Goal: Task Accomplishment & Management: Use online tool/utility

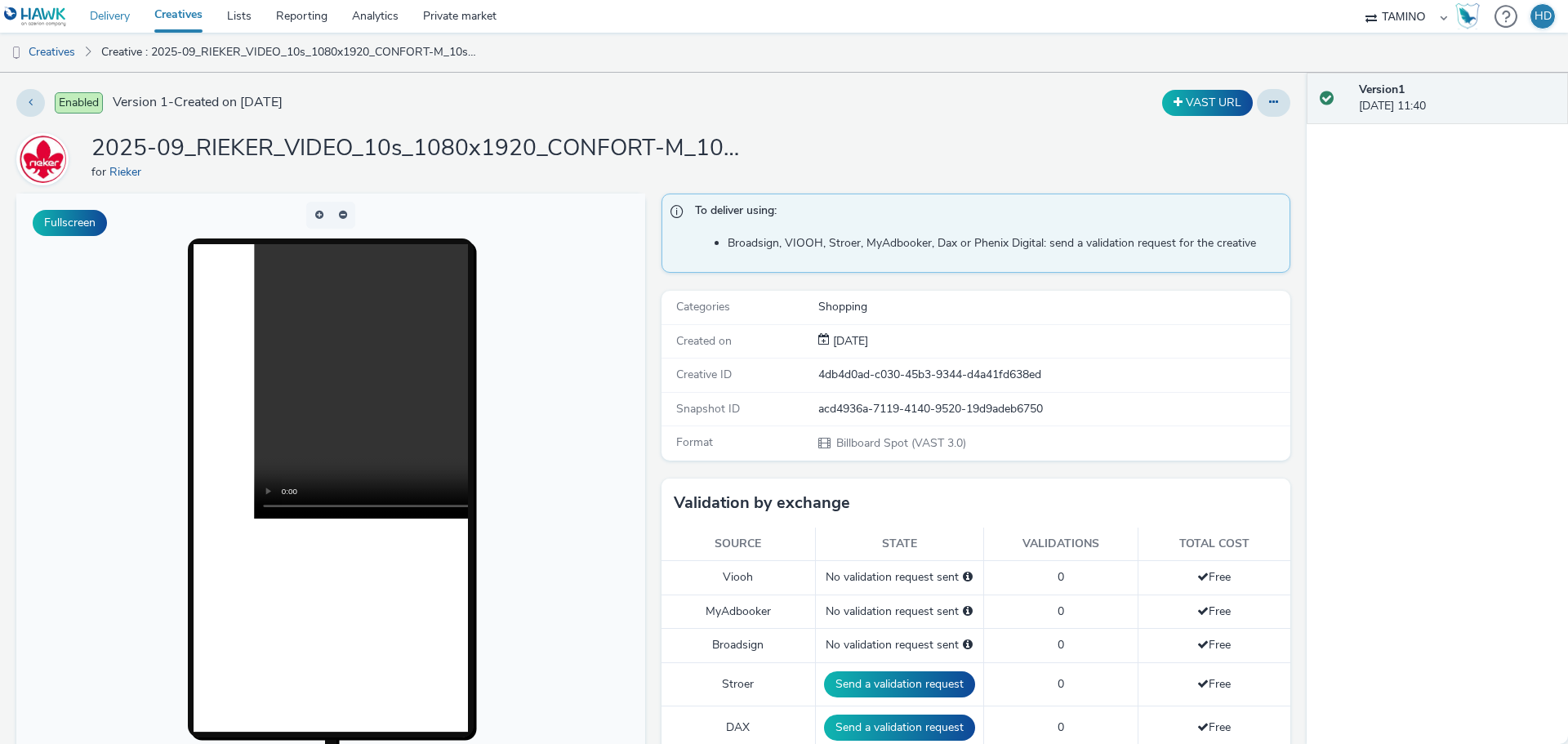
click at [105, 20] on link "Delivery" at bounding box center [110, 16] width 65 height 33
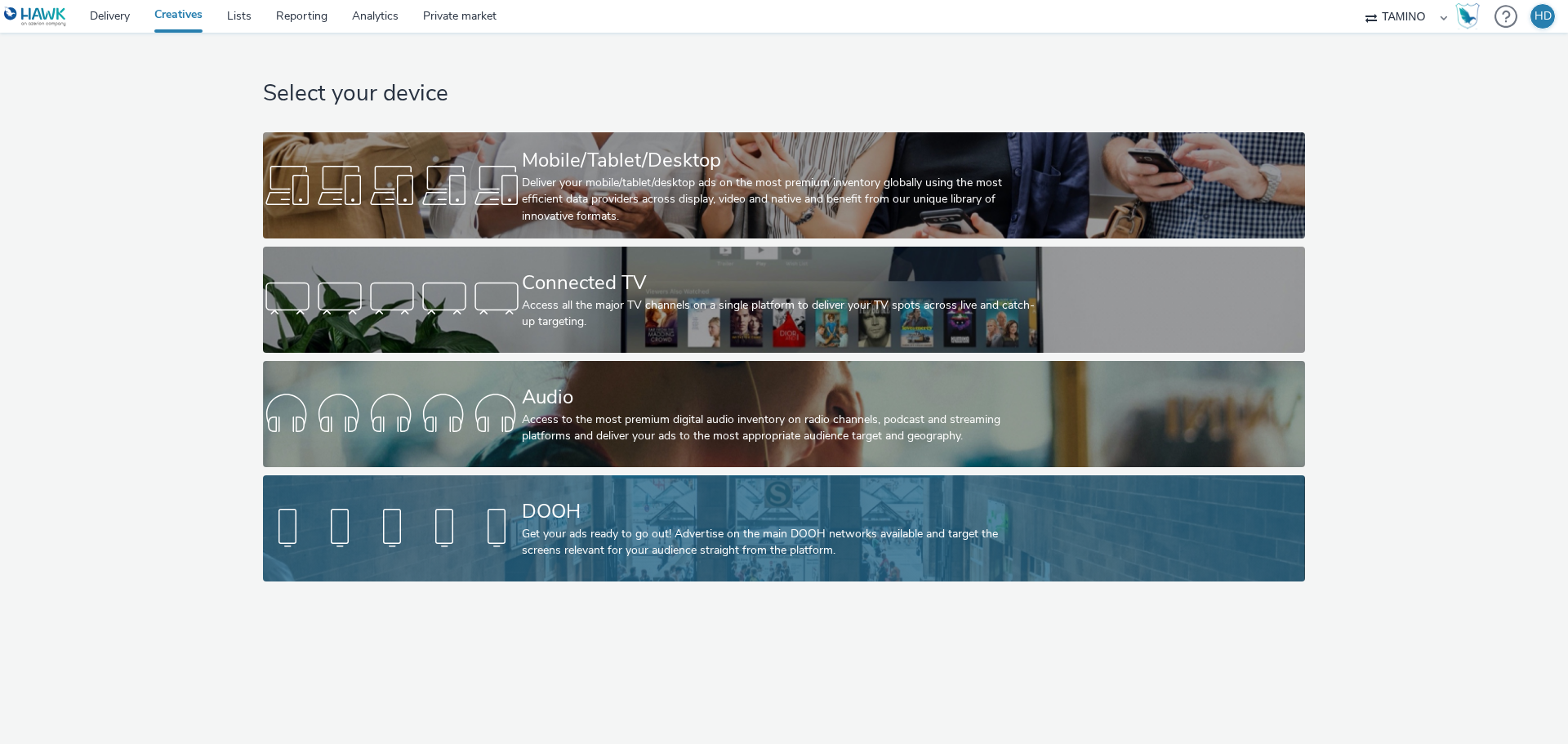
click at [540, 525] on div "Get your ads ready to go out! Advertise on the main DOOH networks available and…" at bounding box center [780, 542] width 517 height 34
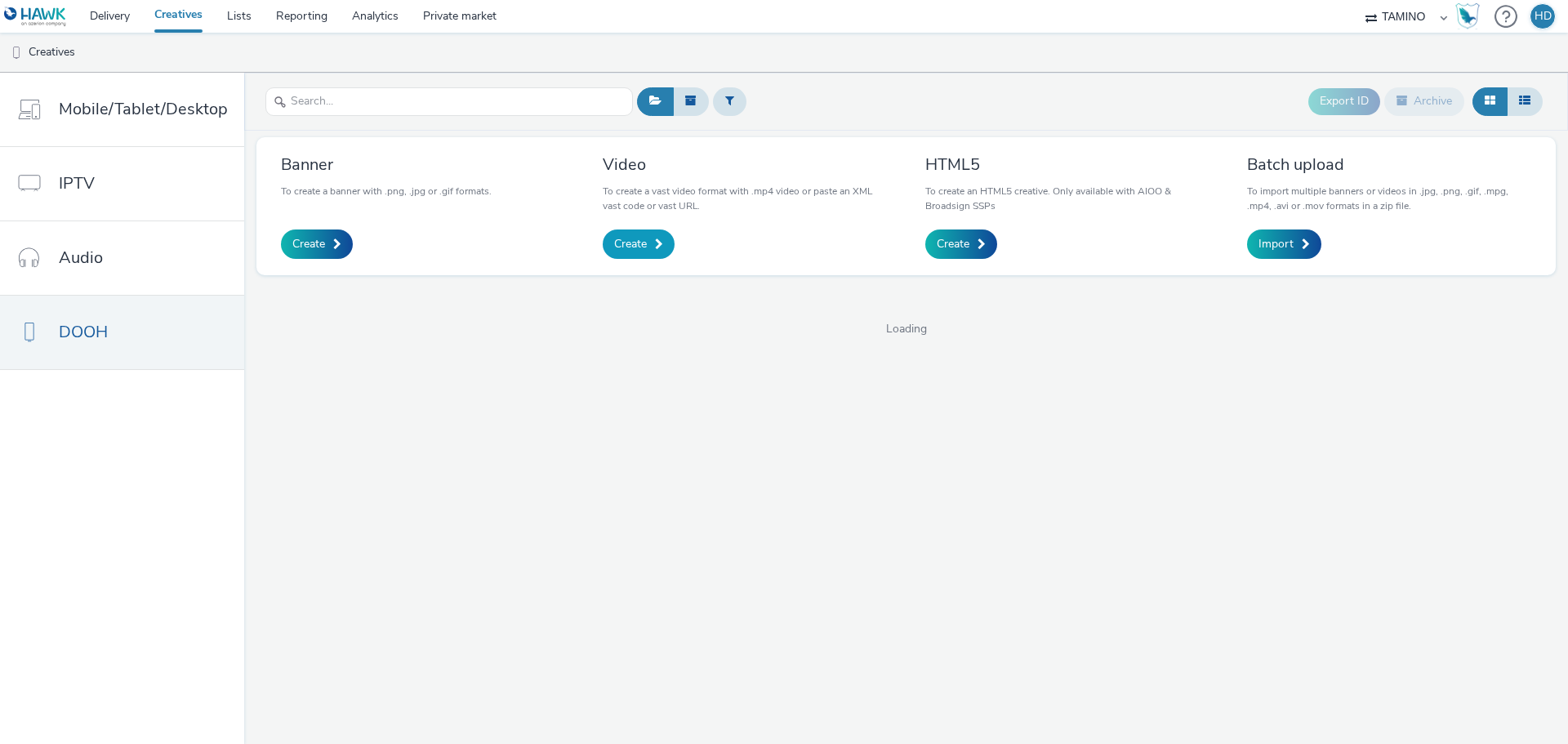
click at [614, 245] on span "Create" at bounding box center [630, 244] width 33 height 16
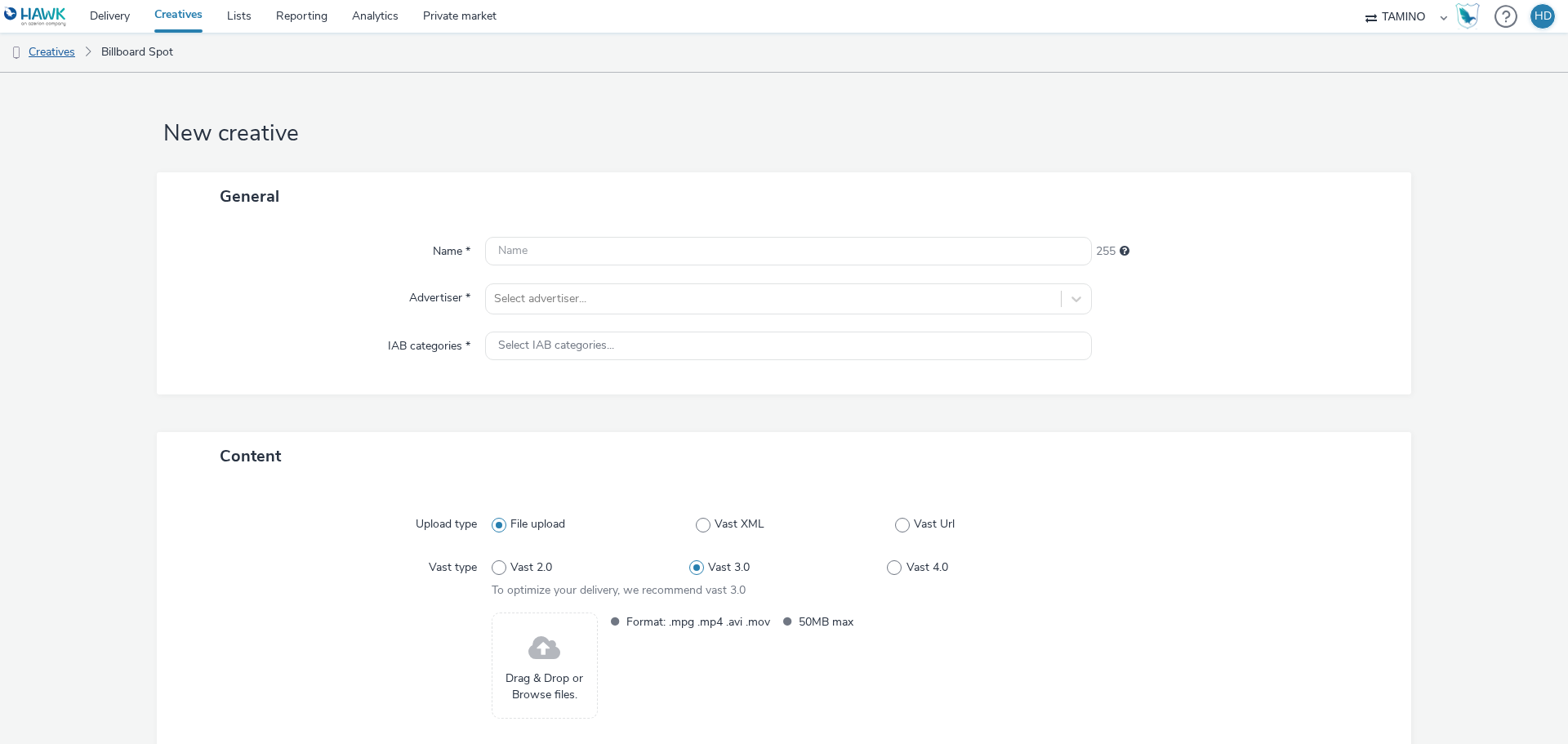
click at [49, 56] on link "Creatives" at bounding box center [42, 52] width 84 height 39
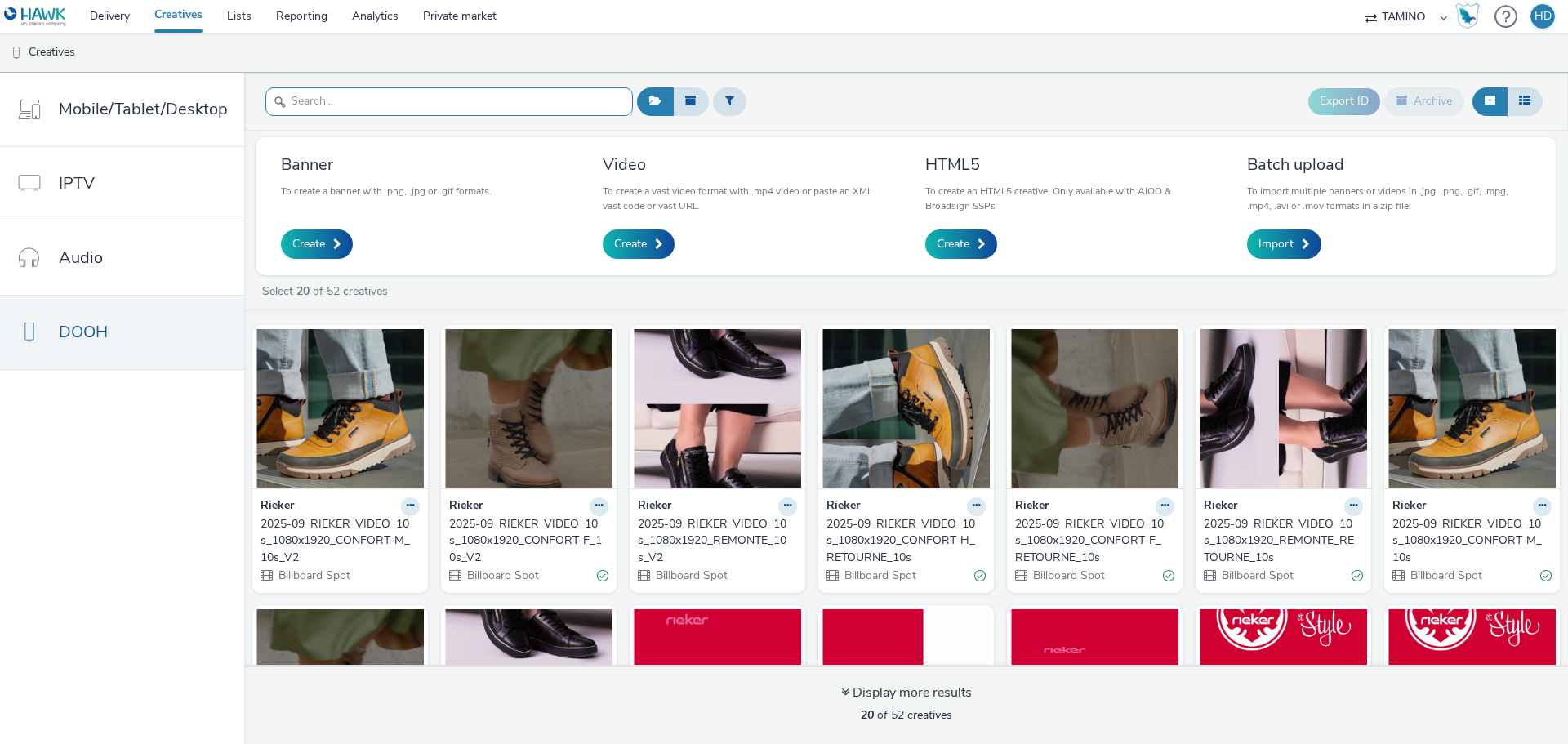
click at [349, 101] on input "text" at bounding box center [449, 101] width 368 height 29
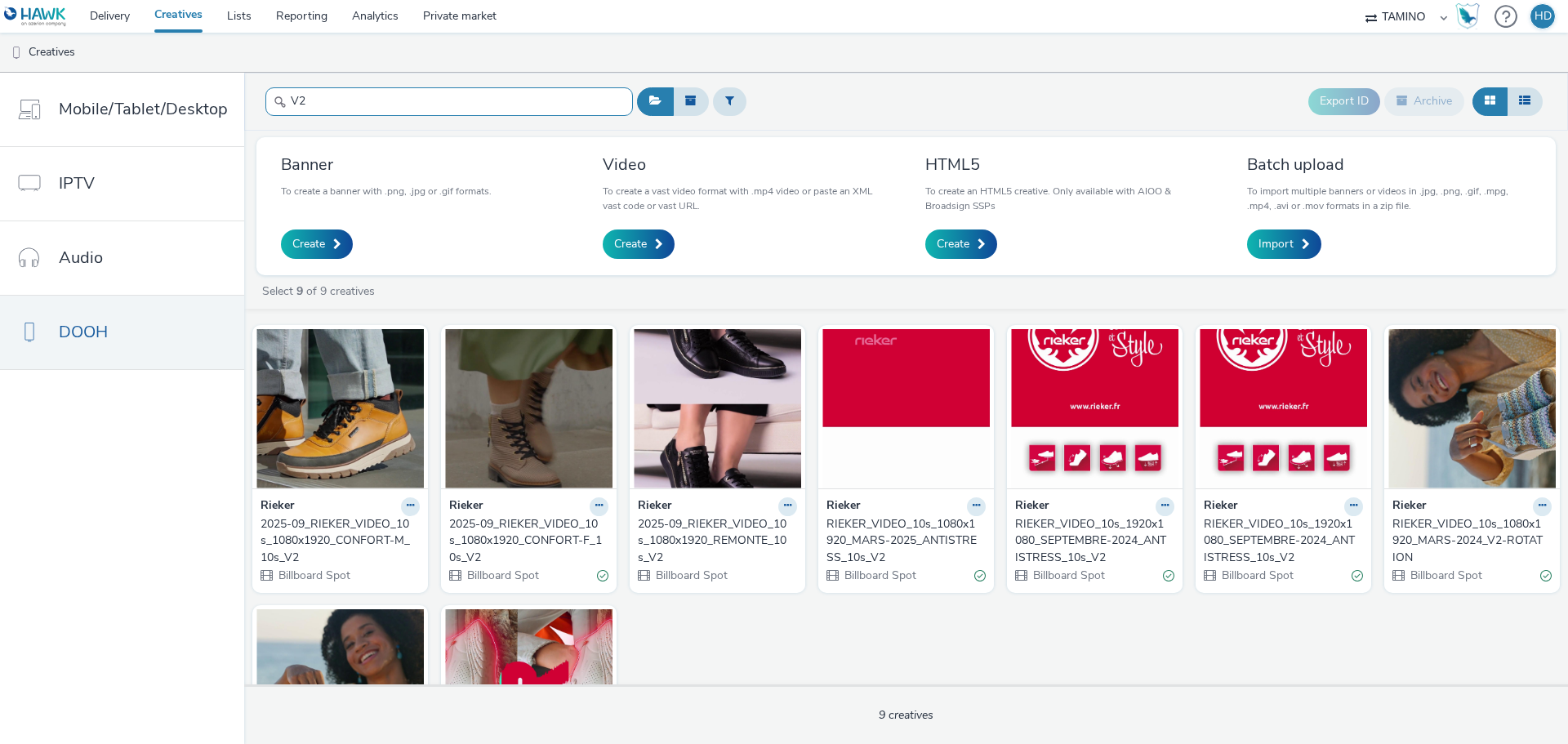
type input "V2"
click at [691, 529] on div "2025-09_RIEKER_VIDEO_10s_1080x1920_REMONTE_10s_V2" at bounding box center [714, 540] width 153 height 50
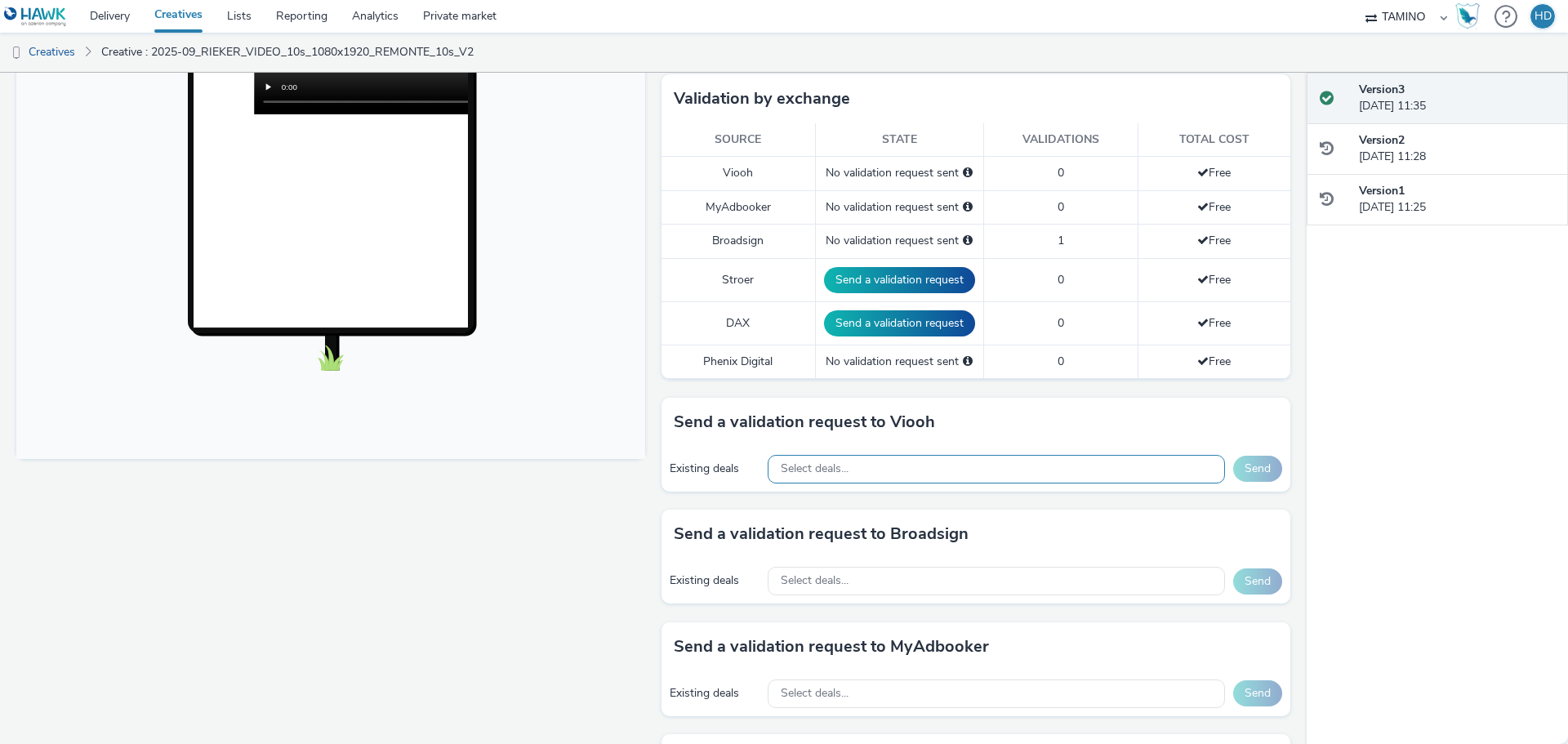
scroll to position [408, 0]
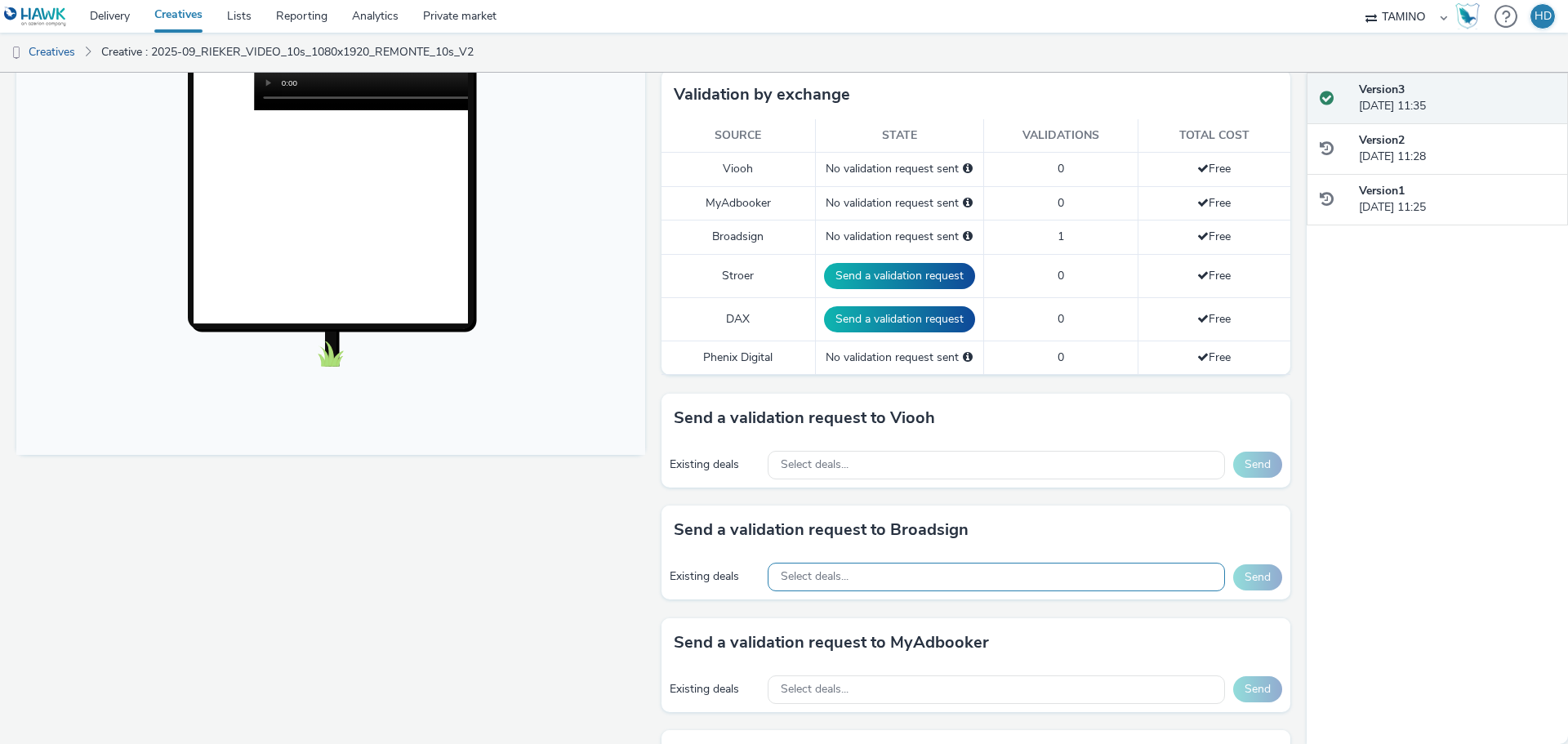
click at [827, 574] on span "Select deals..." at bounding box center [815, 576] width 68 height 14
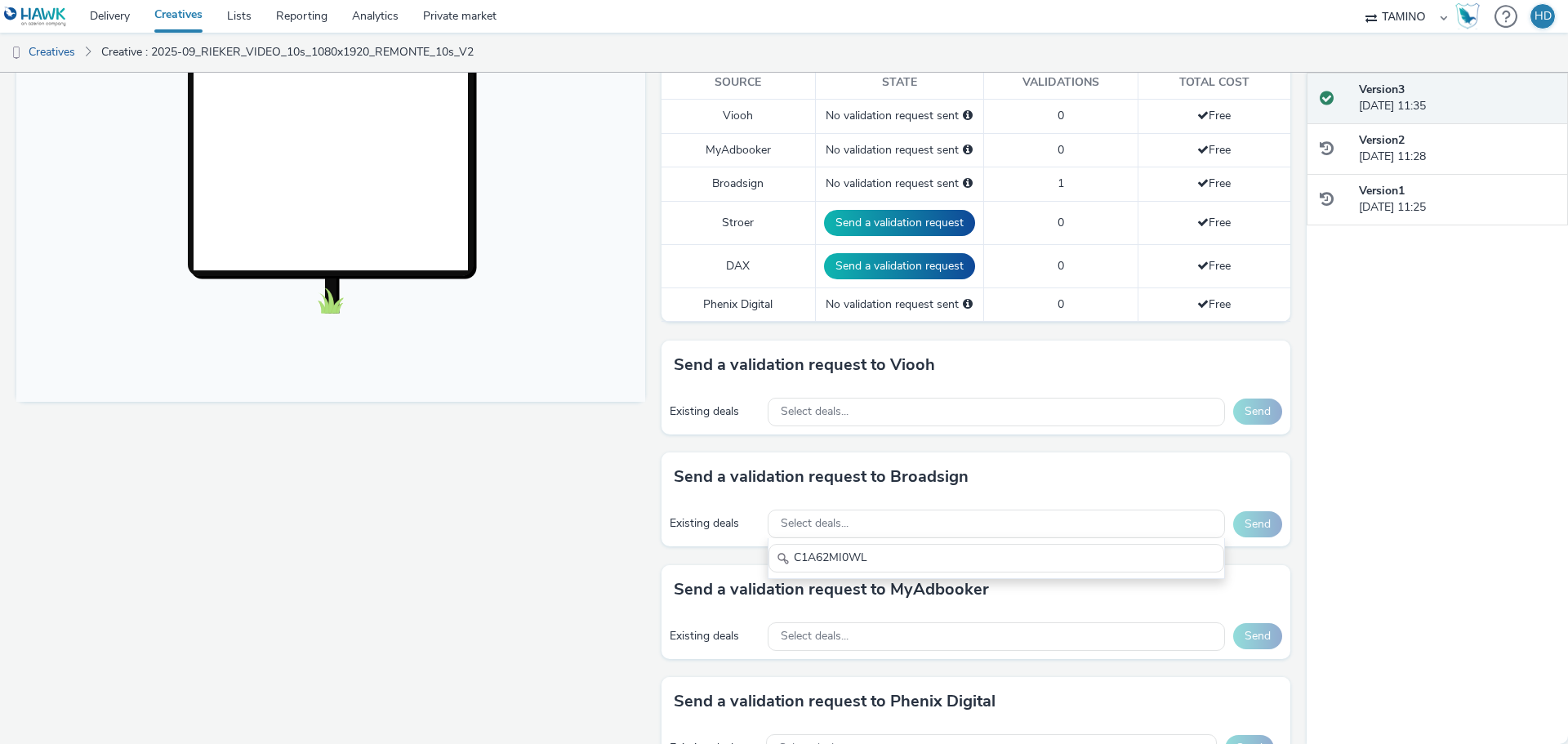
scroll to position [489, 0]
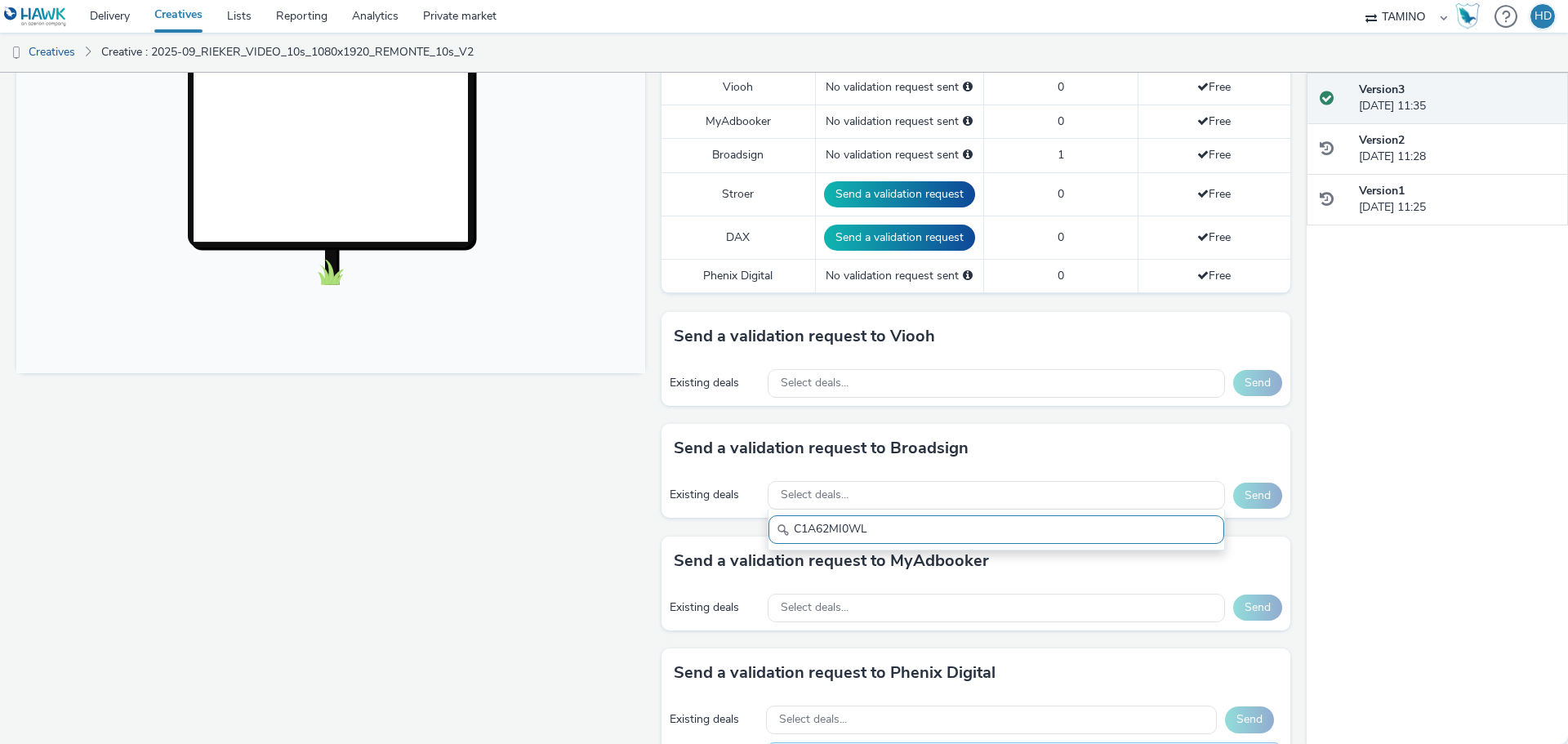
click at [818, 531] on input "C1A62MI0WL" at bounding box center [996, 529] width 456 height 29
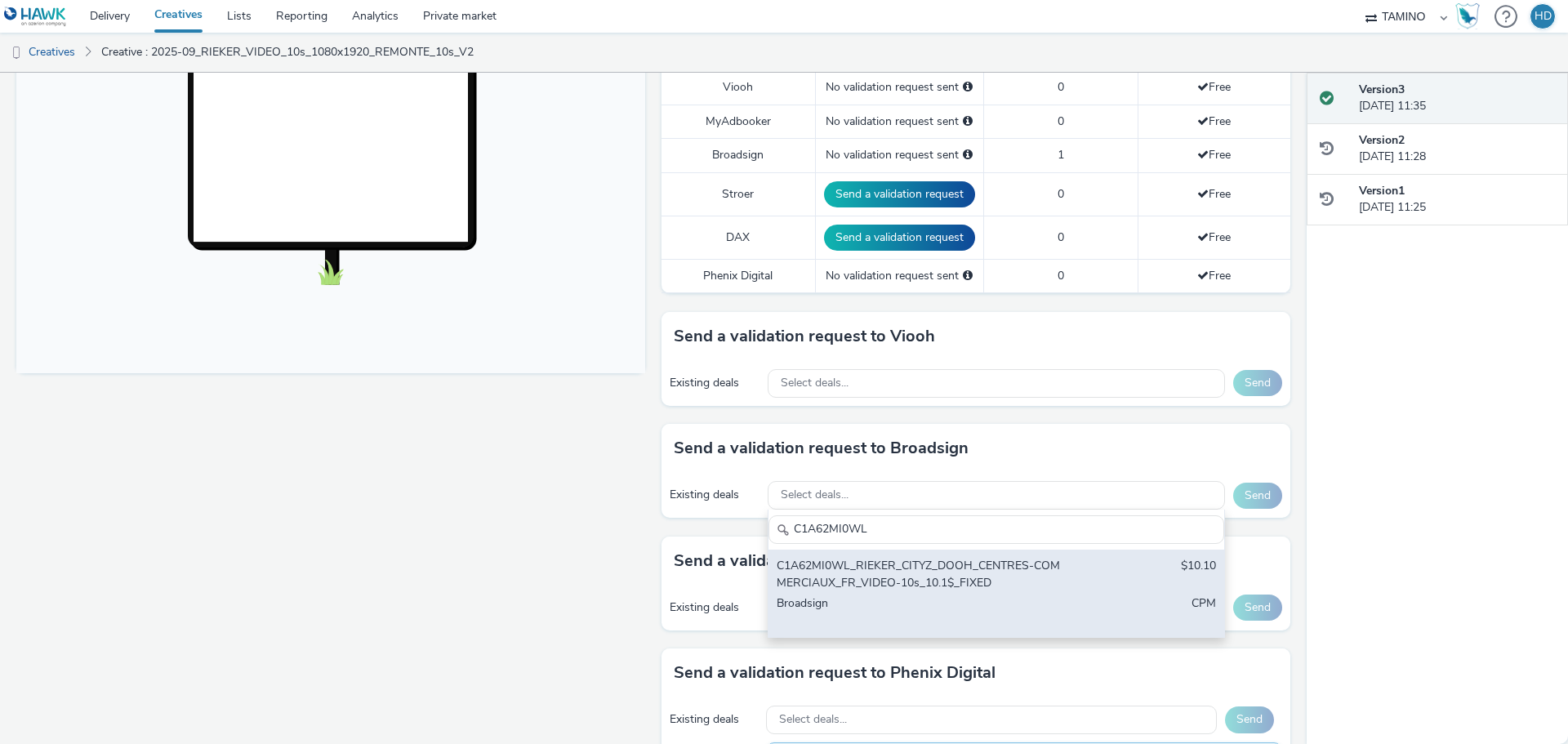
type input "C1A62MI0WL"
click at [884, 574] on div "C1A62MI0WL_RIEKER_CITYZ_DOOH_CENTRES-COMMERCIAUX_FR_VIDEO-10s_10.1$_FIXED" at bounding box center [922, 574] width 290 height 34
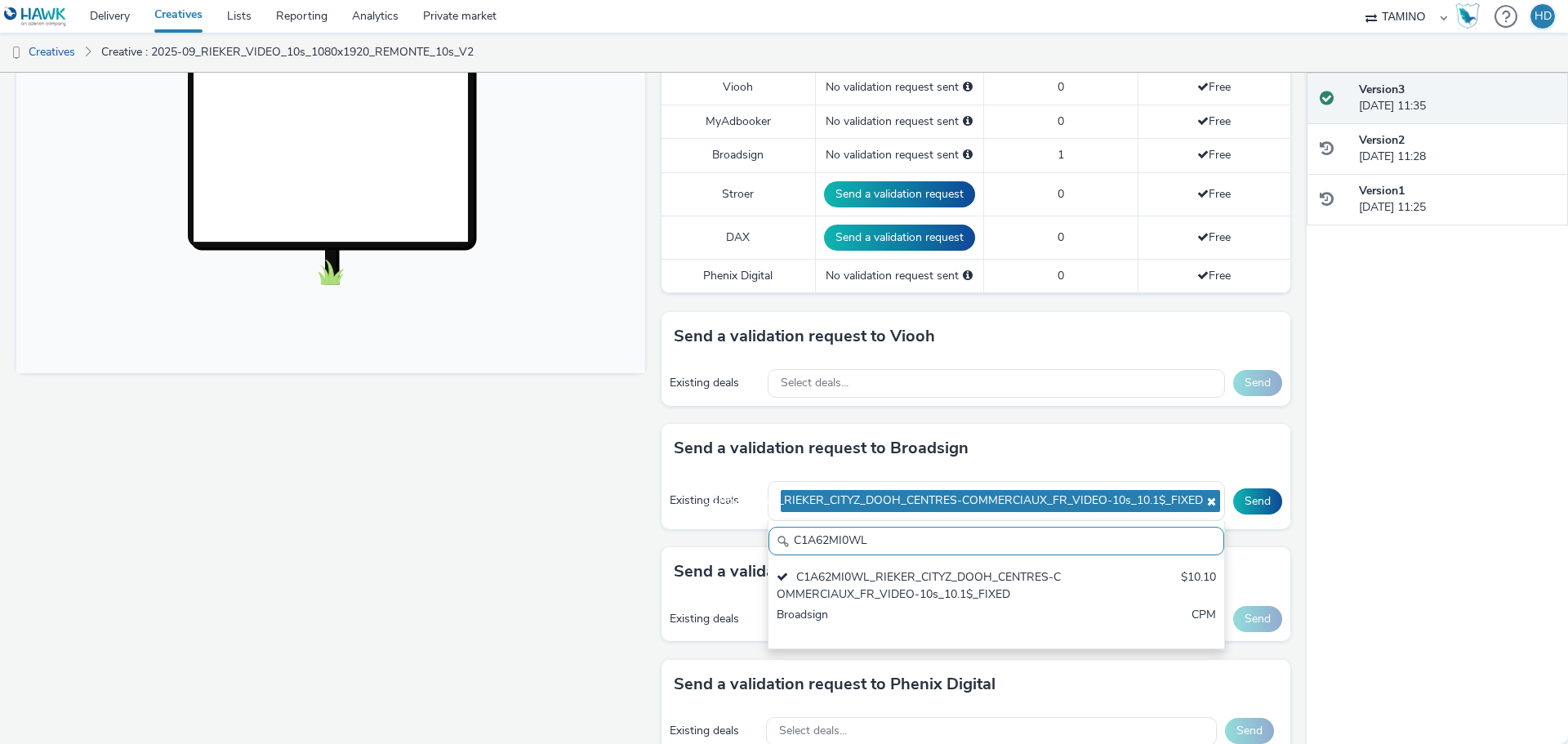
click at [1209, 455] on div "Send a validation request to Broadsign" at bounding box center [976, 449] width 629 height 49
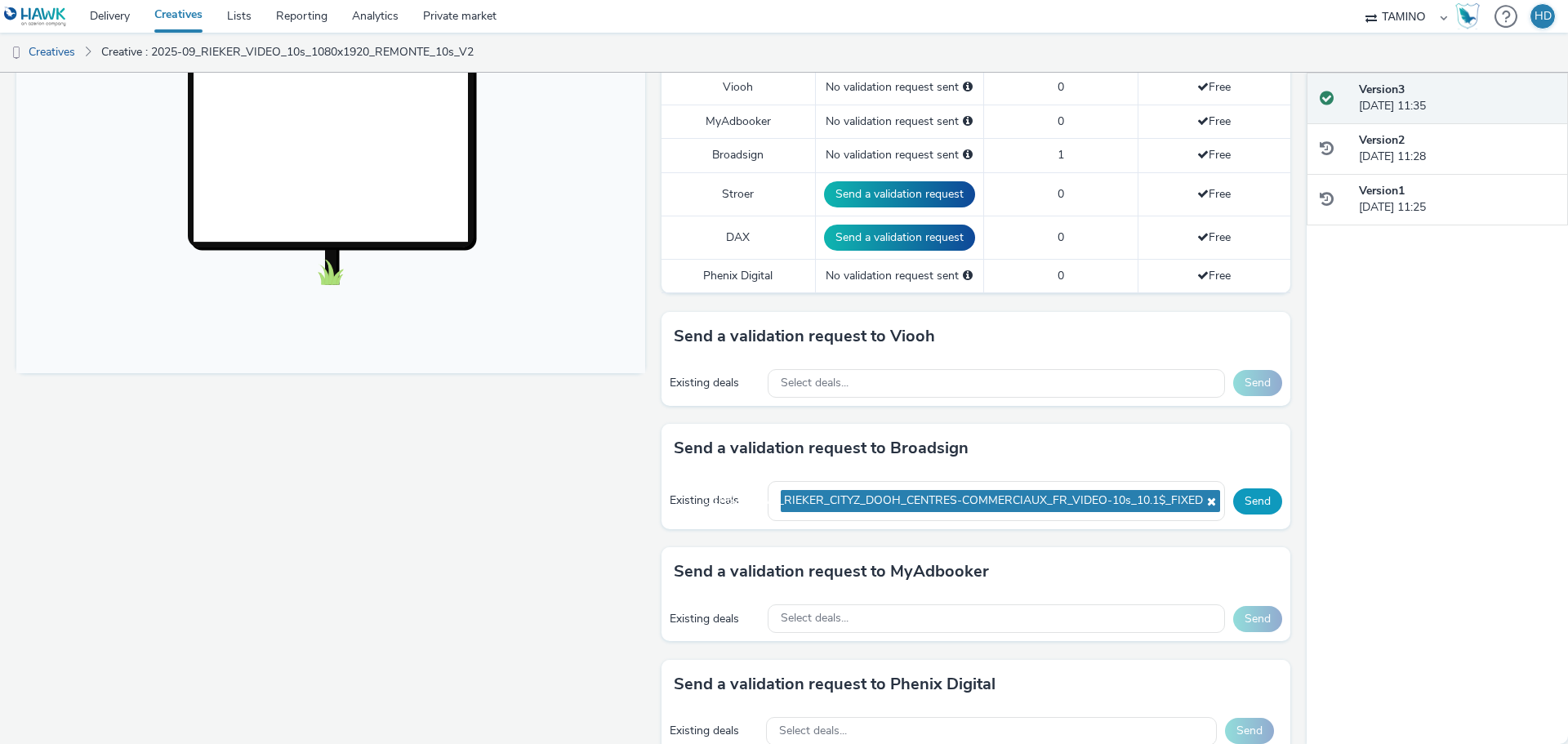
click at [1243, 499] on button "Send" at bounding box center [1258, 501] width 49 height 26
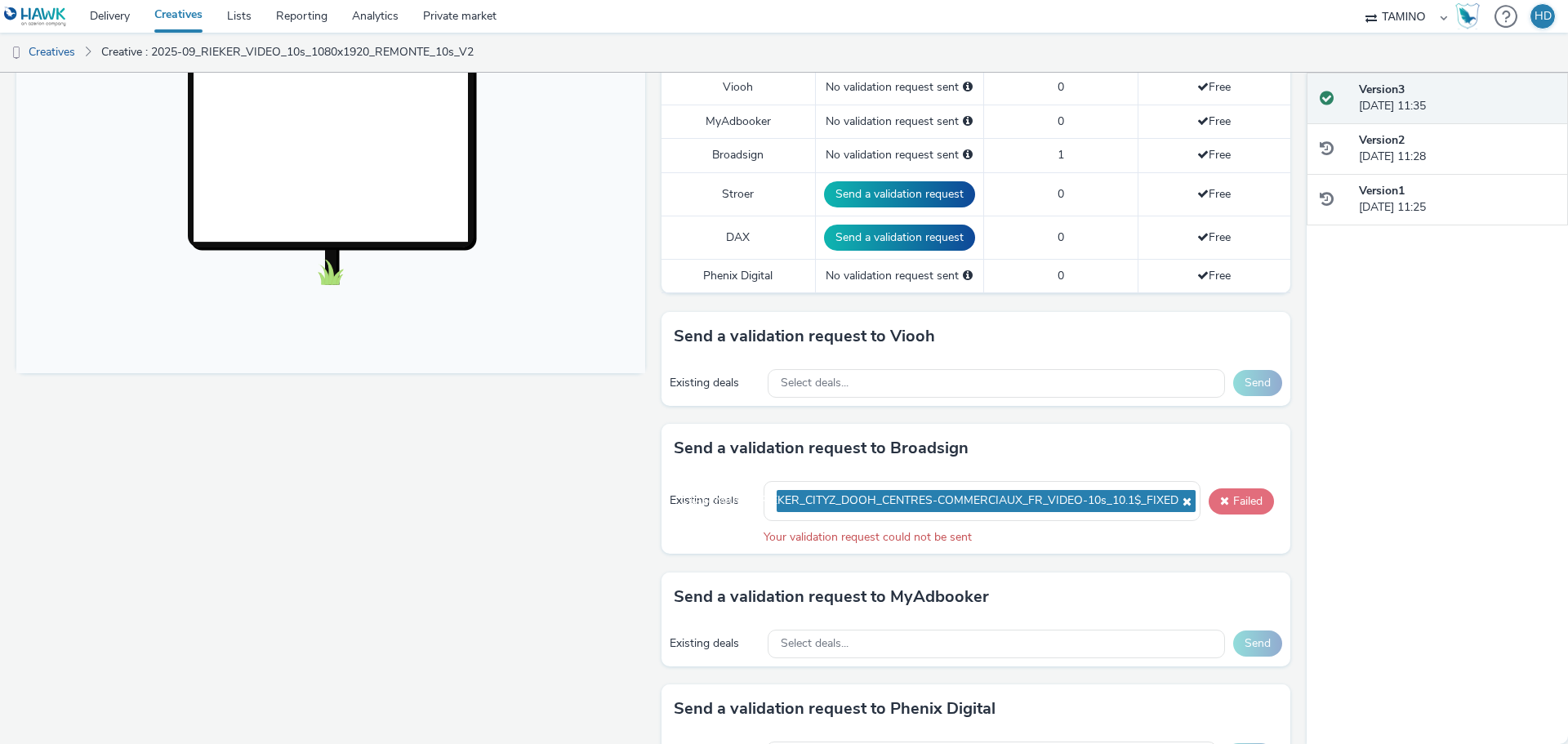
click at [1227, 495] on button "Failed" at bounding box center [1241, 501] width 66 height 26
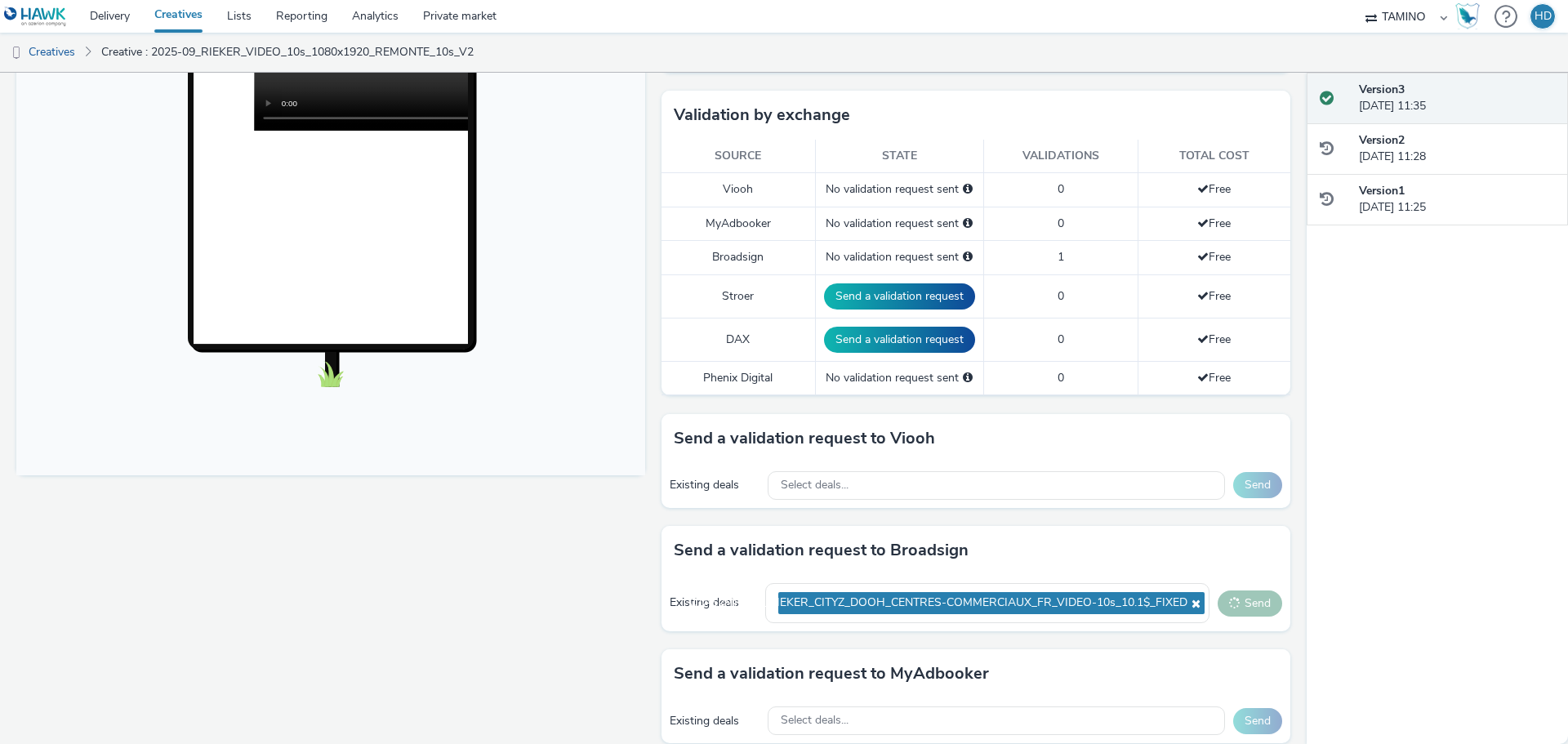
scroll to position [653, 0]
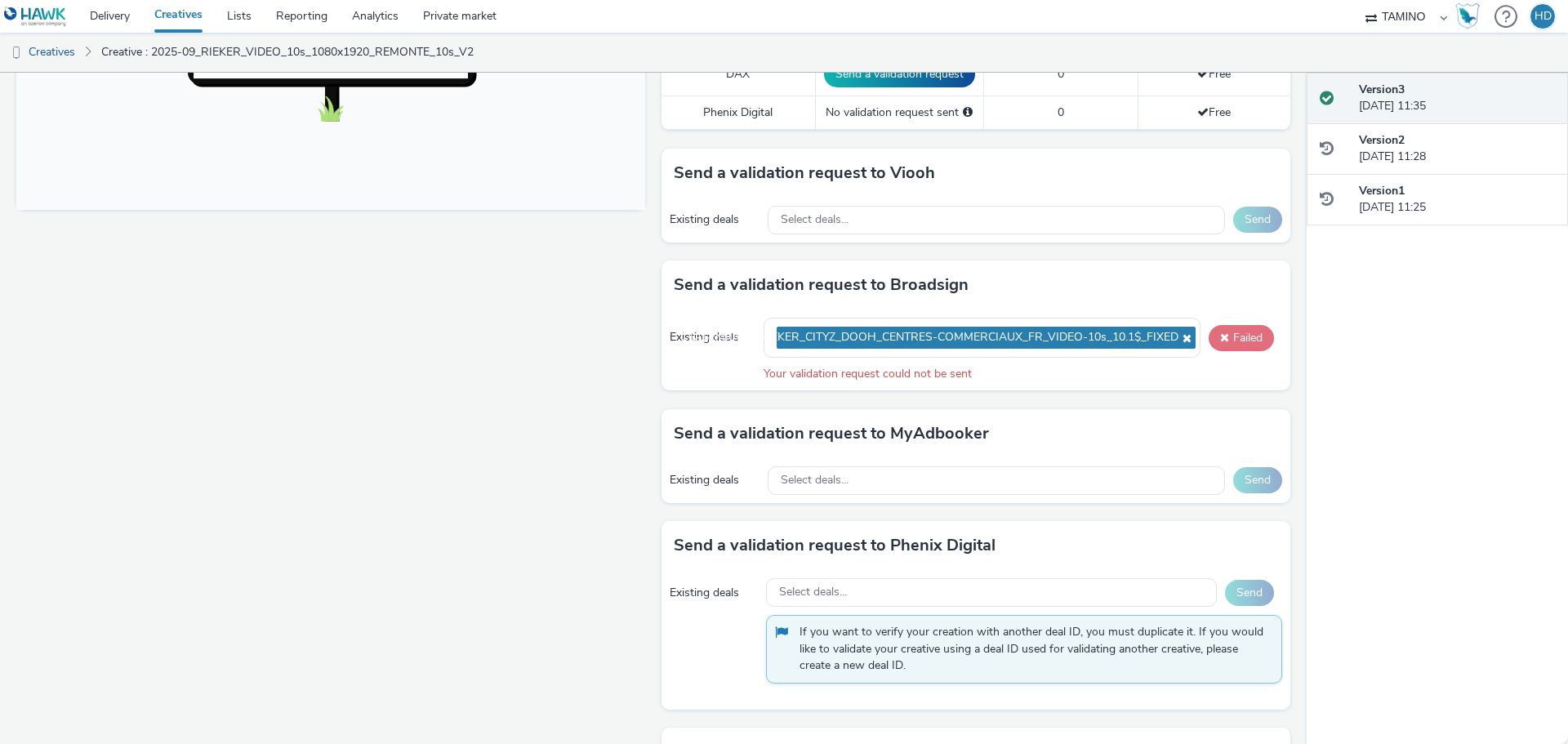
click at [1216, 340] on button "Failed" at bounding box center [1241, 338] width 66 height 26
click at [1242, 329] on button "Failed" at bounding box center [1241, 338] width 66 height 26
click at [1222, 336] on button "Failed" at bounding box center [1241, 338] width 66 height 26
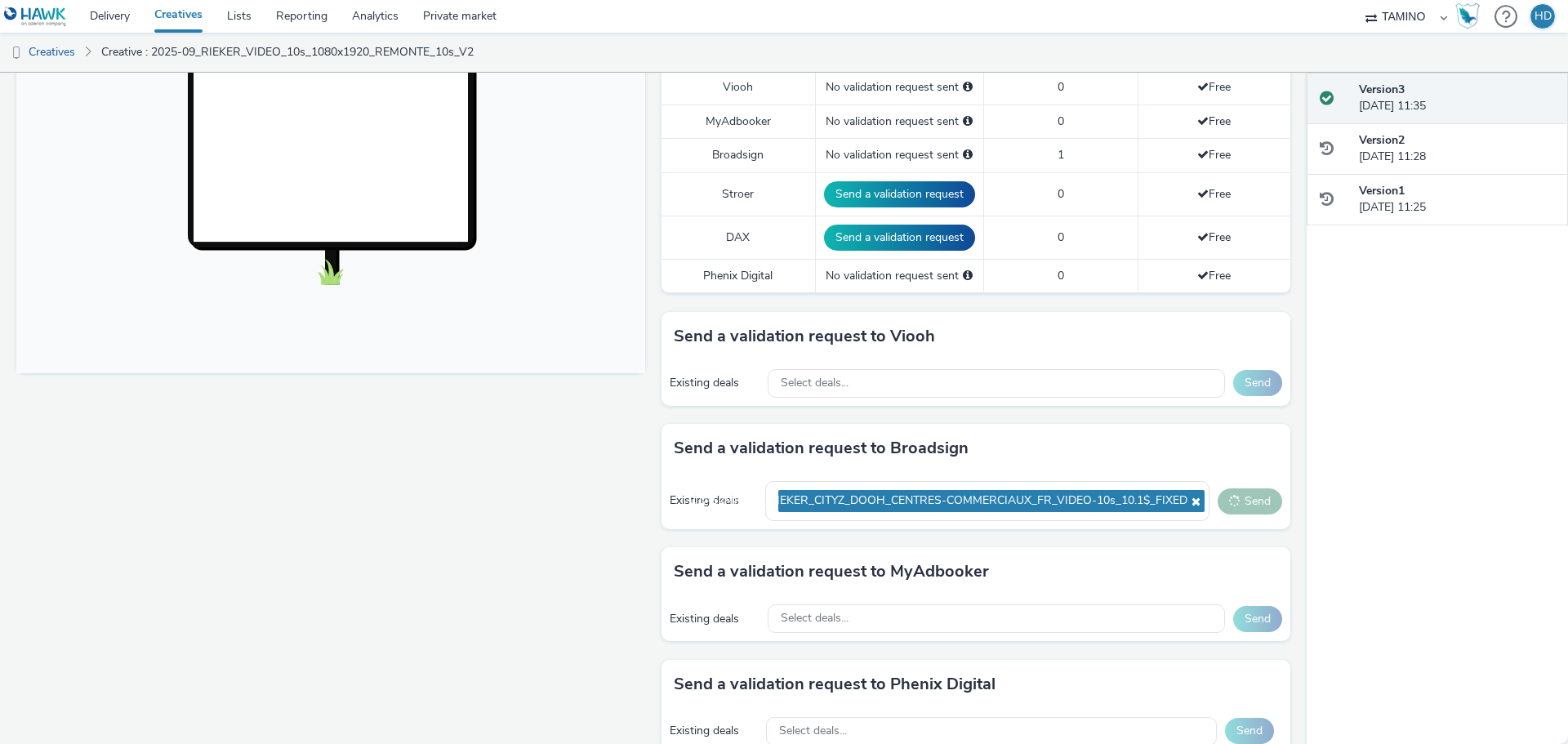
scroll to position [408, 0]
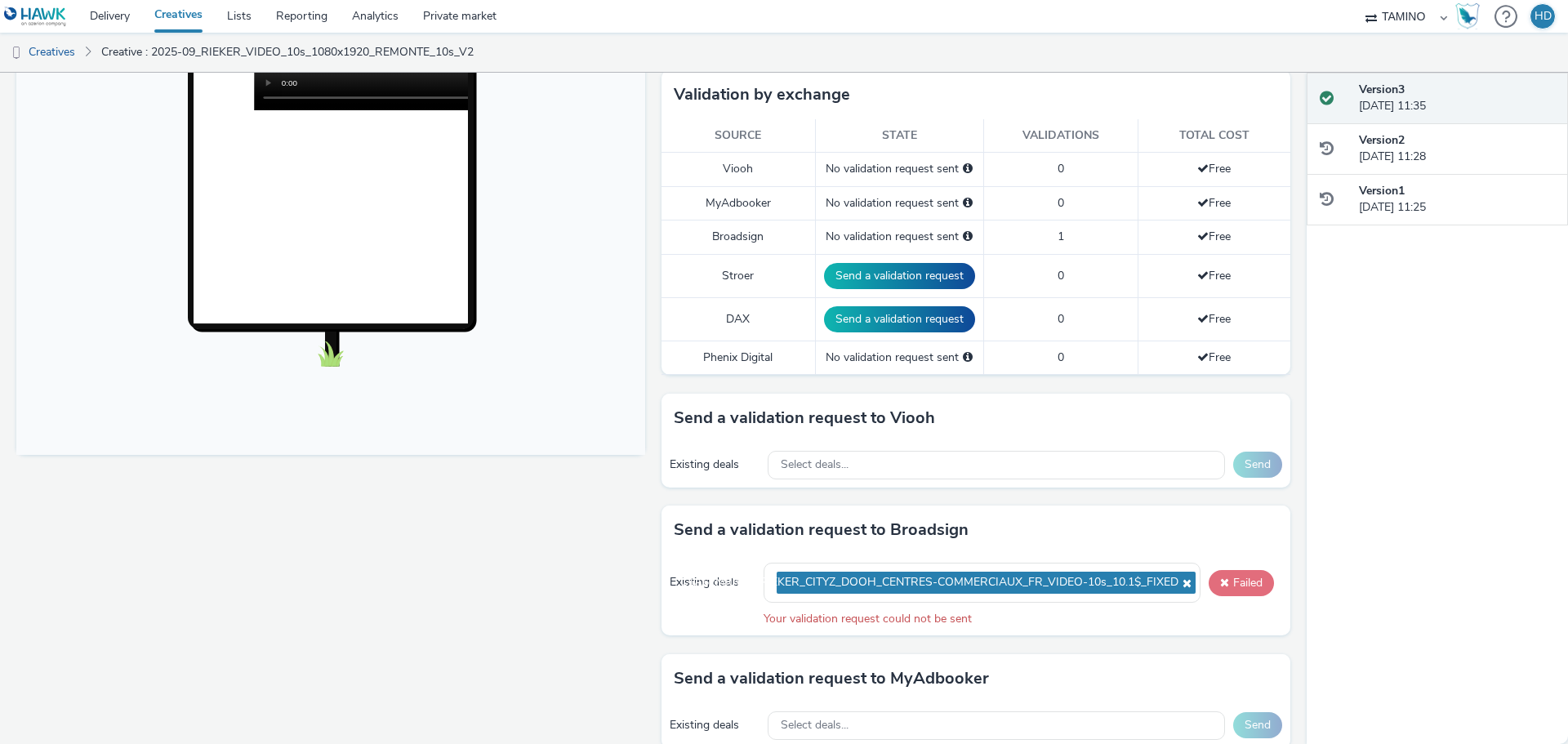
click at [1241, 581] on button "Failed" at bounding box center [1241, 583] width 66 height 26
click at [62, 52] on link "Creatives" at bounding box center [42, 52] width 84 height 39
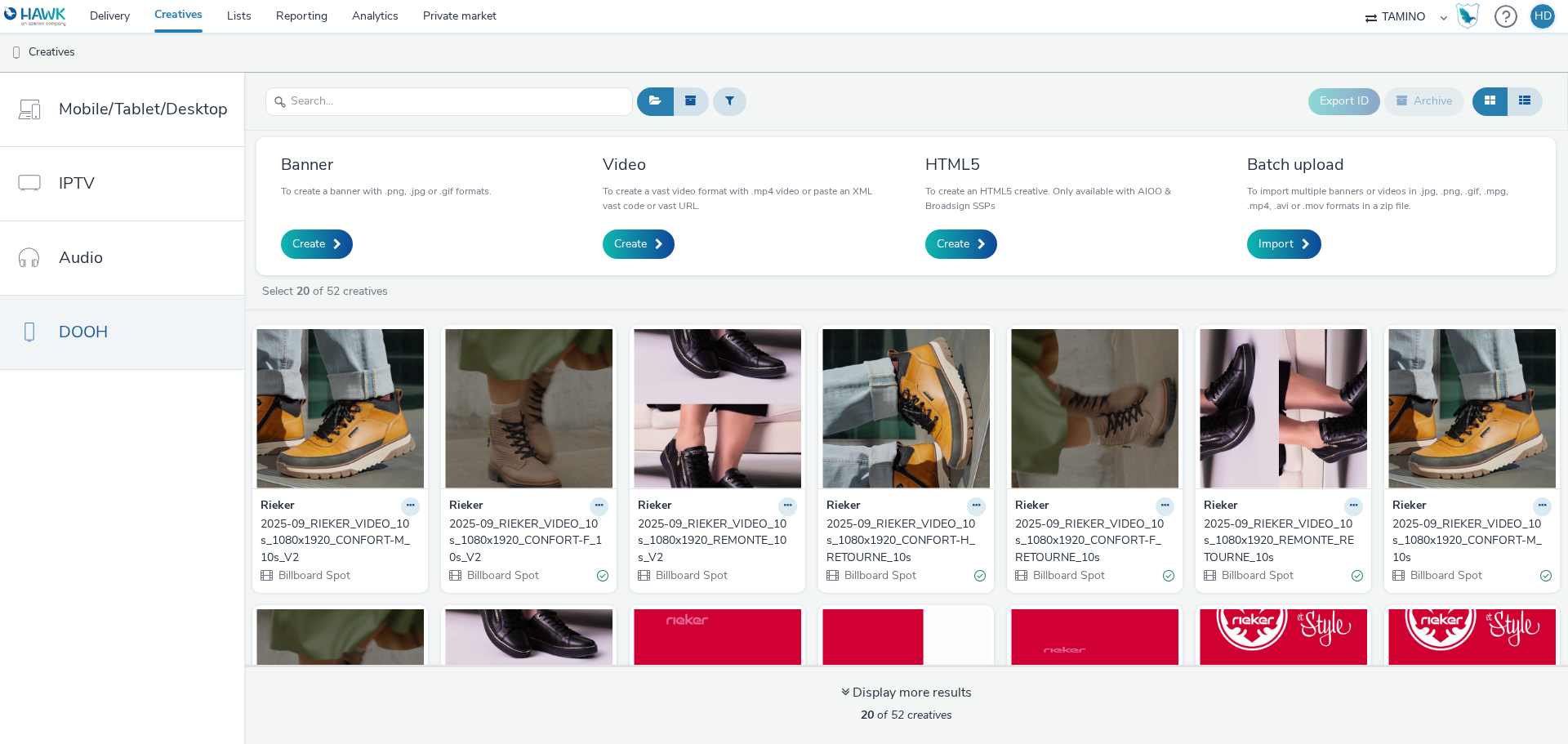
click at [703, 530] on div "2025-09_RIEKER_VIDEO_10s_1080x1920_REMONTE_10s_V2" at bounding box center [714, 540] width 153 height 50
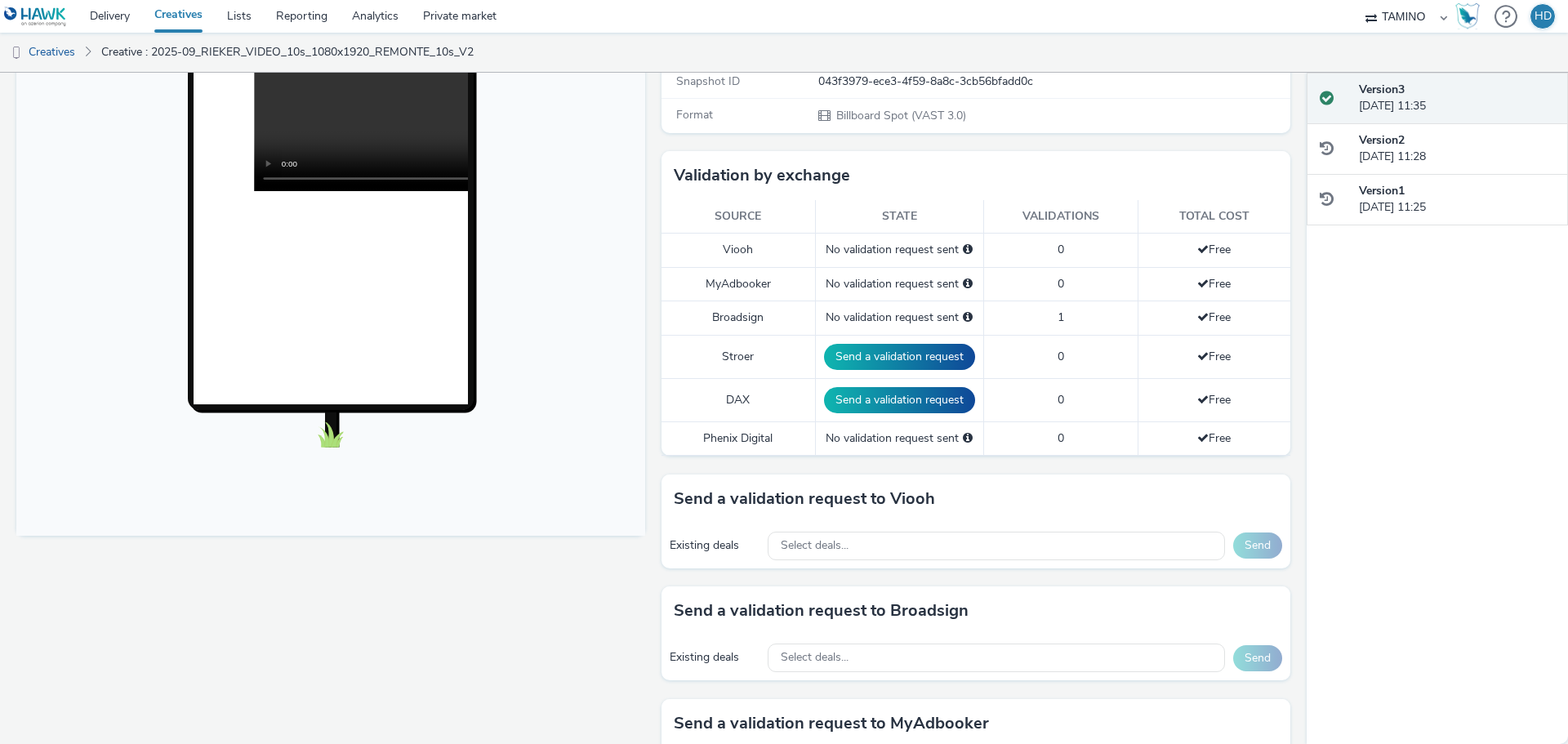
scroll to position [489, 0]
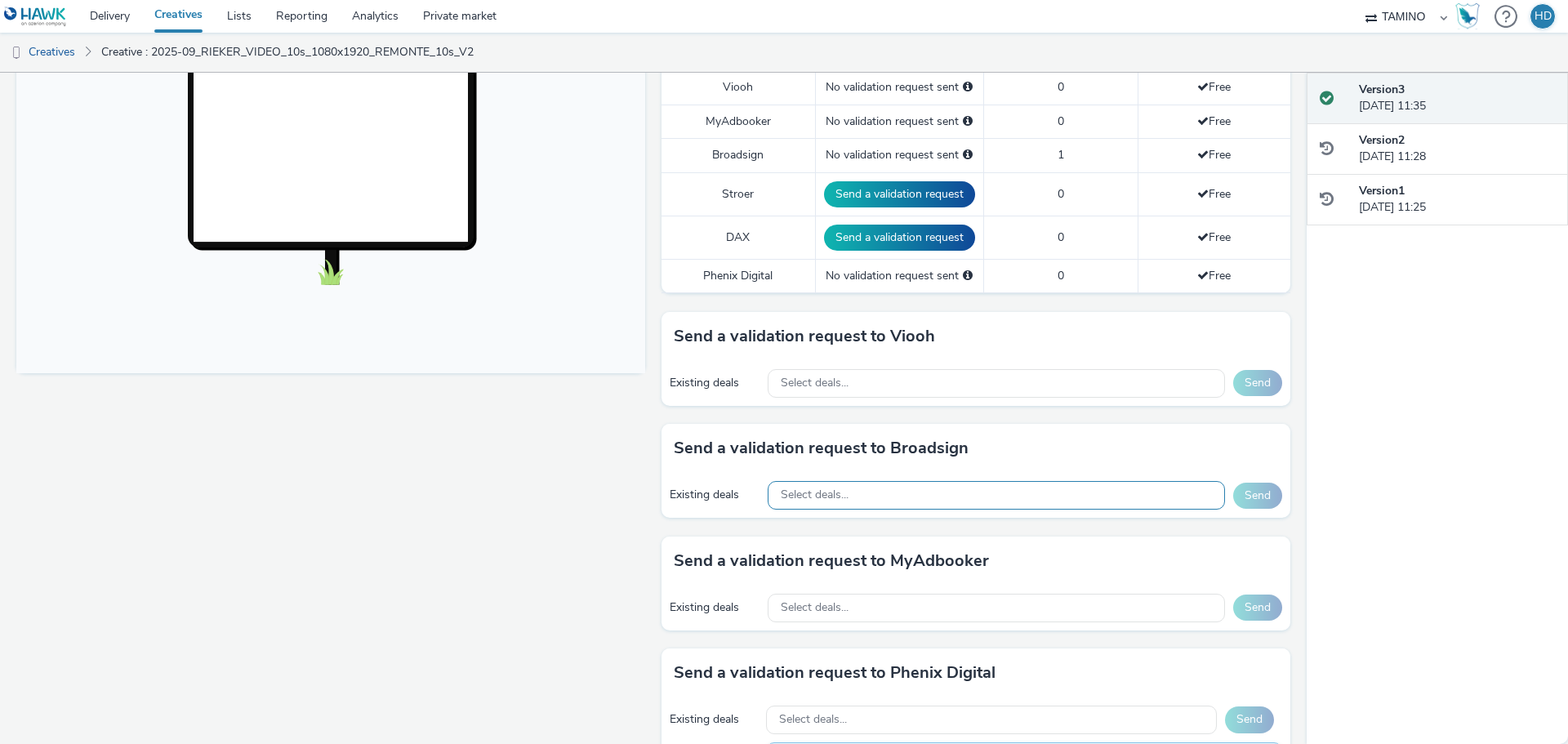
click at [835, 494] on span "Select deals..." at bounding box center [815, 494] width 68 height 14
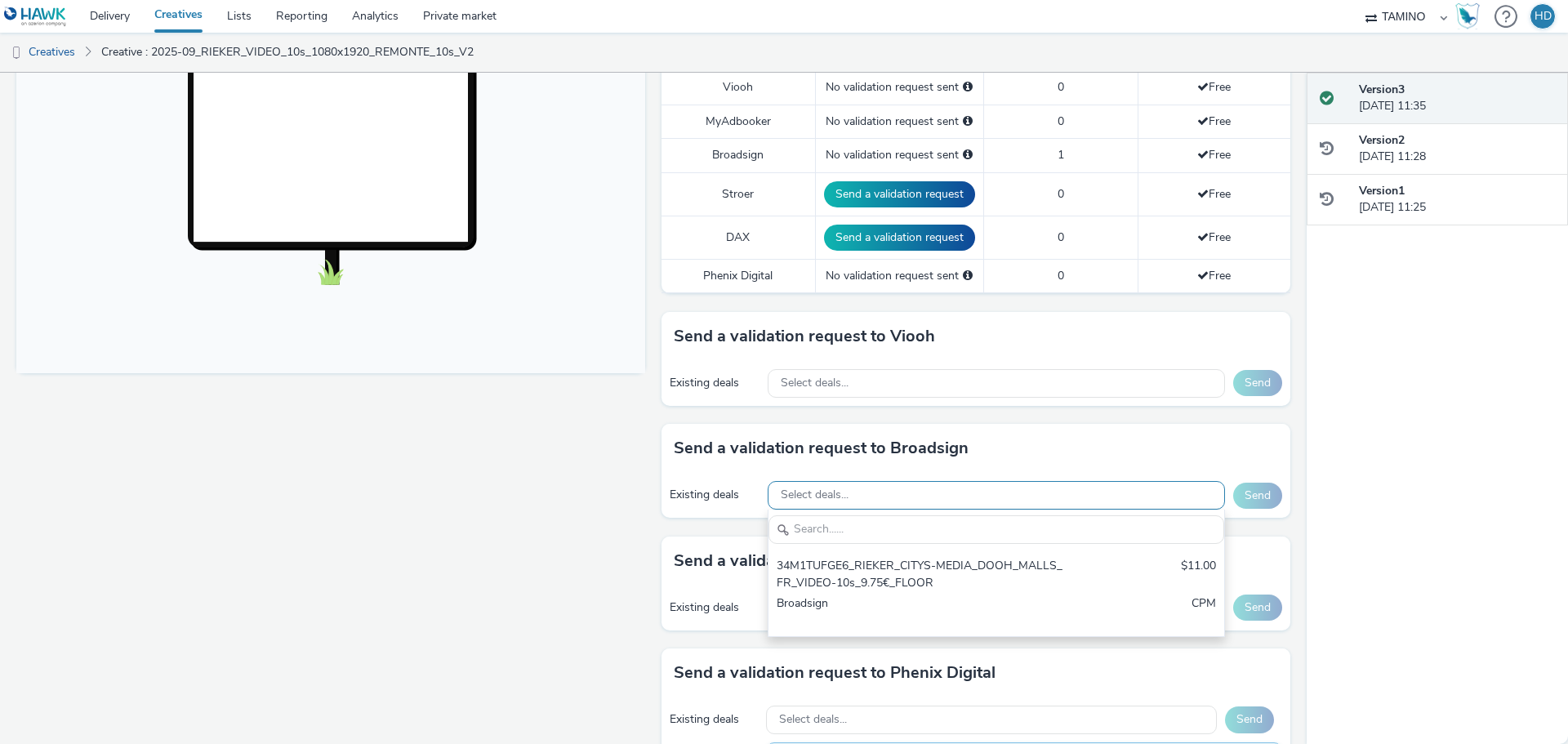
scroll to position [0, 0]
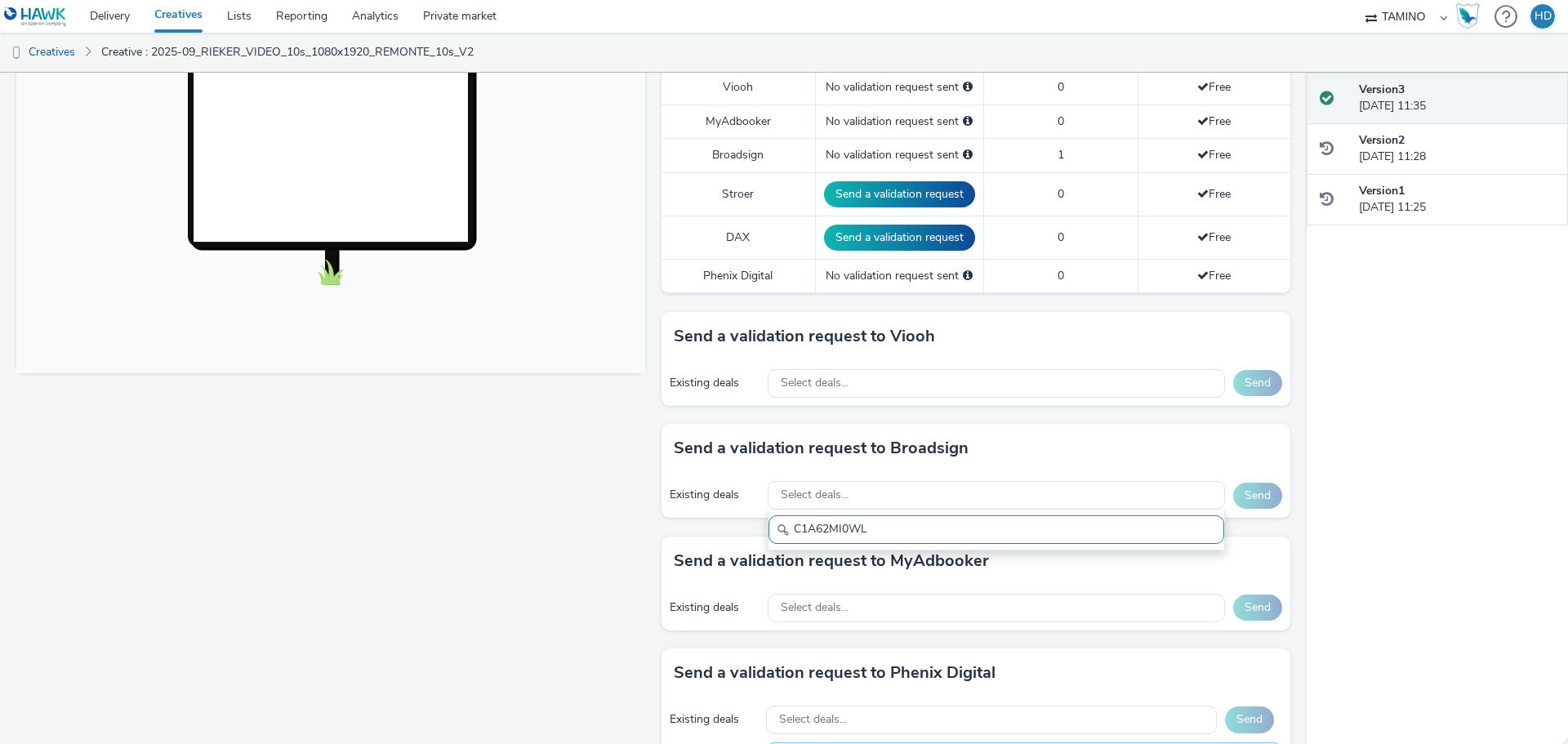
click at [822, 534] on input "C1A62MI0WL" at bounding box center [996, 529] width 456 height 29
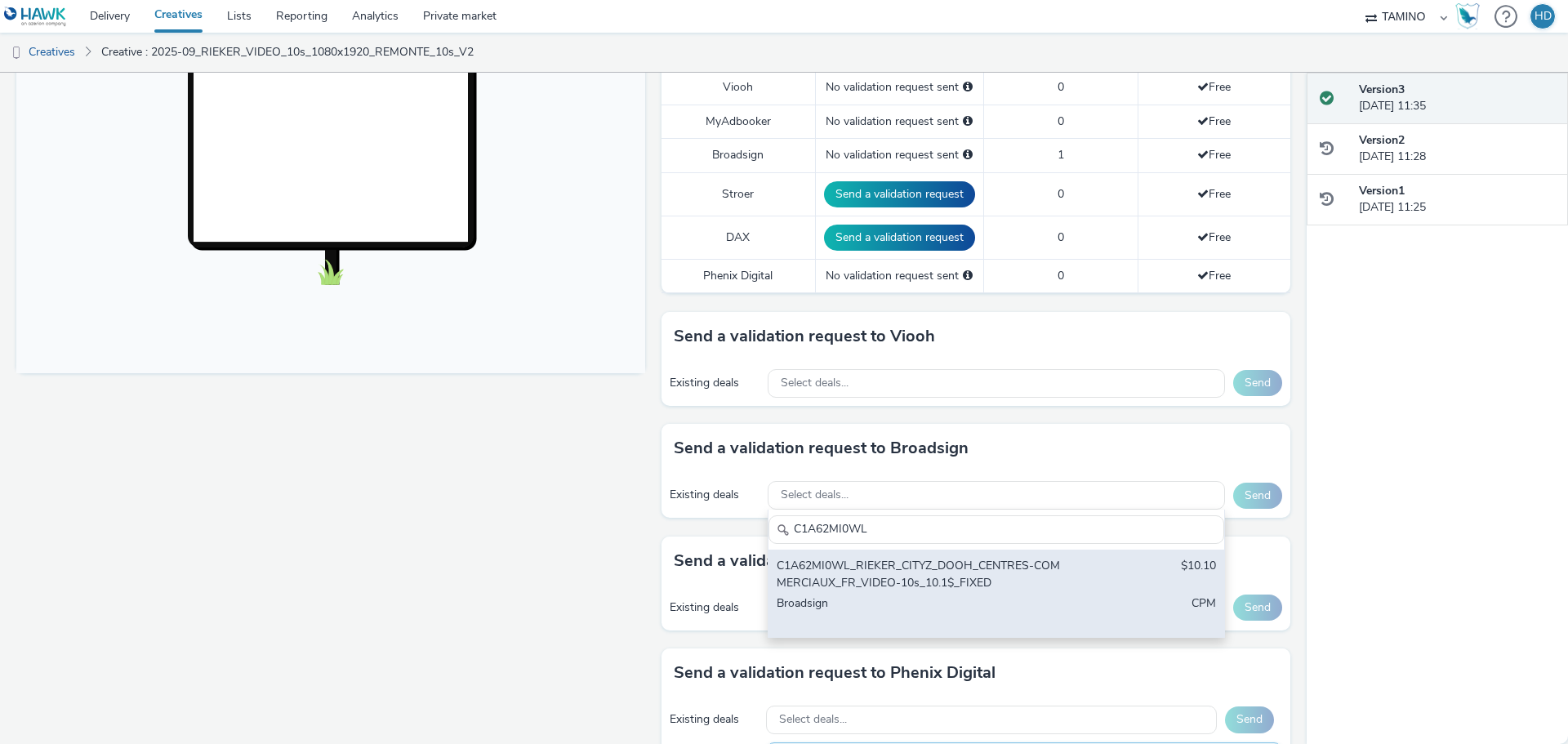
type input "C1A62MI0WL"
click at [892, 566] on div "C1A62MI0WL_RIEKER_CITYZ_DOOH_CENTRES-COMMERCIAUX_FR_VIDEO-10s_10.1$_FIXED" at bounding box center [922, 574] width 290 height 34
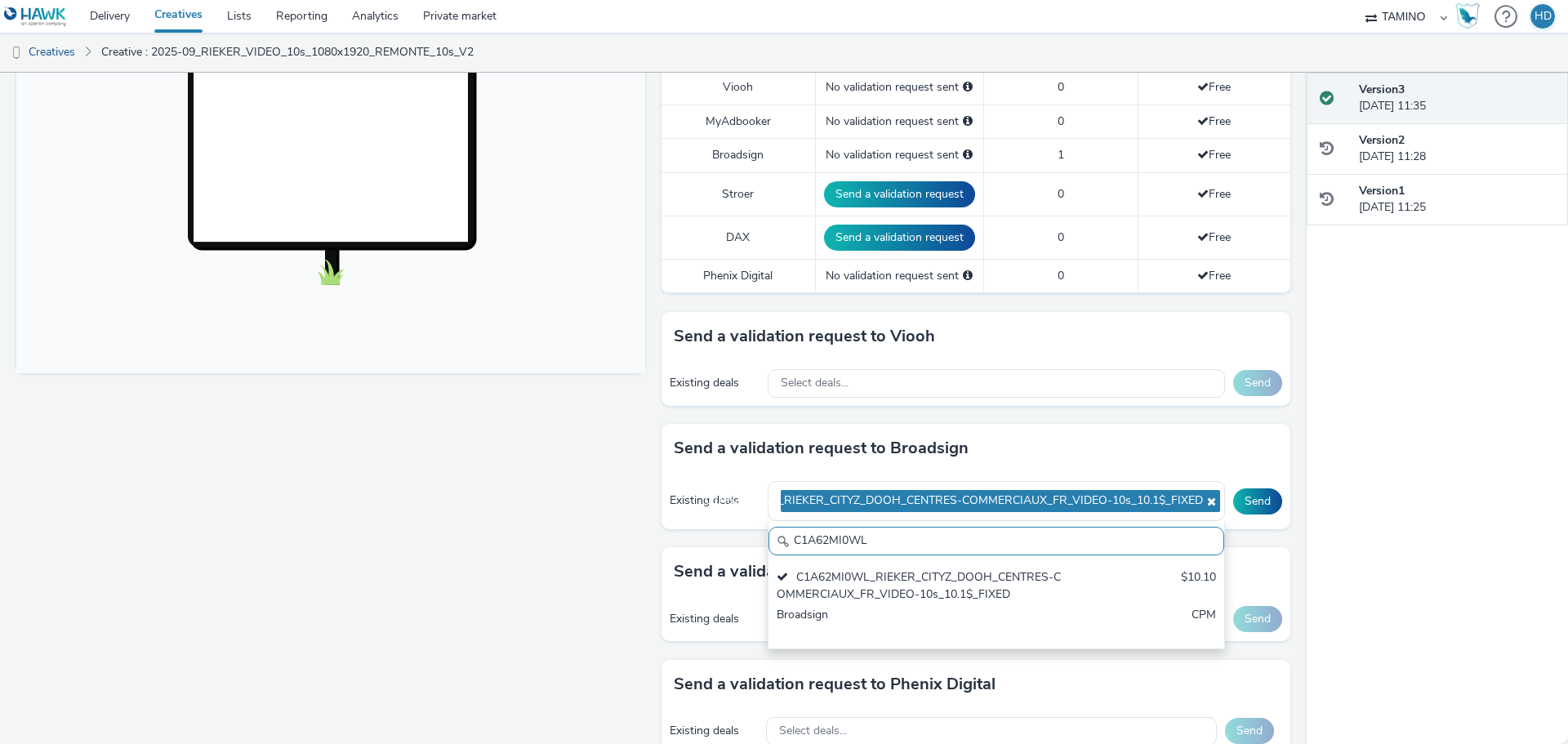
click at [1138, 444] on div "Send a validation request to Broadsign" at bounding box center [976, 449] width 629 height 49
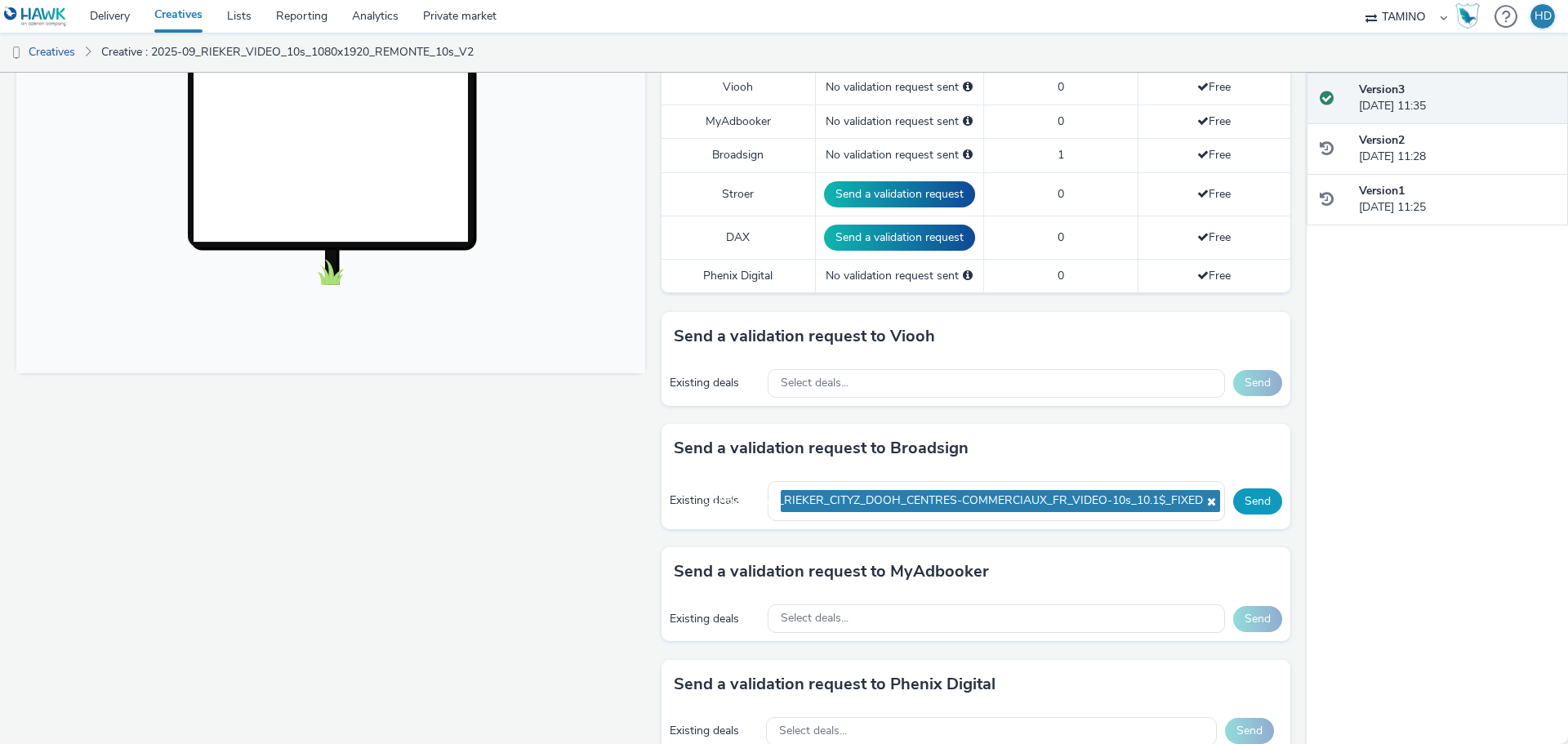
click at [1240, 498] on button "Send" at bounding box center [1258, 501] width 49 height 26
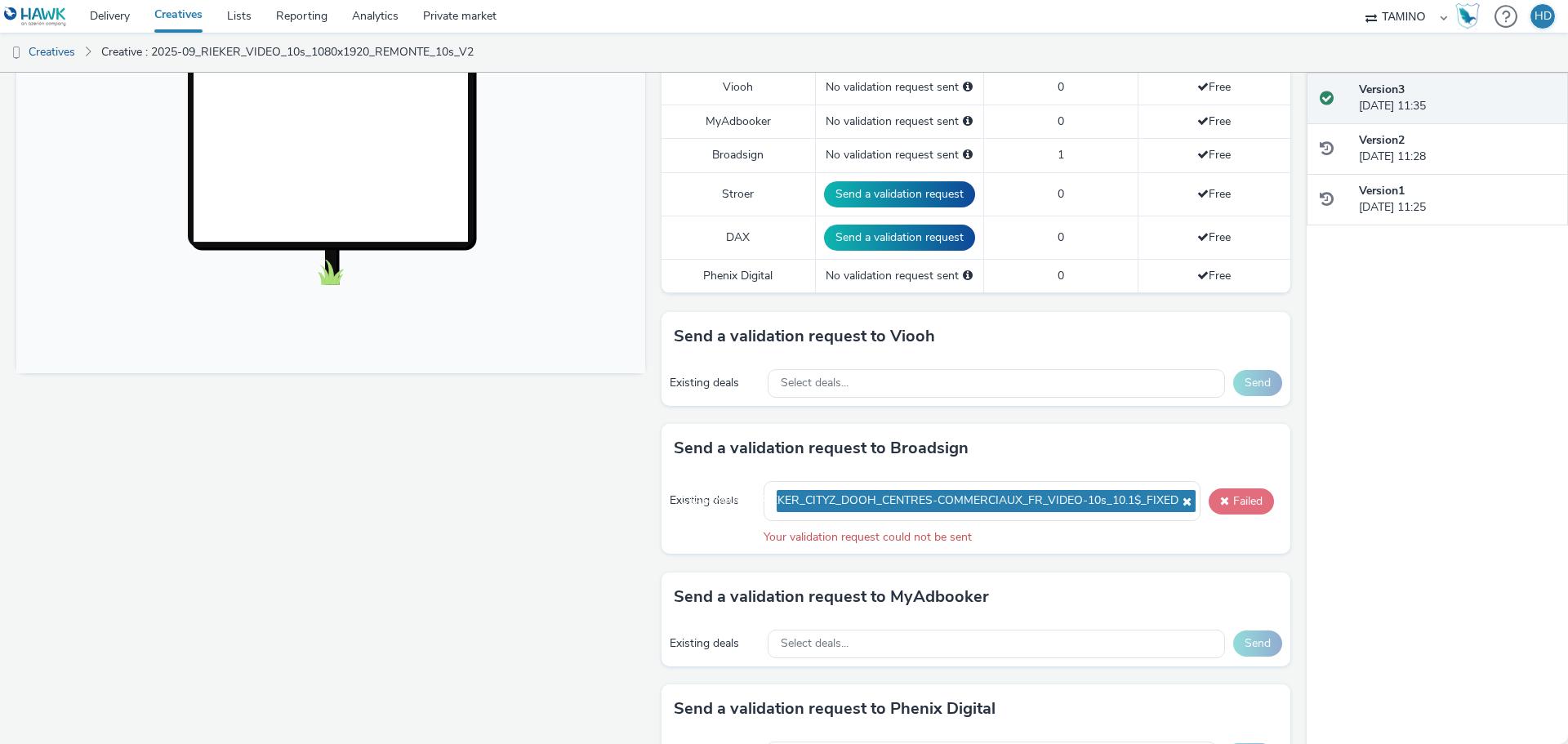
click at [1230, 502] on button "Failed" at bounding box center [1241, 501] width 66 height 26
click at [1232, 501] on button "Failed" at bounding box center [1241, 501] width 66 height 26
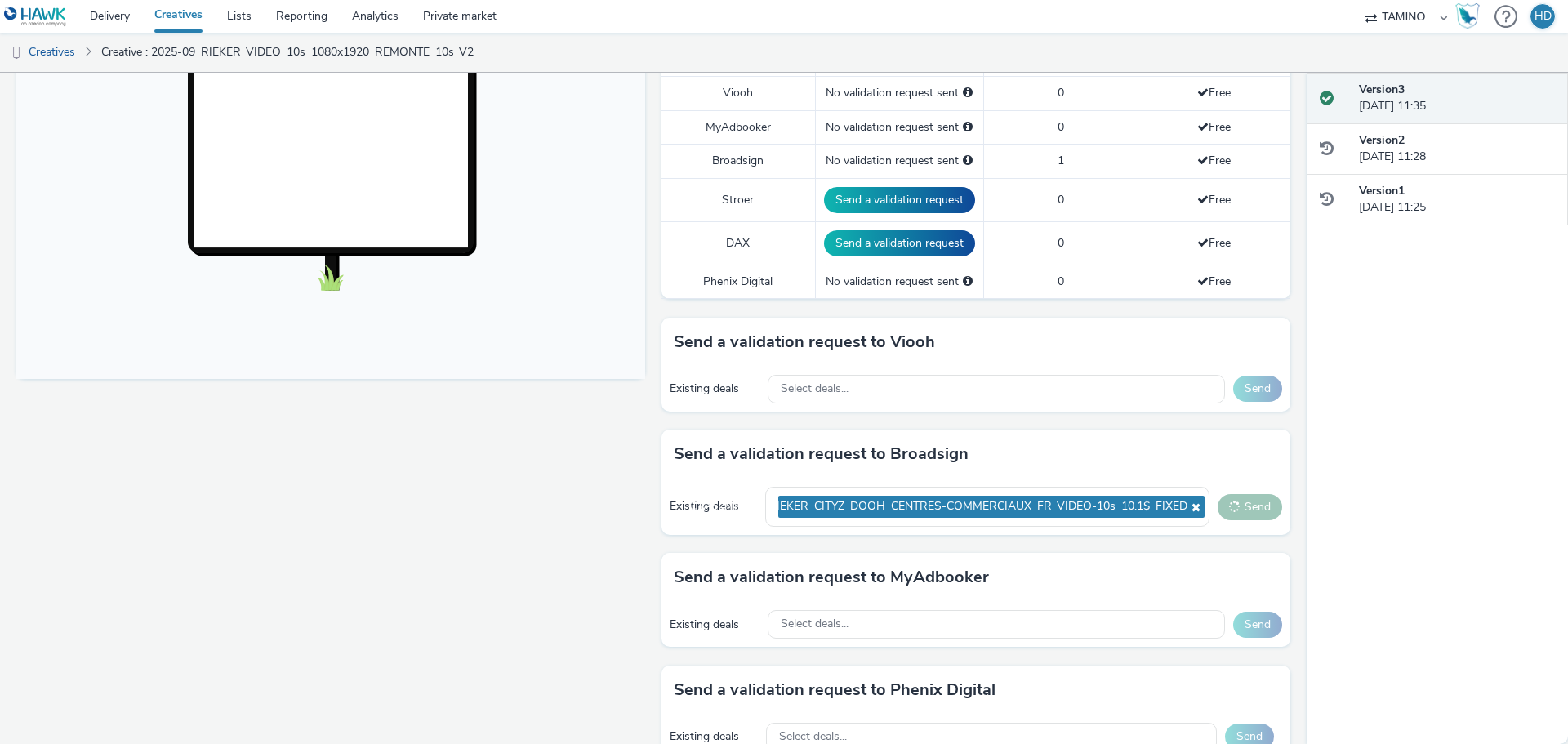
scroll to position [522, 0]
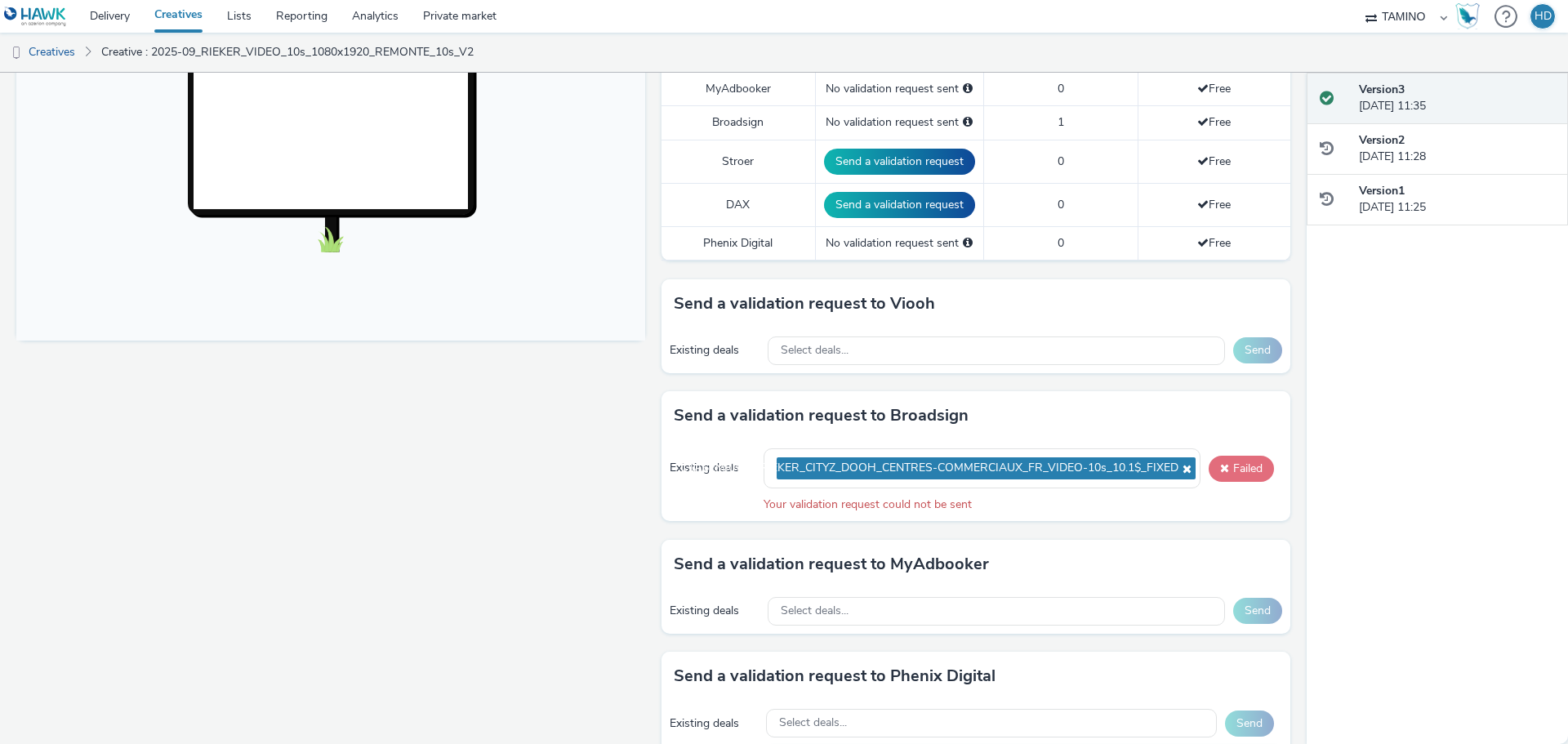
click at [1226, 471] on button "Failed" at bounding box center [1241, 469] width 66 height 26
click at [1220, 467] on span at bounding box center [1224, 468] width 9 height 11
click at [1236, 461] on button "Failed" at bounding box center [1241, 469] width 66 height 26
click at [1236, 467] on button "Failed" at bounding box center [1241, 469] width 66 height 26
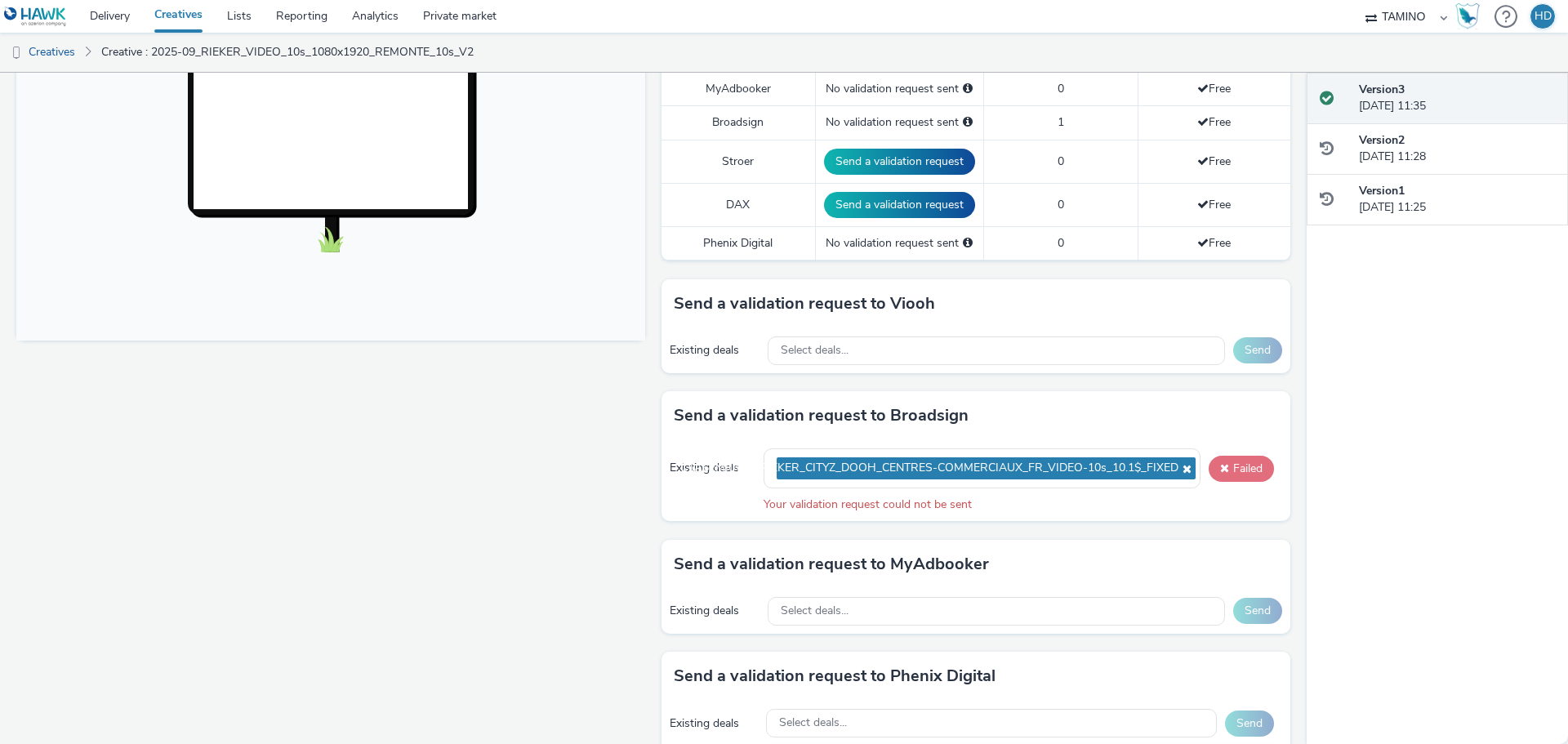
click at [1236, 467] on button "Failed" at bounding box center [1241, 469] width 66 height 26
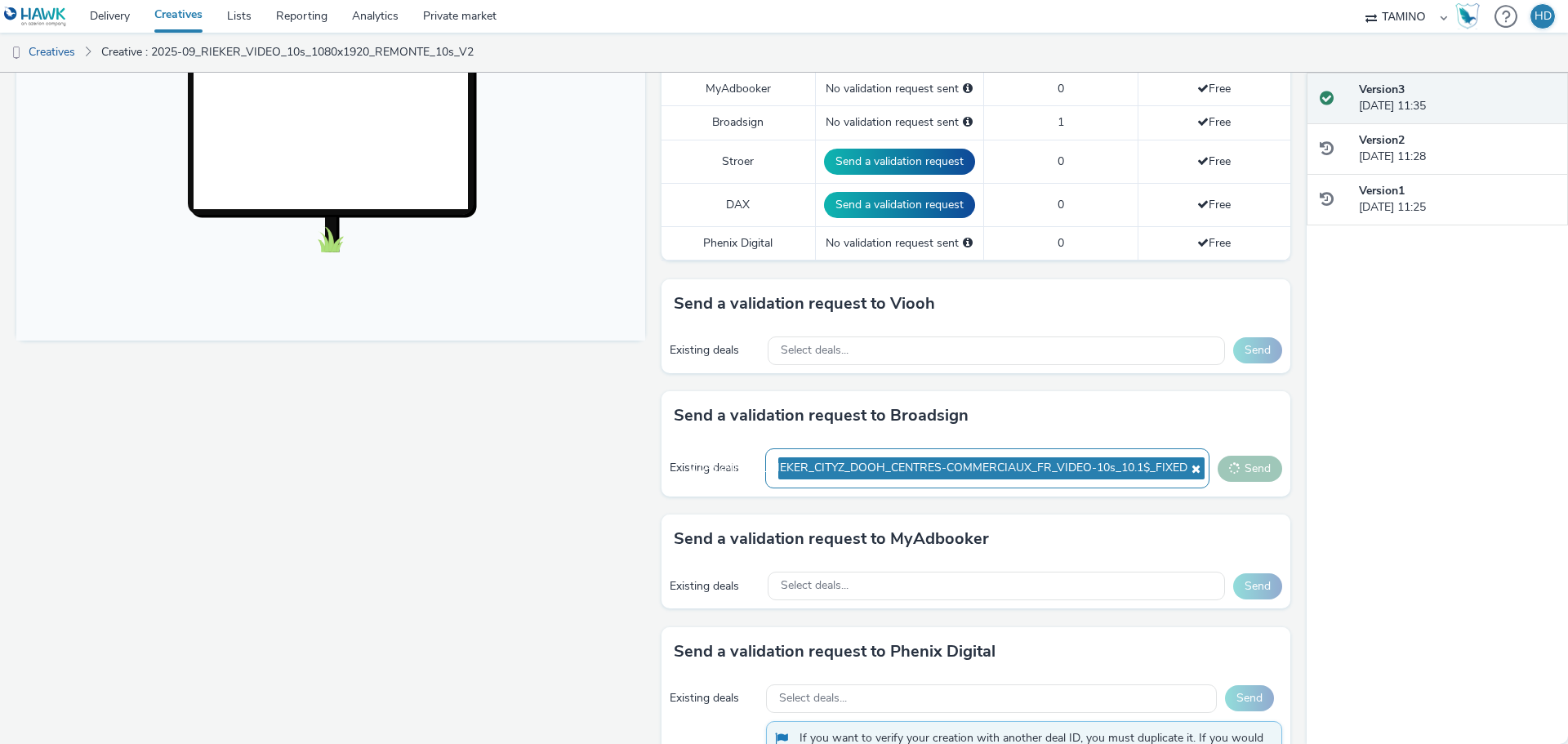
scroll to position [441, 0]
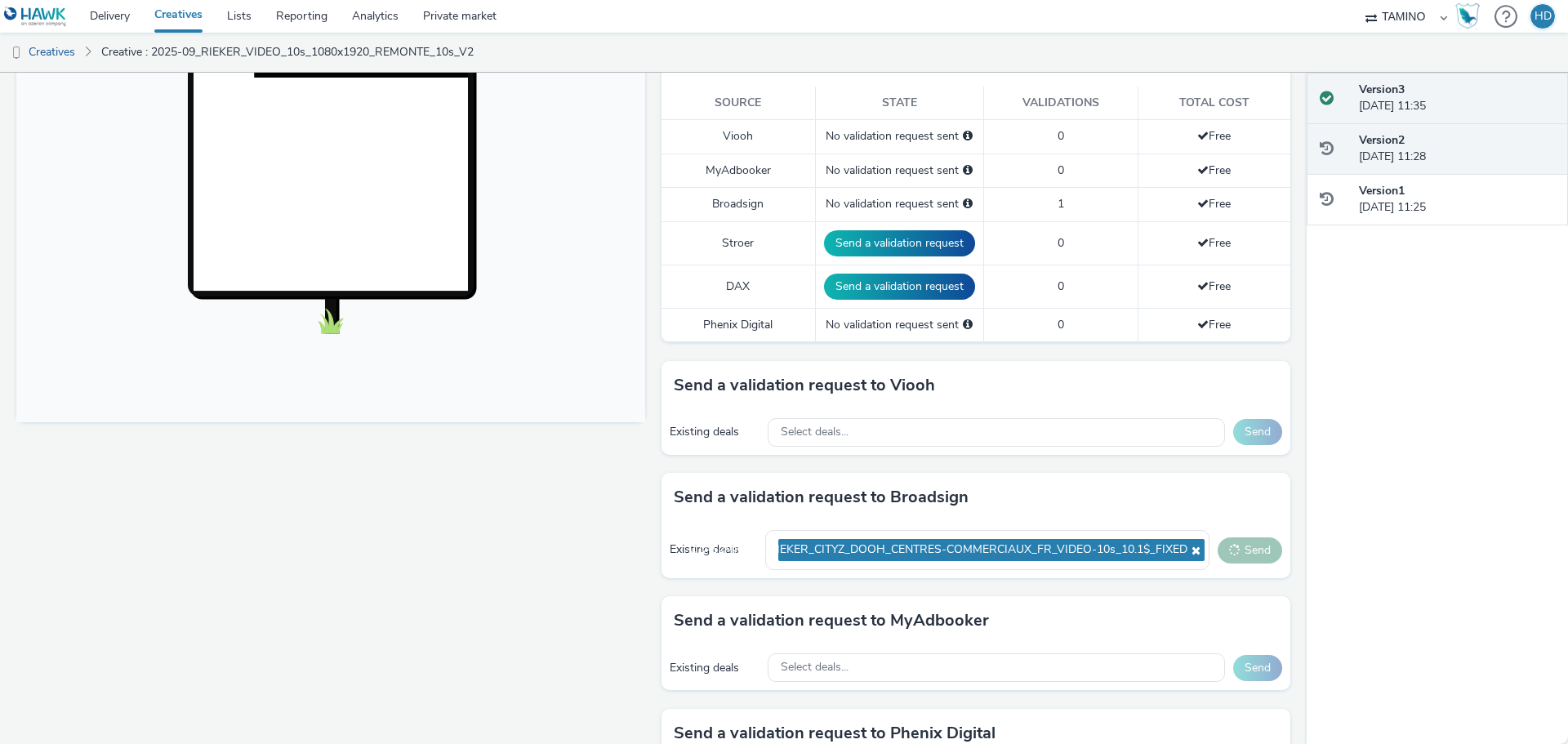
click at [1429, 148] on div "Version 2 [DATE] 11:28" at bounding box center [1457, 149] width 196 height 34
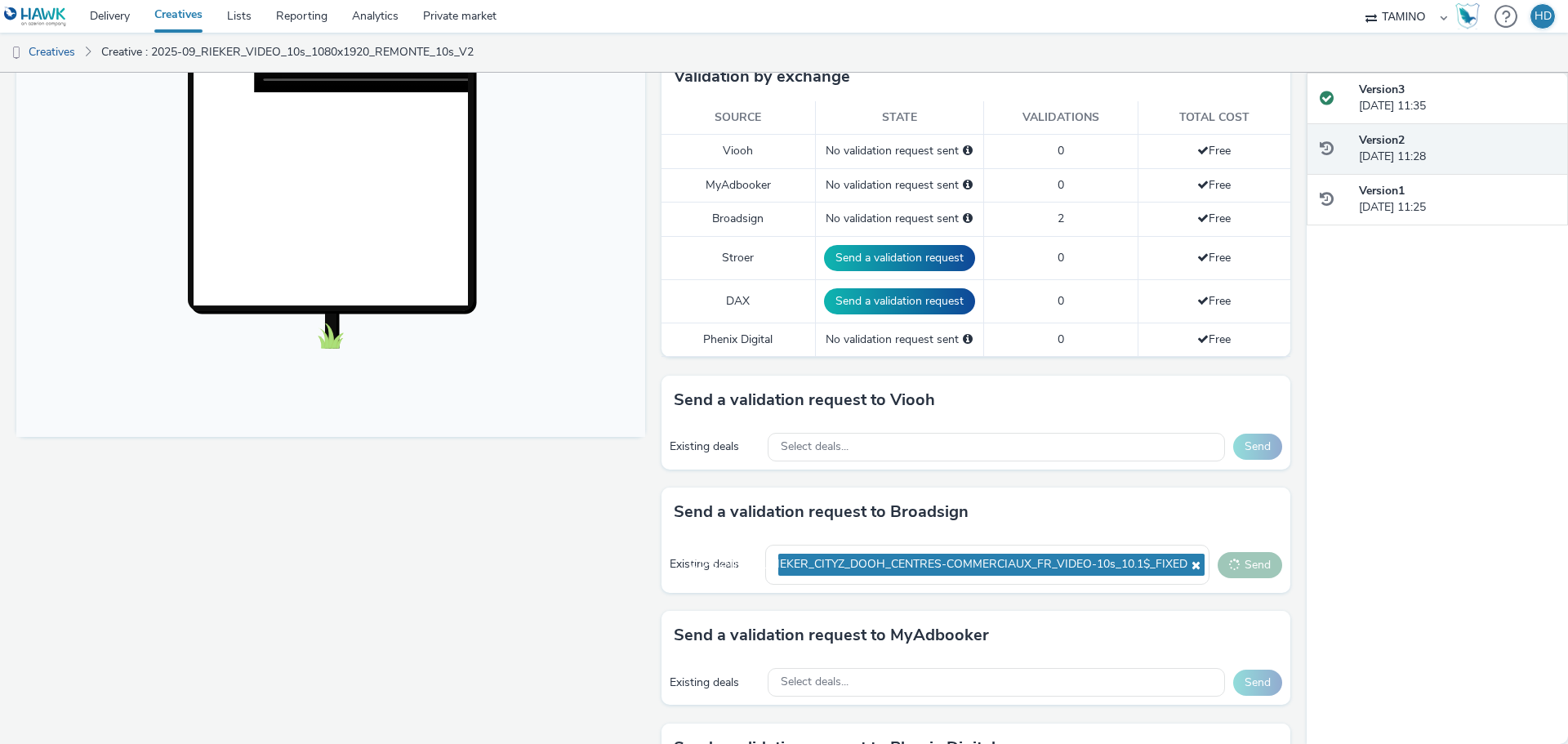
scroll to position [456, 0]
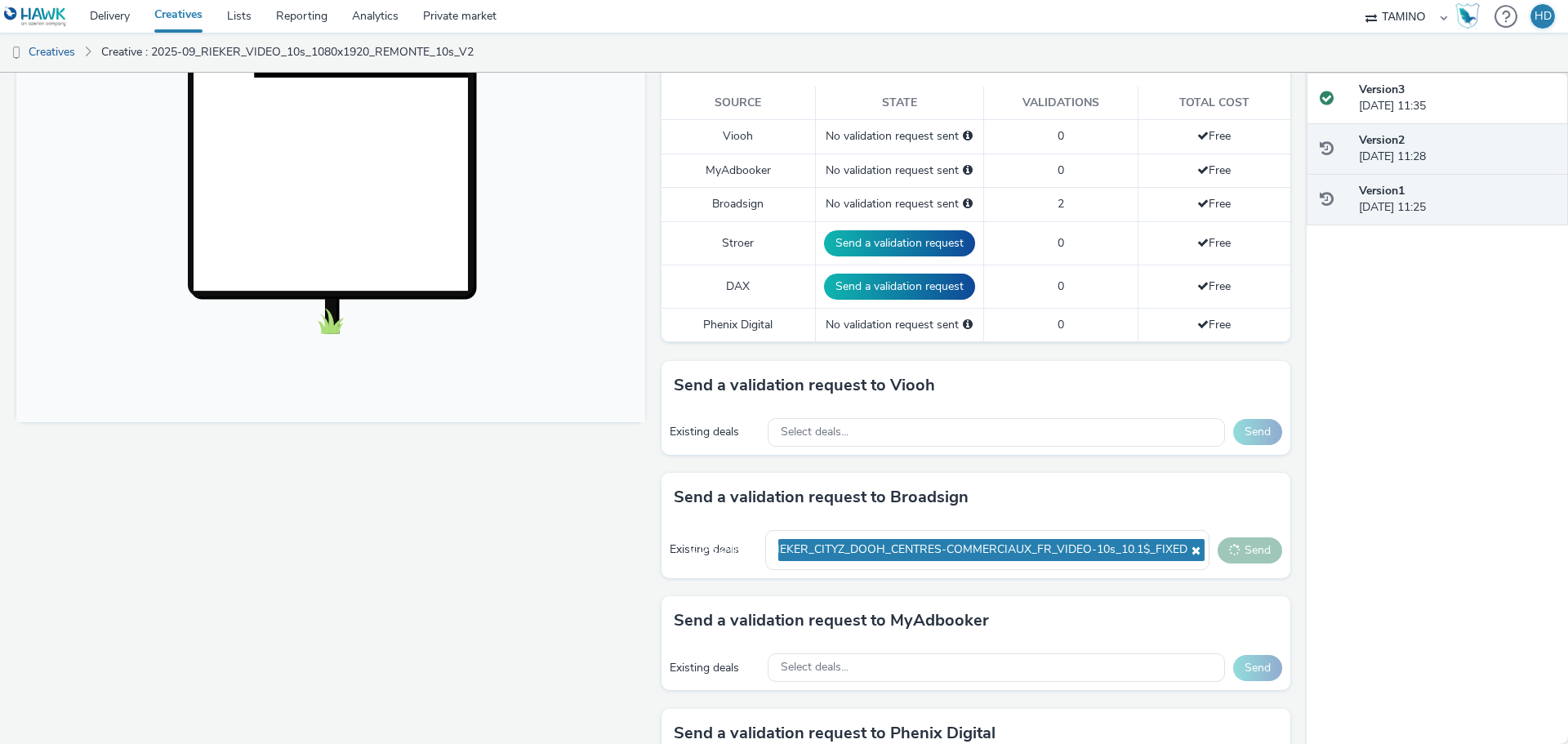
click at [1408, 198] on div "Version 1 [DATE] 11:25" at bounding box center [1457, 199] width 196 height 34
click at [1385, 144] on strong "Version 2" at bounding box center [1382, 140] width 46 height 16
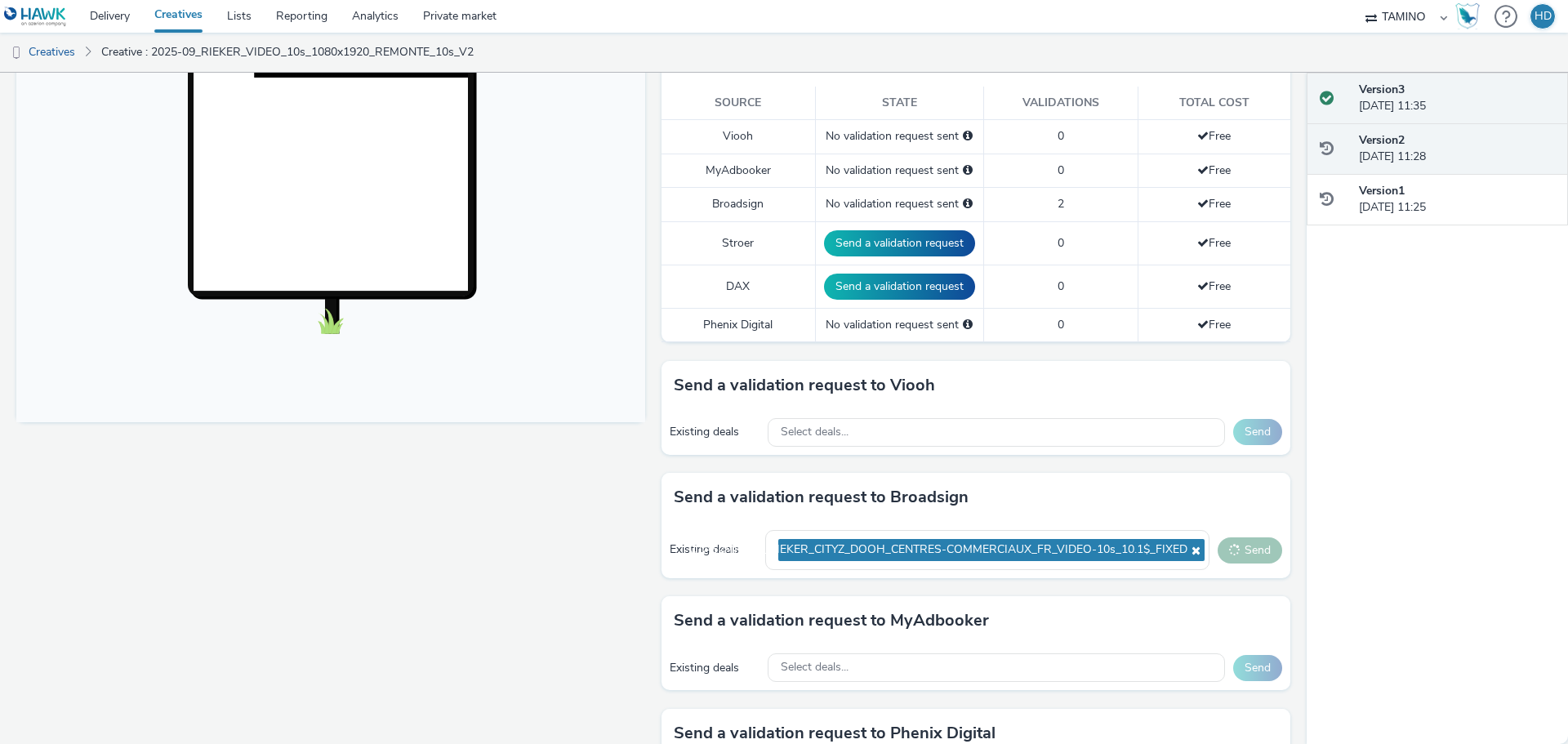
click at [1412, 97] on div "Version 3 [DATE] 11:35" at bounding box center [1457, 98] width 196 height 34
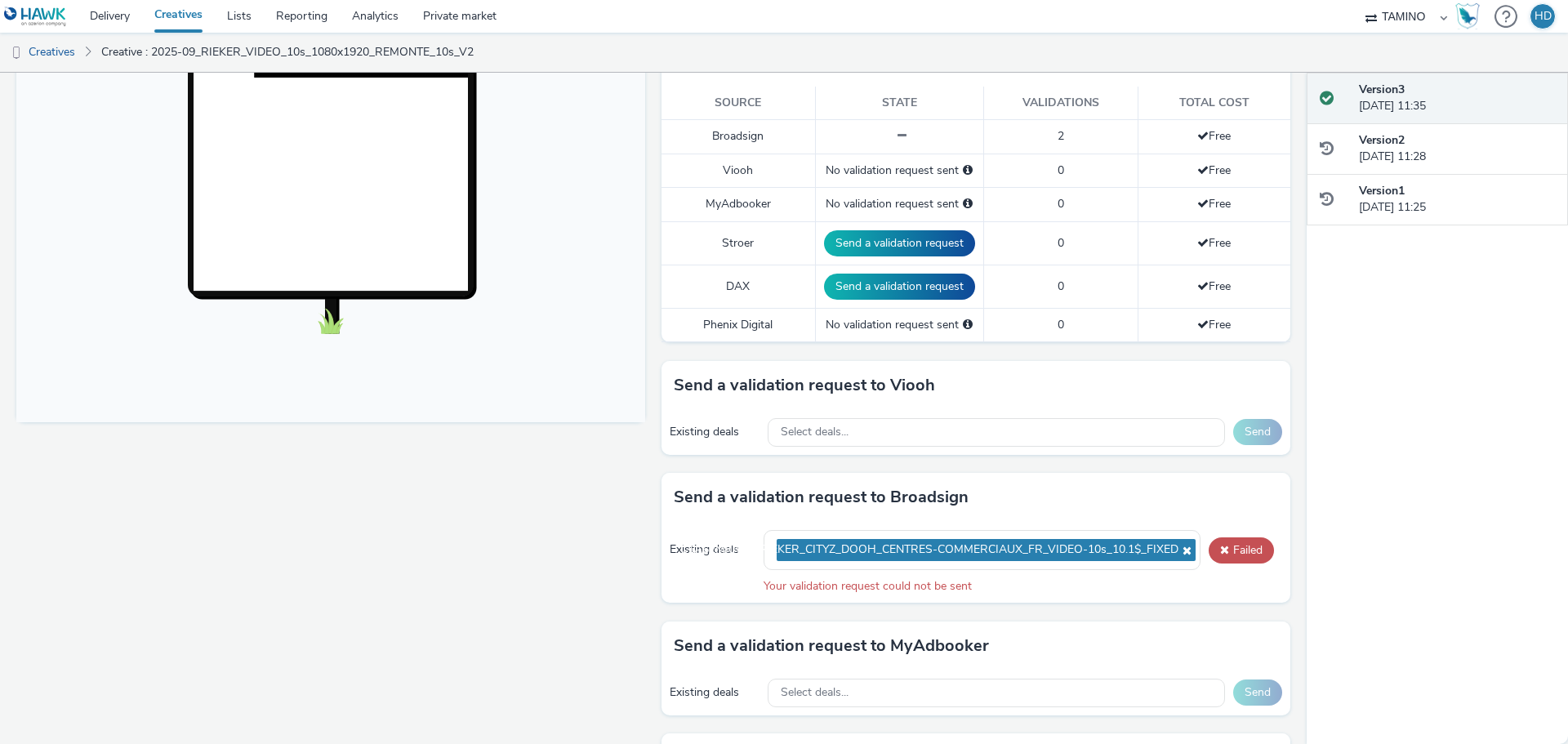
drag, startPoint x: 1365, startPoint y: 468, endPoint x: 1341, endPoint y: 497, distance: 37.6
click at [1365, 468] on div "Version 3 [DATE] 11:35 Version 2 [DATE] 11:28 Version 1 [DATE] 11:25" at bounding box center [1437, 408] width 261 height 671
click at [1227, 547] on button "Failed" at bounding box center [1241, 550] width 66 height 26
click at [1316, 31] on nav "Delivery Creatives Lists Reporting Analytics Private market TAMINO HD" at bounding box center [784, 16] width 1568 height 33
click at [64, 54] on link "Creatives" at bounding box center [42, 52] width 84 height 39
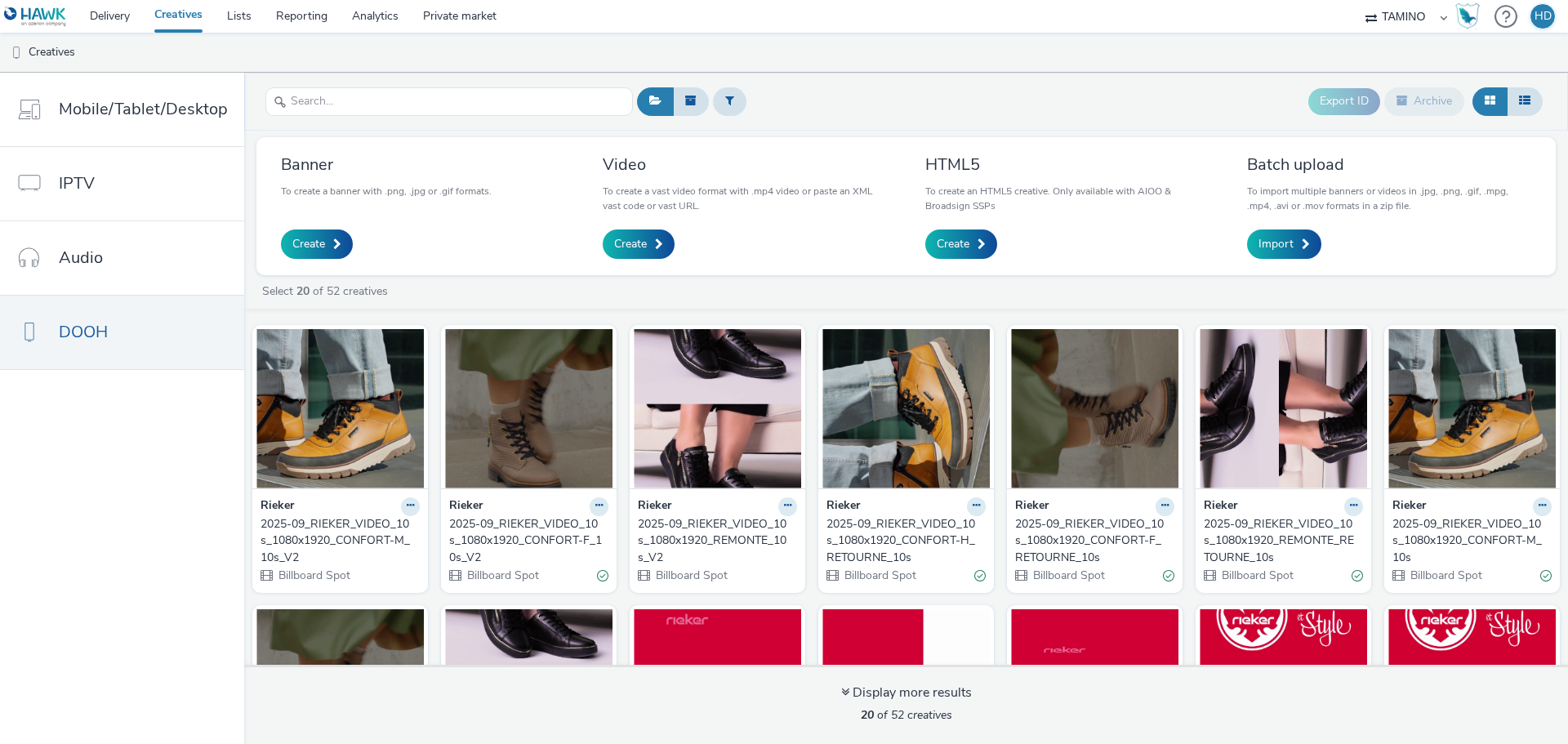
click at [696, 528] on div "2025-09_RIEKER_VIDEO_10s_1080x1920_REMONTE_10s_V2" at bounding box center [714, 540] width 153 height 50
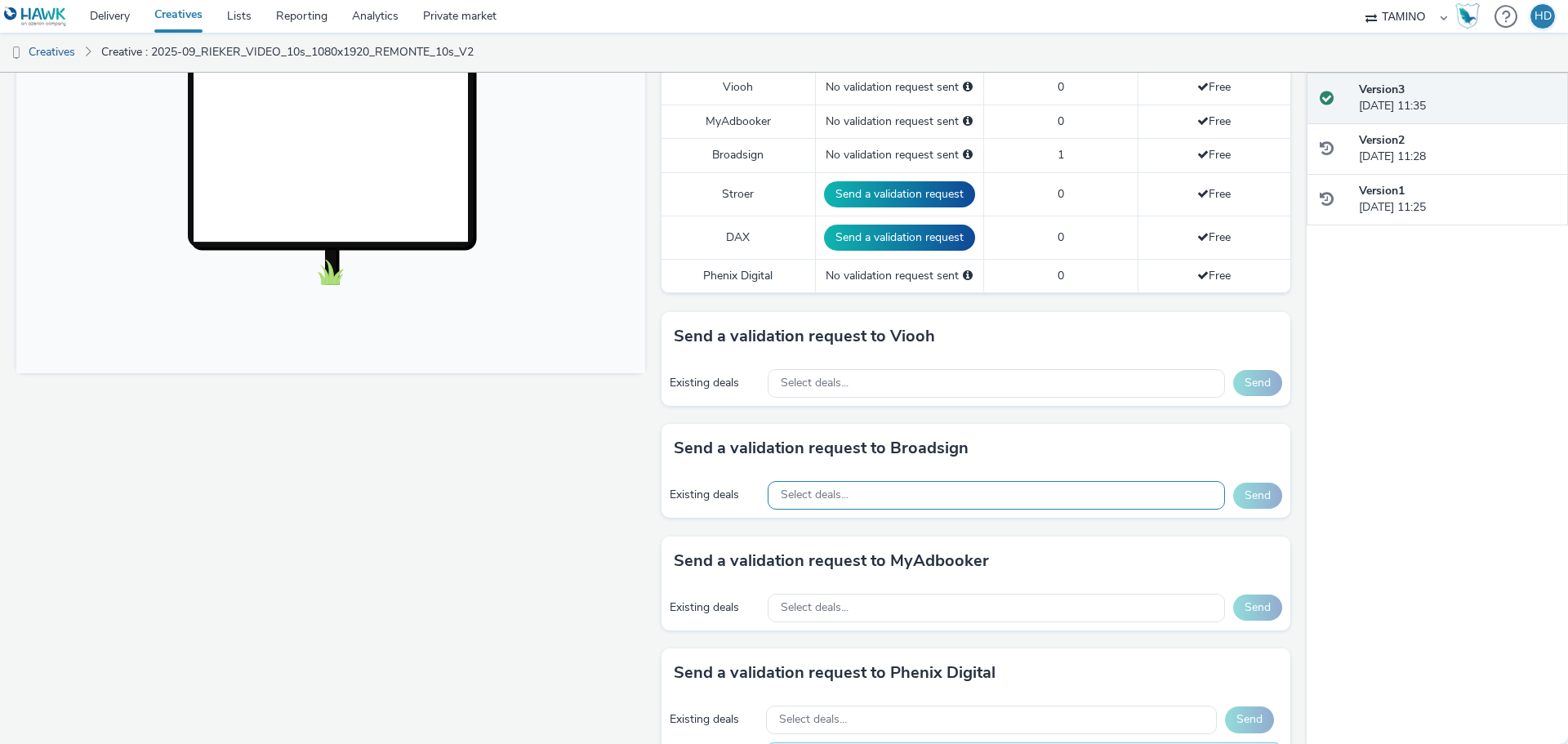
click at [868, 497] on div "Select deals..." at bounding box center [996, 495] width 458 height 29
click at [818, 523] on input "C1A62MI0WL" at bounding box center [996, 529] width 456 height 29
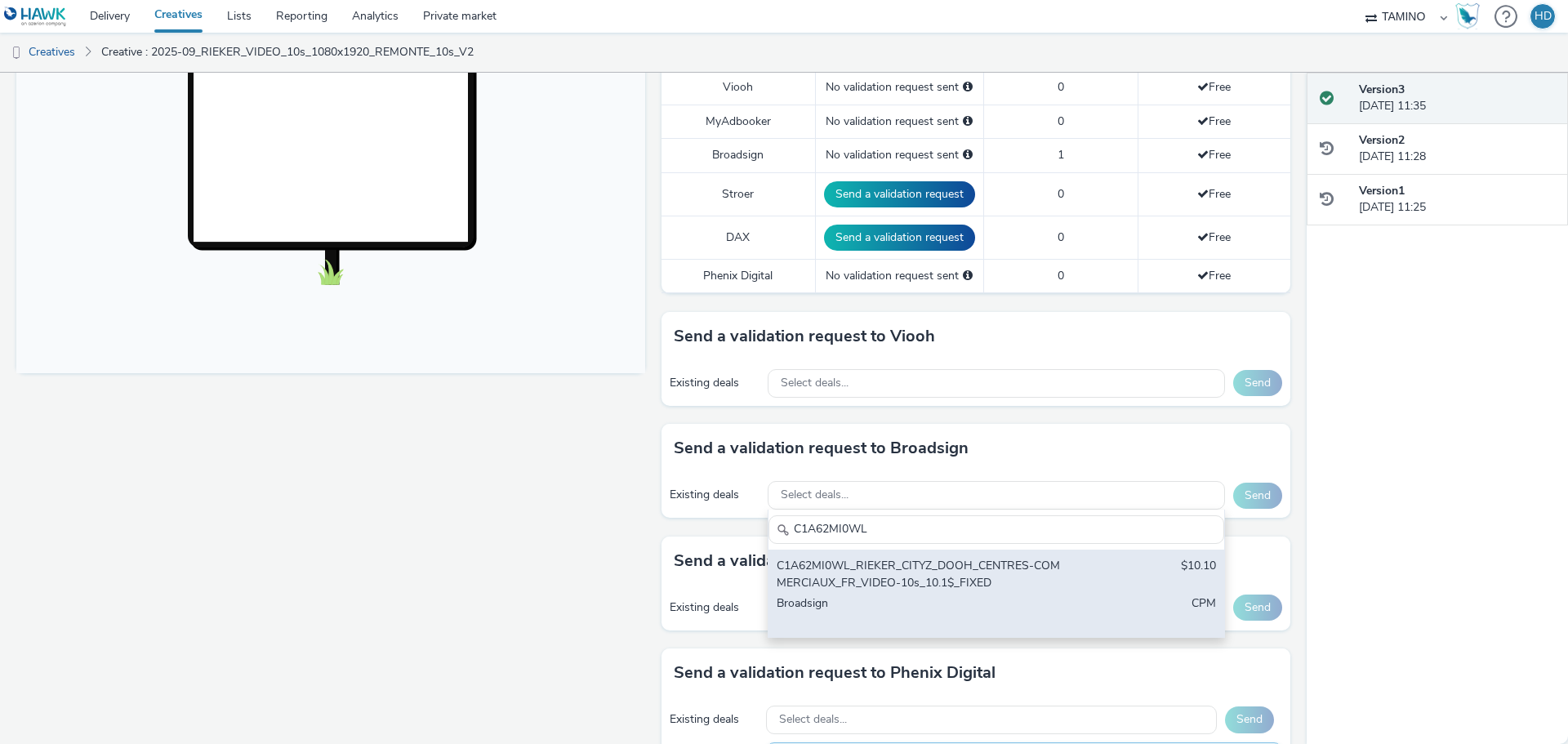
type input "C1A62MI0WL"
click at [1087, 584] on div "C1A62MI0WL_RIEKER_CITYZ_DOOH_CENTRES-COMMERCIAUX_FR_VIDEO-10s_10.1$_FIXED $10.1…" at bounding box center [996, 593] width 456 height 88
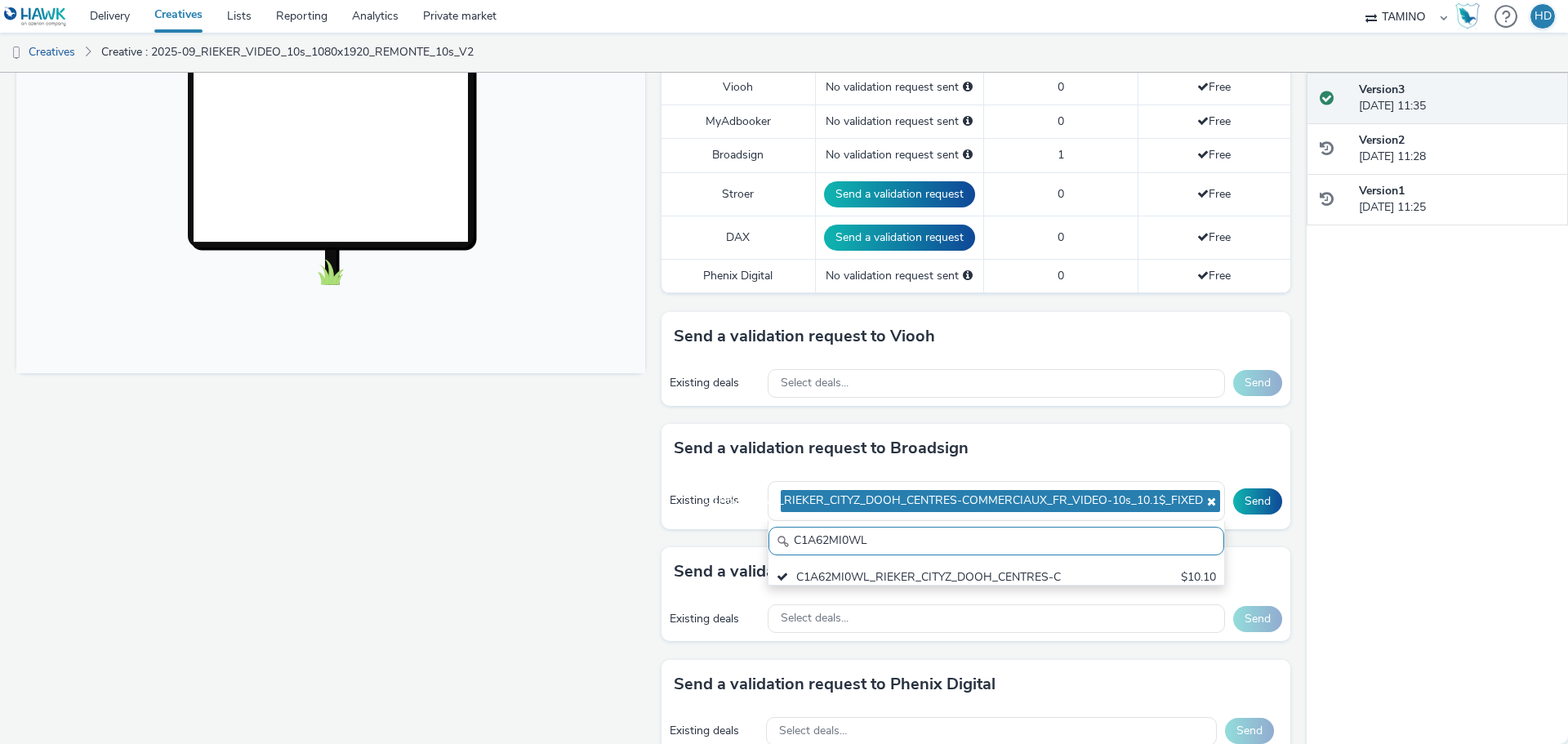
click at [1184, 450] on div "Send a validation request to Broadsign" at bounding box center [976, 449] width 629 height 49
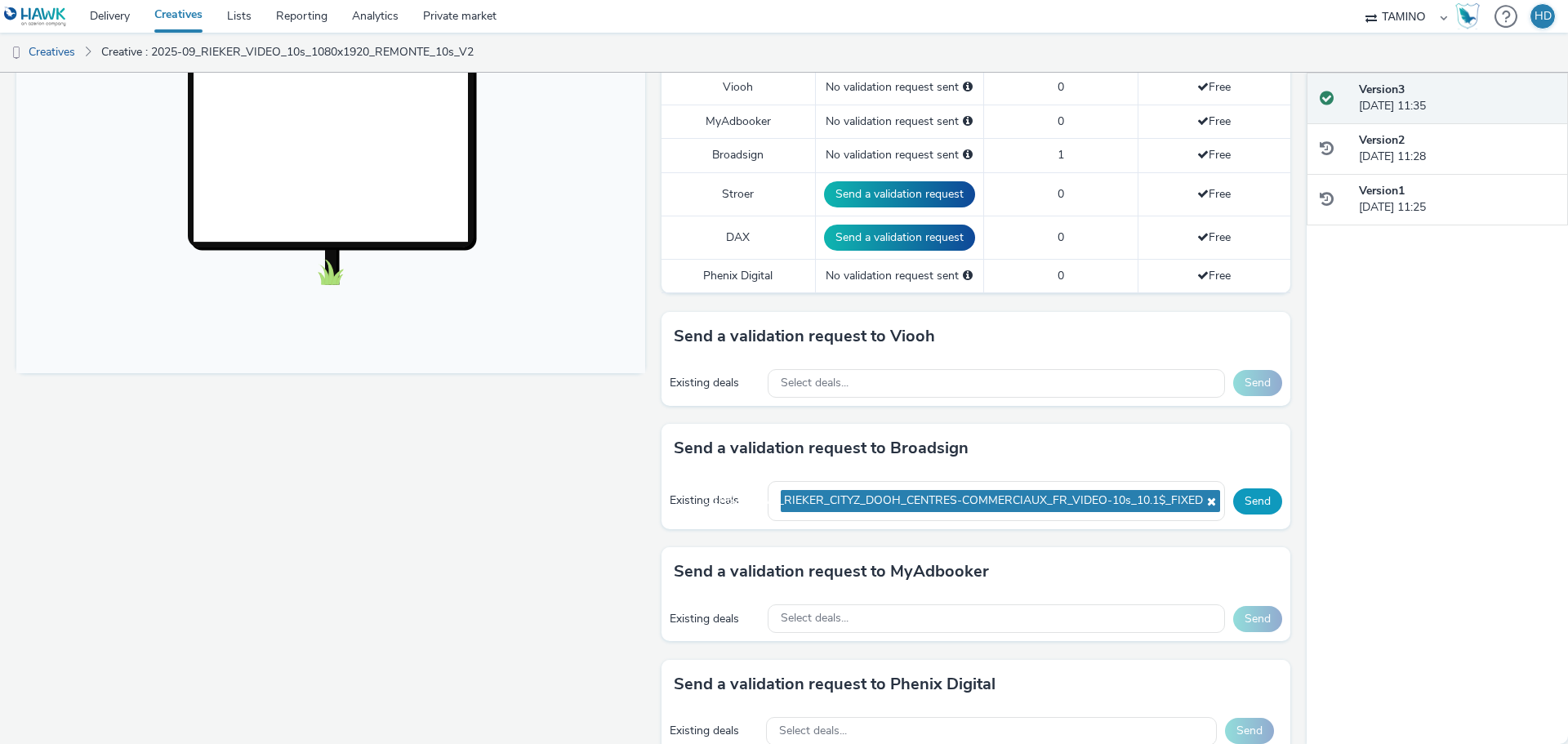
click at [1247, 506] on button "Send" at bounding box center [1258, 501] width 49 height 26
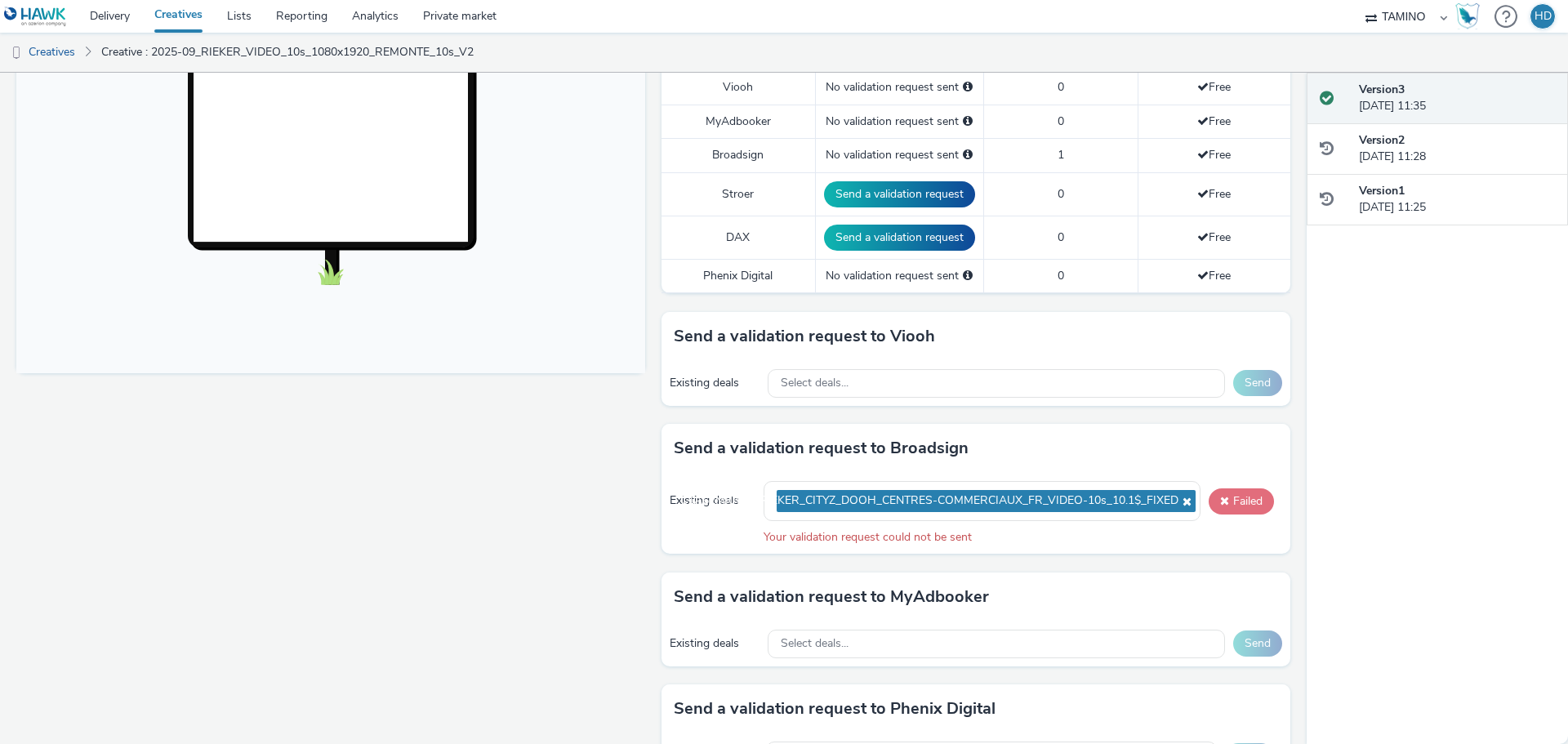
click at [1223, 504] on button "Failed" at bounding box center [1241, 501] width 66 height 26
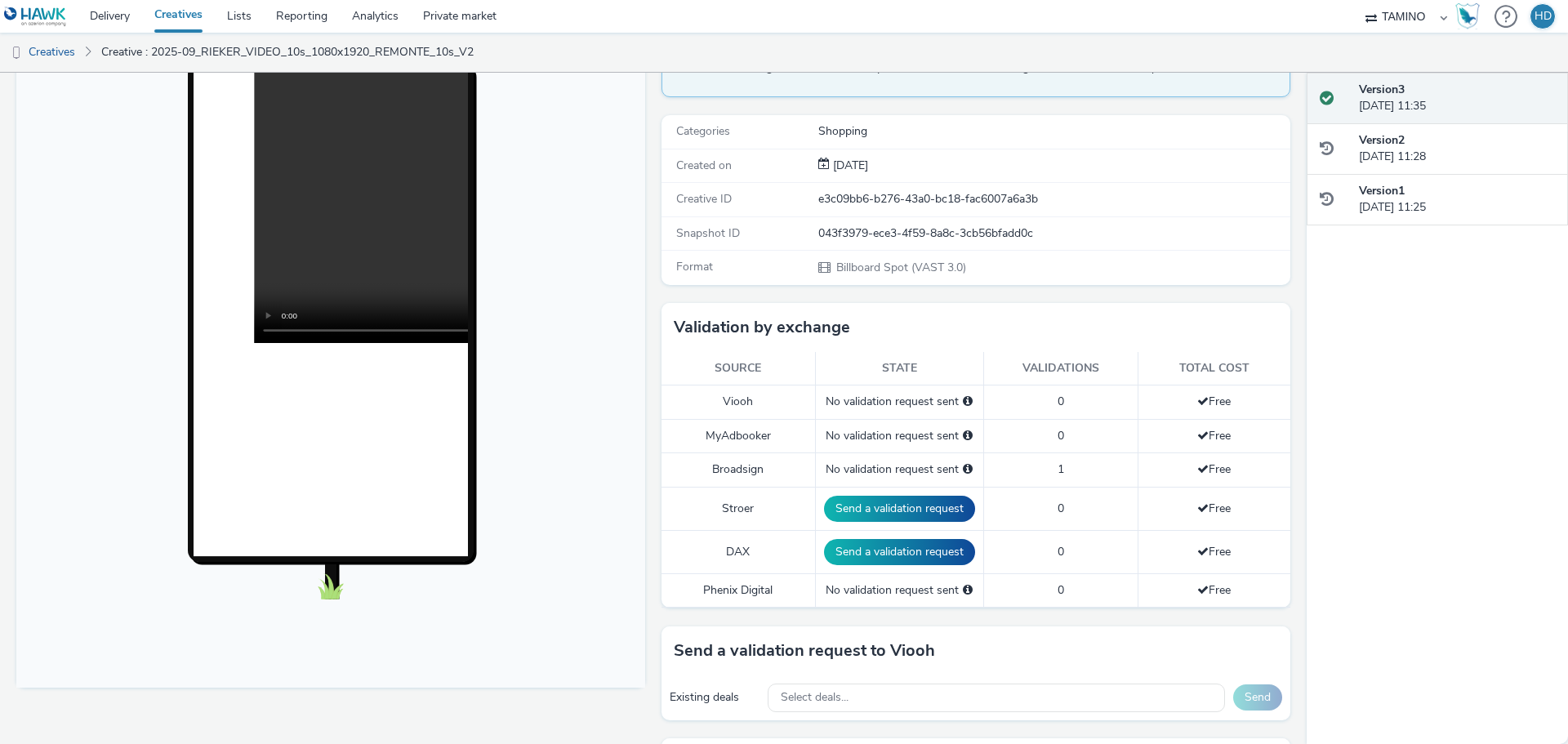
scroll to position [82, 0]
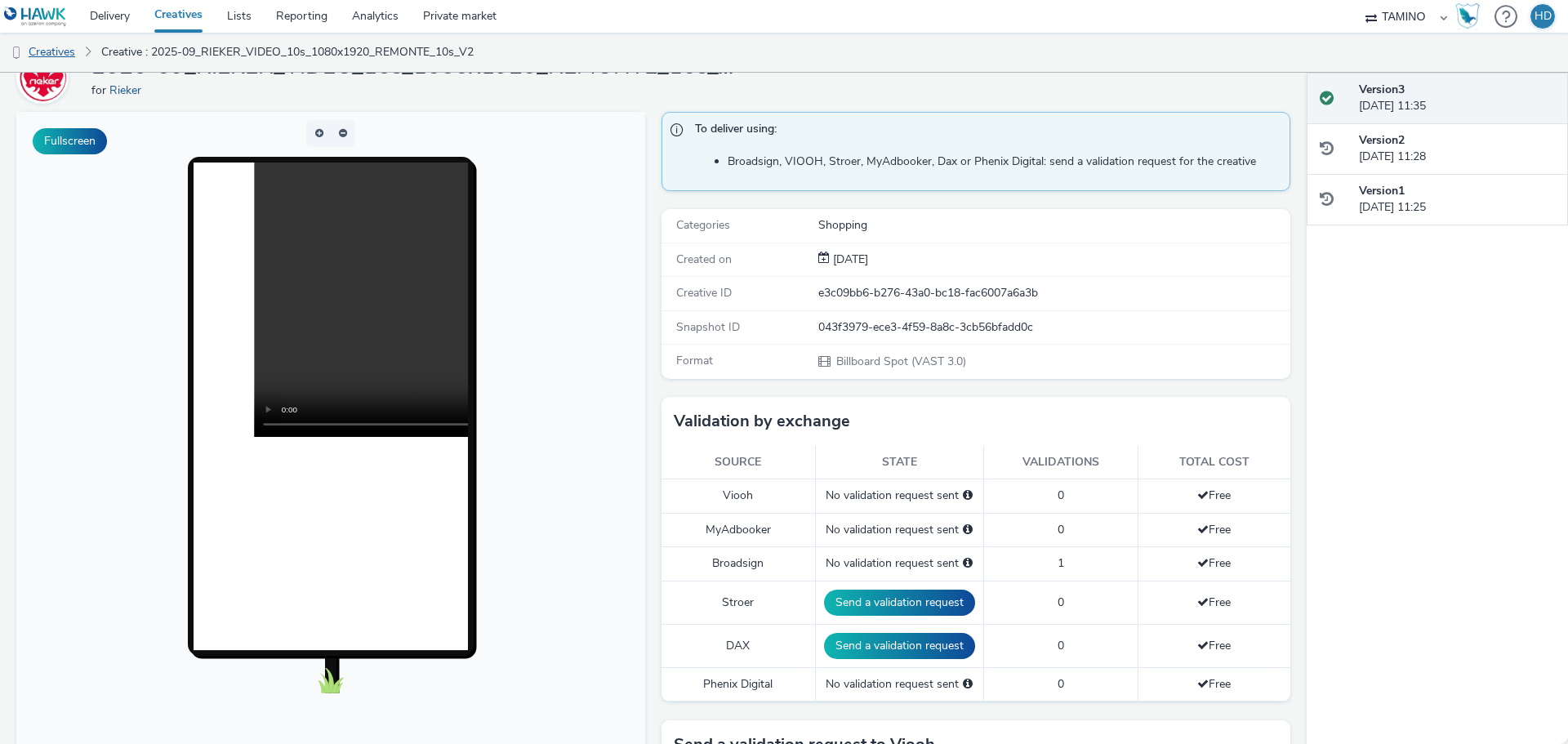
click at [52, 57] on link "Creatives" at bounding box center [42, 52] width 84 height 39
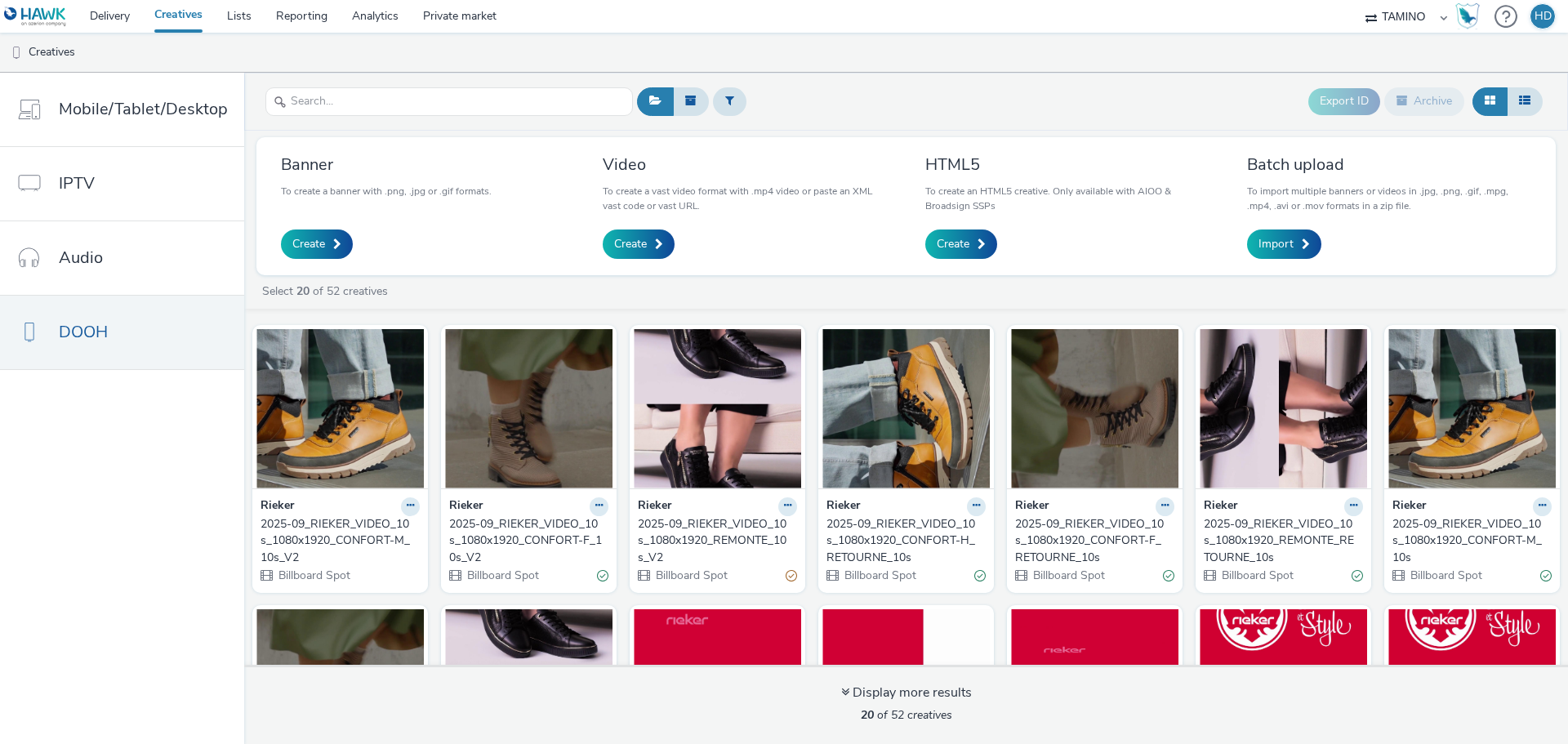
click at [518, 534] on div "2025-09_RIEKER_VIDEO_10s_1080x1920_CONFORT-F_10s_V2" at bounding box center [526, 540] width 153 height 50
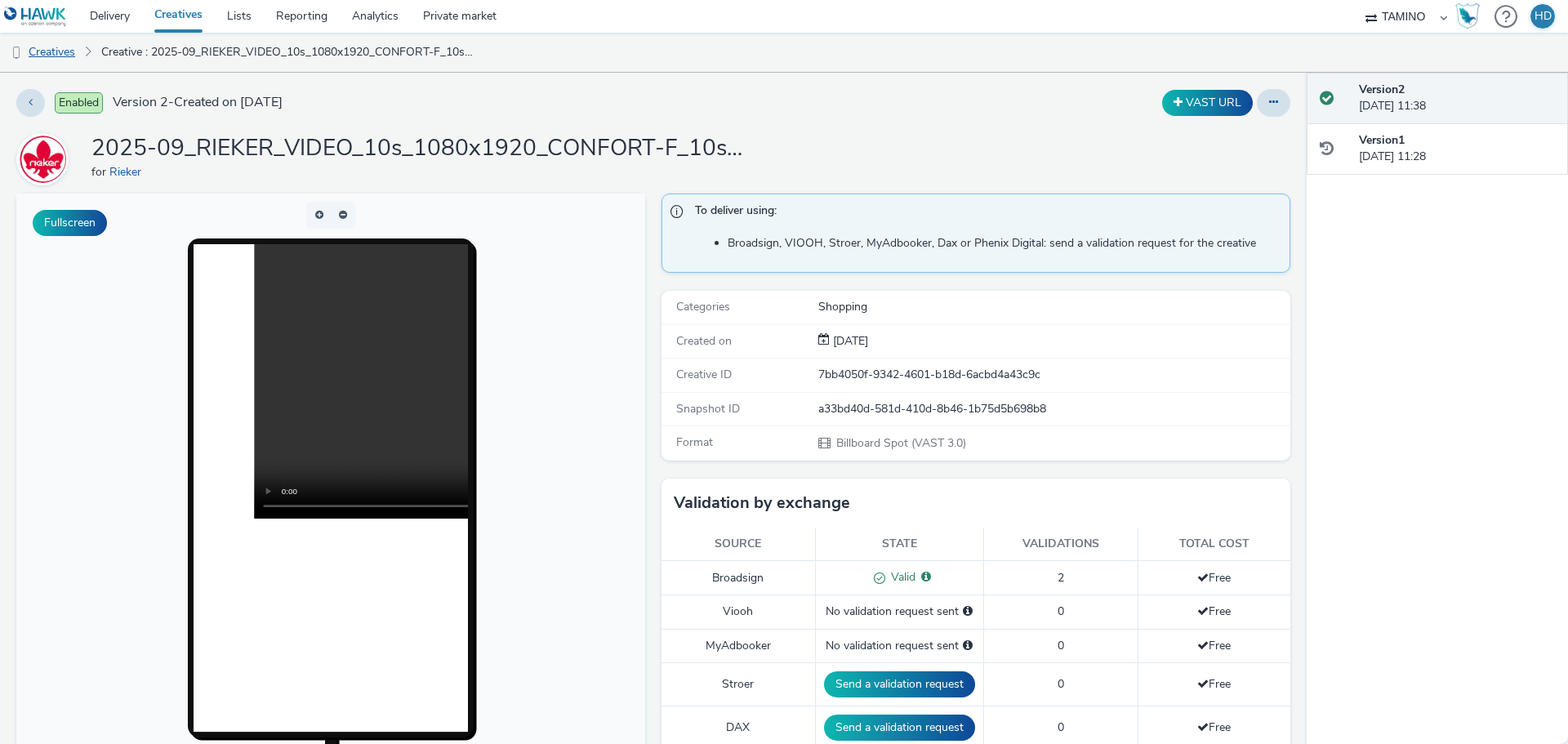
click at [70, 55] on link "Creatives" at bounding box center [42, 52] width 84 height 39
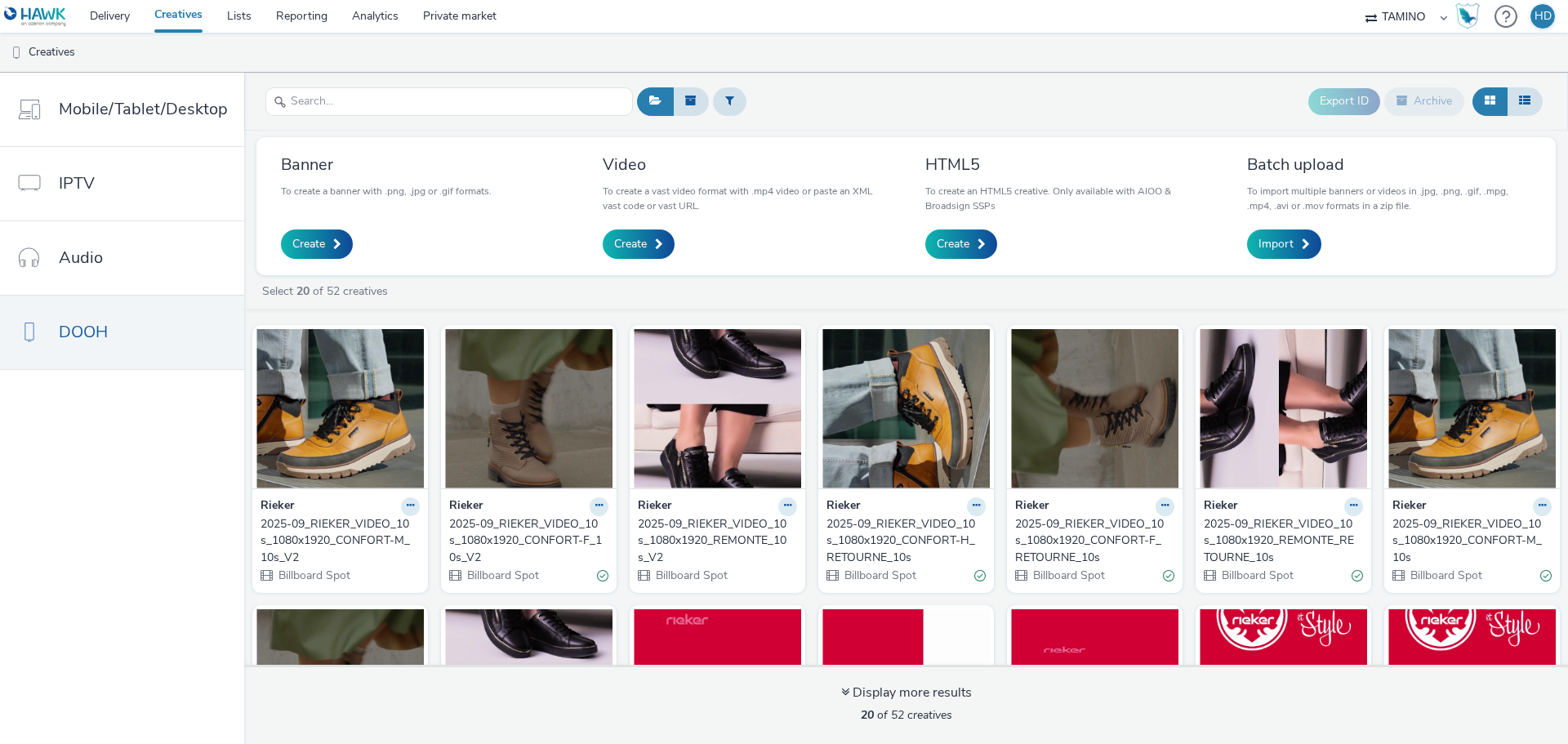
click at [332, 519] on div "2025-09_RIEKER_VIDEO_10s_1080x1920_CONFORT-M_10s_V2" at bounding box center [337, 540] width 153 height 50
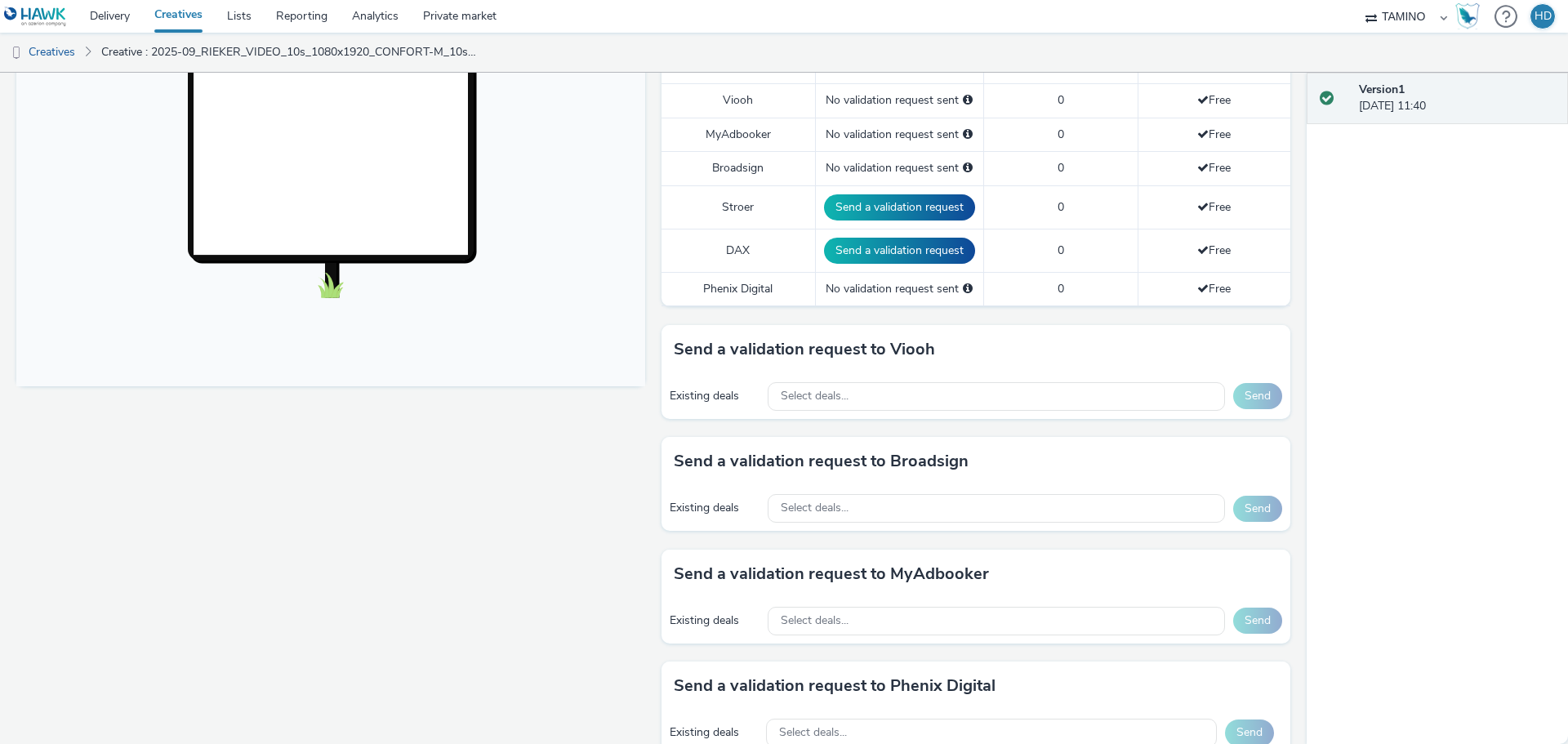
scroll to position [408, 0]
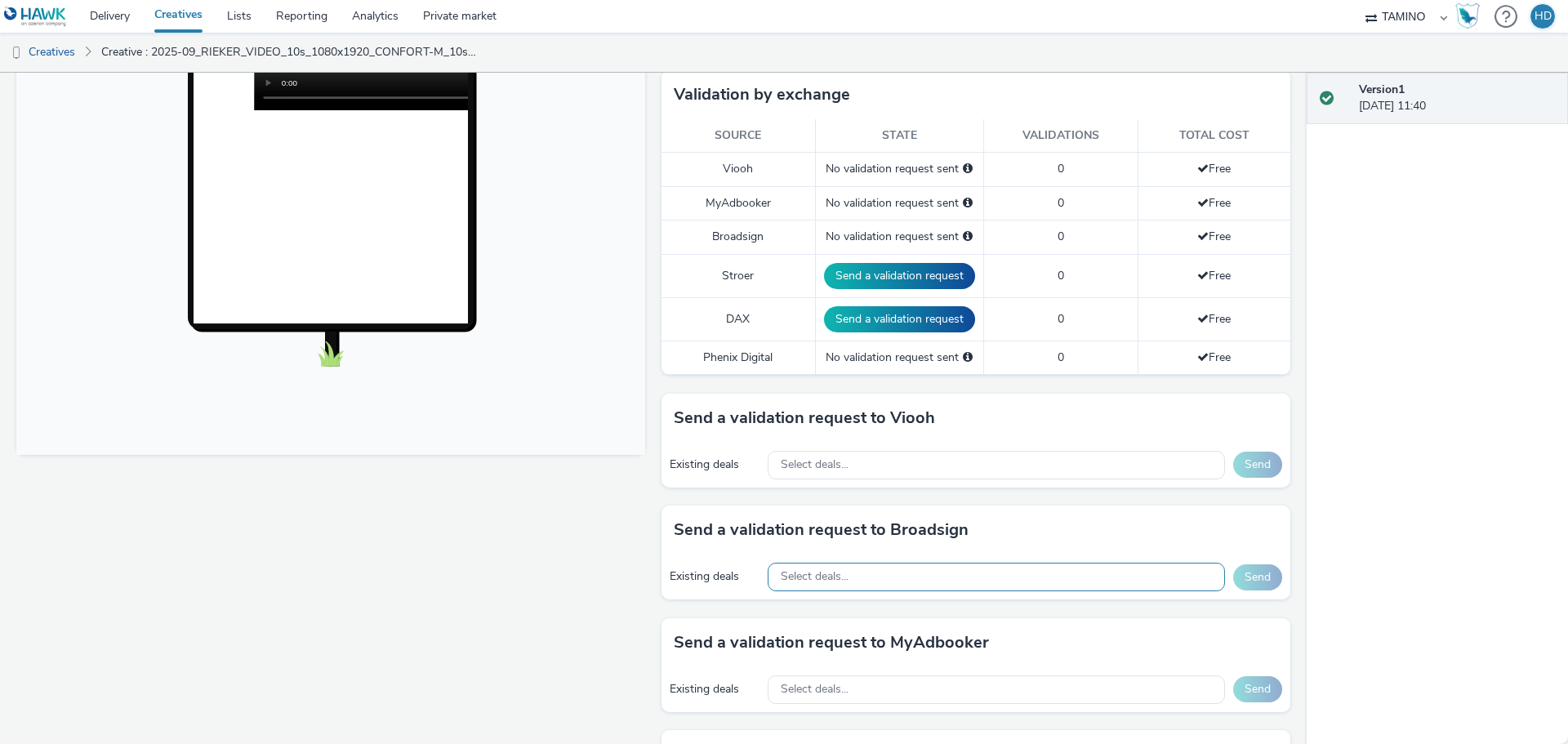
click at [997, 578] on div "Select deals..." at bounding box center [996, 576] width 458 height 29
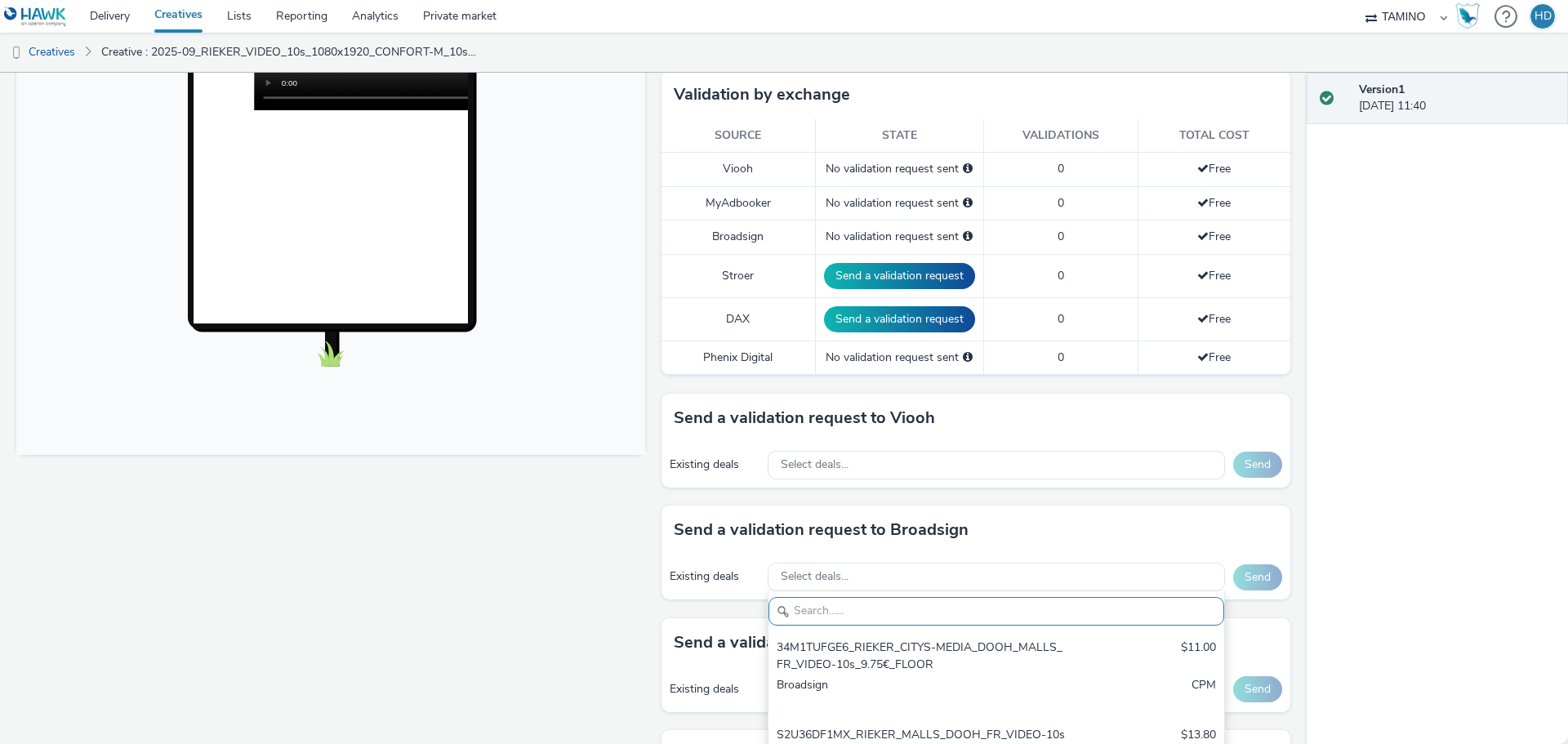
paste input "C1A62MI0WL"
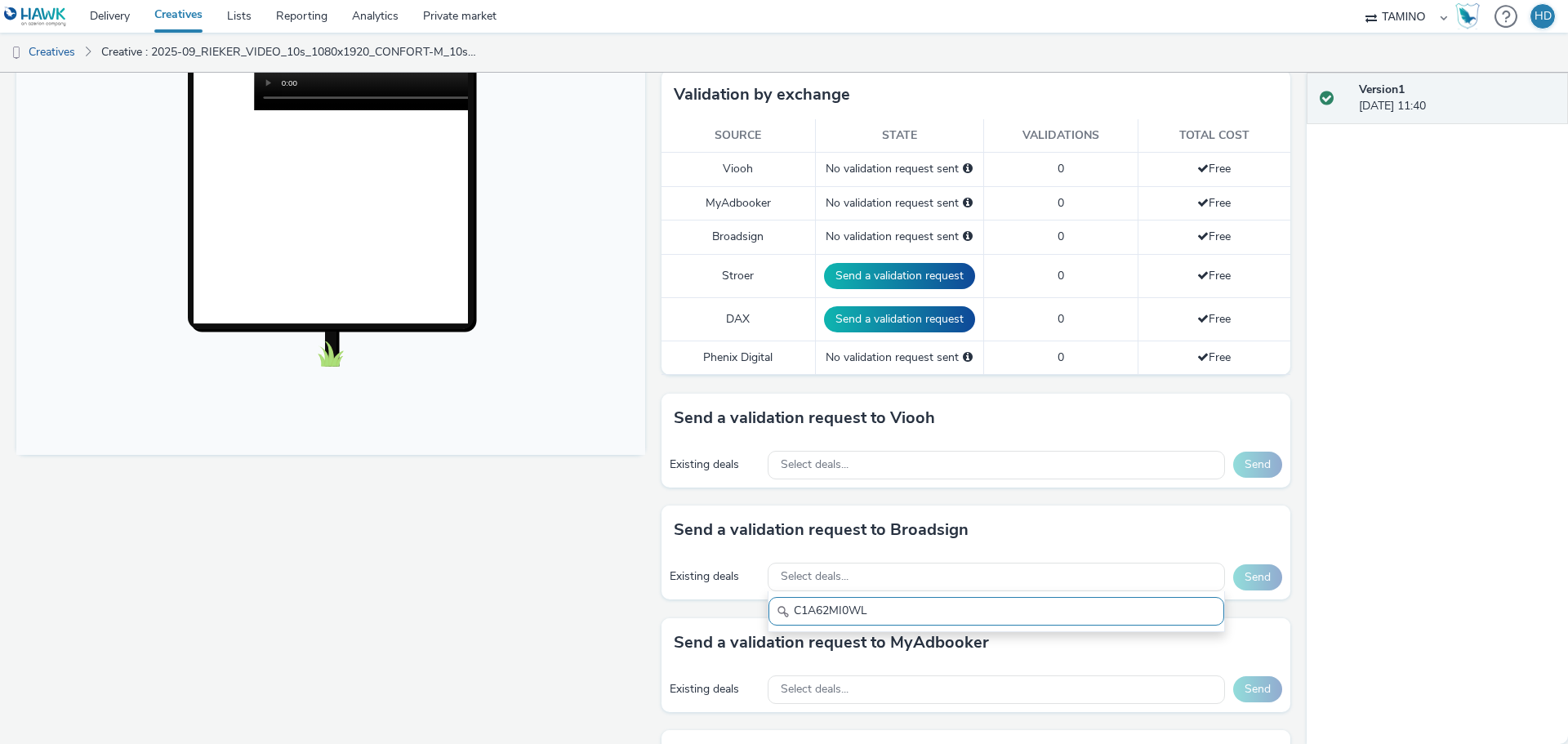
click at [816, 604] on input "C1A62MI0WL" at bounding box center [996, 611] width 456 height 29
type input "C1A62MI0WL"
click at [979, 658] on div "C1A62MI0WL_RIEKER_CITYZ_DOOH_CENTRES-COMMERCIAUX_FR_VIDEO-10s_10.1$_FIXED" at bounding box center [922, 656] width 290 height 34
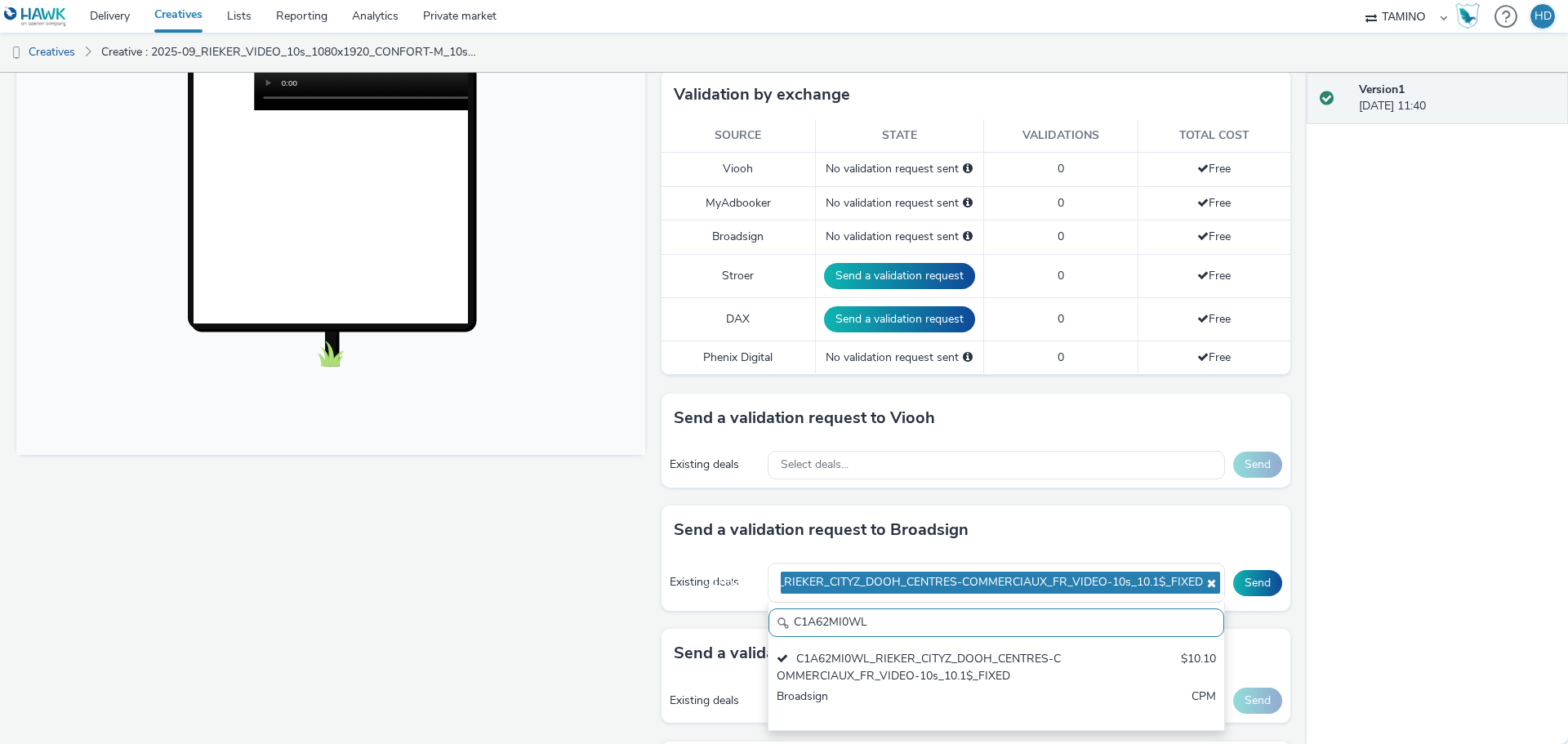
click at [1159, 534] on div "Send a validation request to Broadsign" at bounding box center [976, 530] width 629 height 49
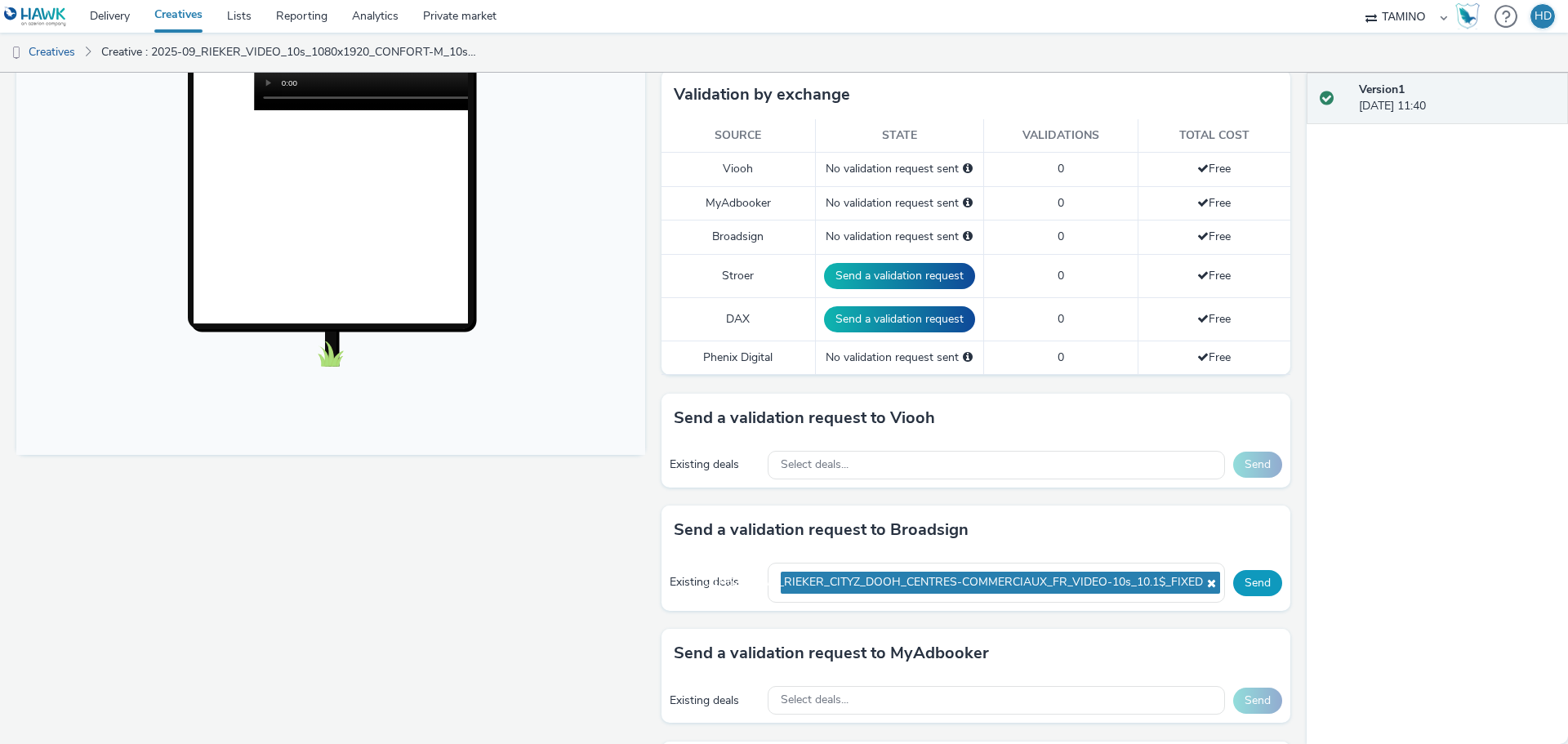
click at [1237, 584] on button "Send" at bounding box center [1258, 583] width 49 height 26
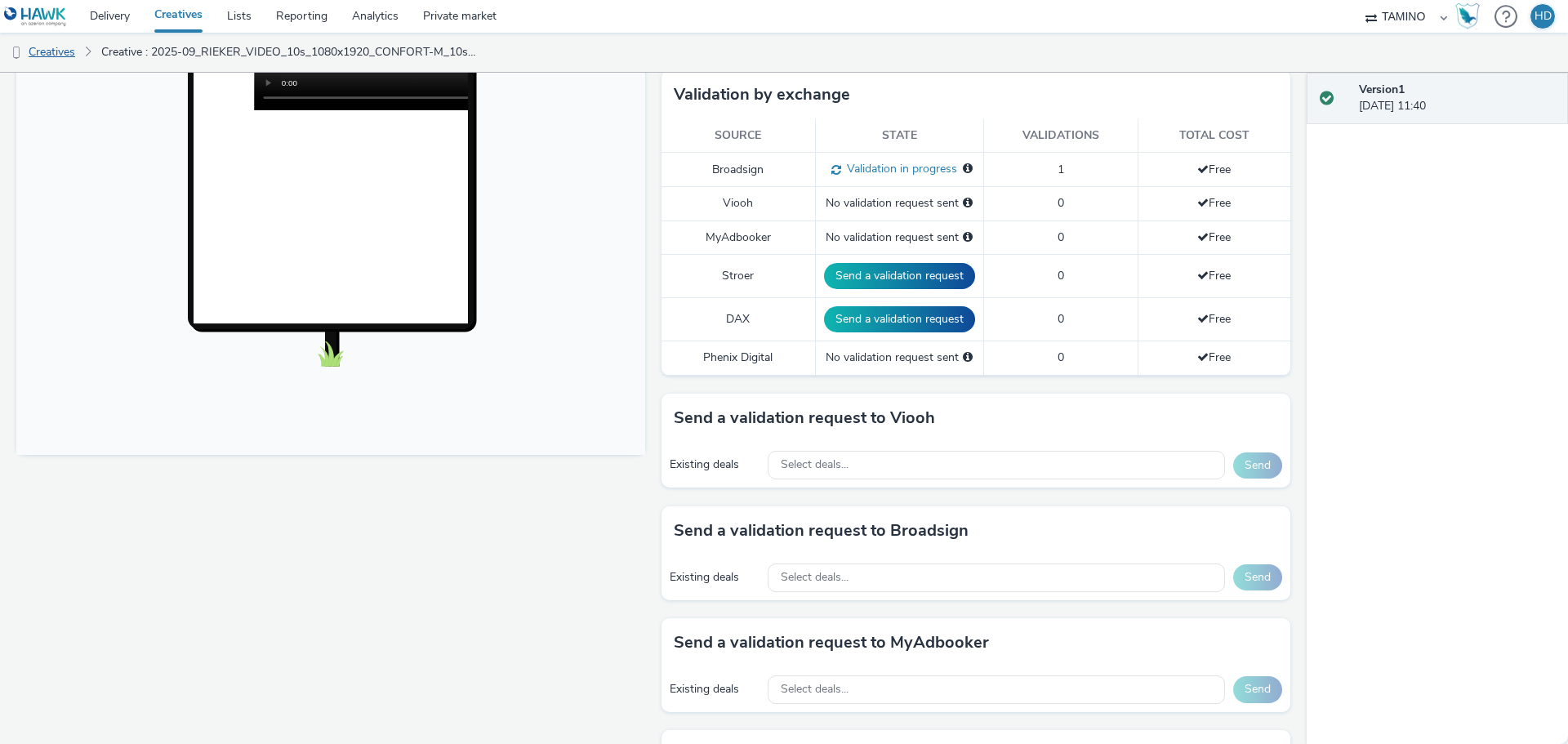
click at [36, 55] on link "Creatives" at bounding box center [42, 52] width 84 height 39
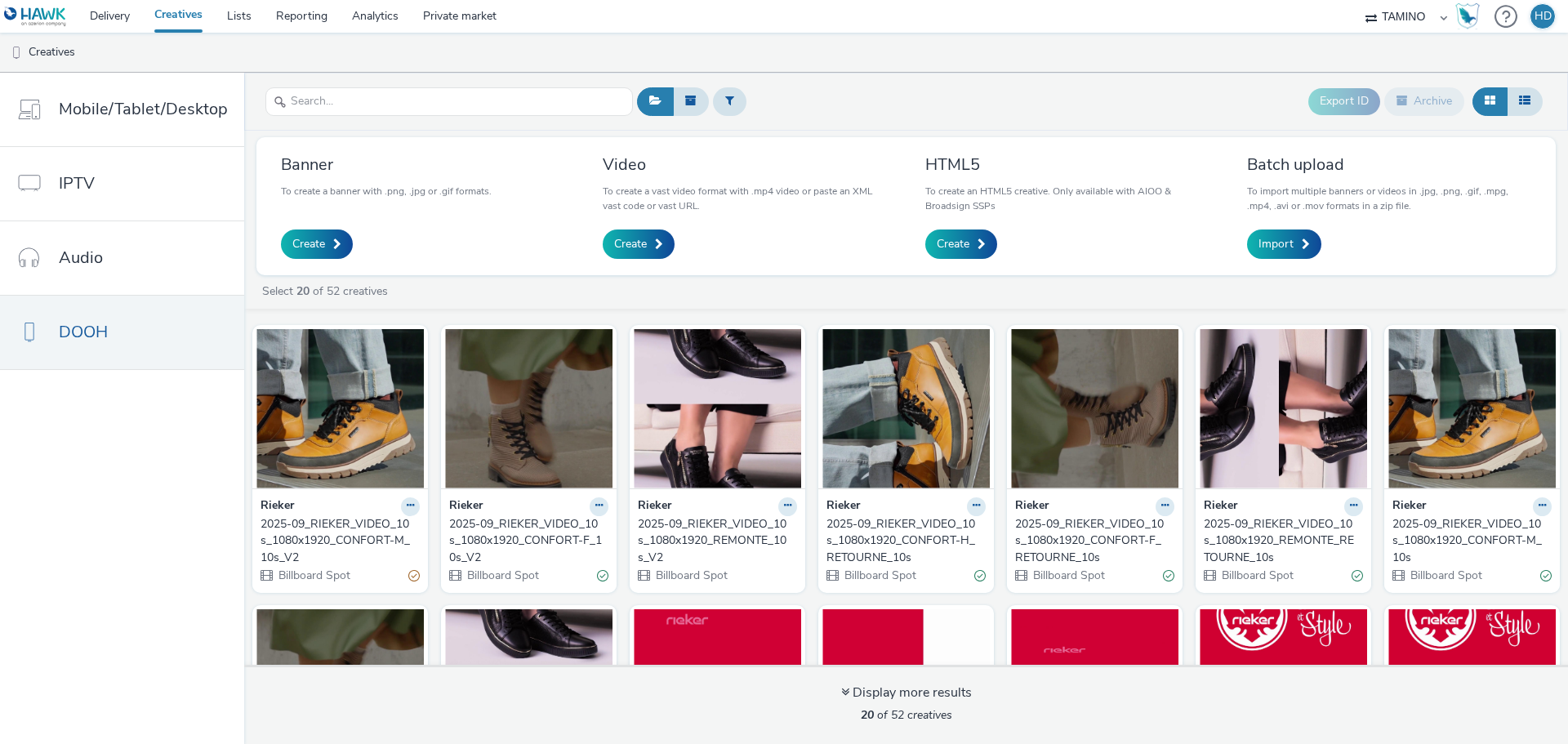
click at [676, 519] on div "2025-09_RIEKER_VIDEO_10s_1080x1920_REMONTE_10s_V2" at bounding box center [714, 540] width 153 height 50
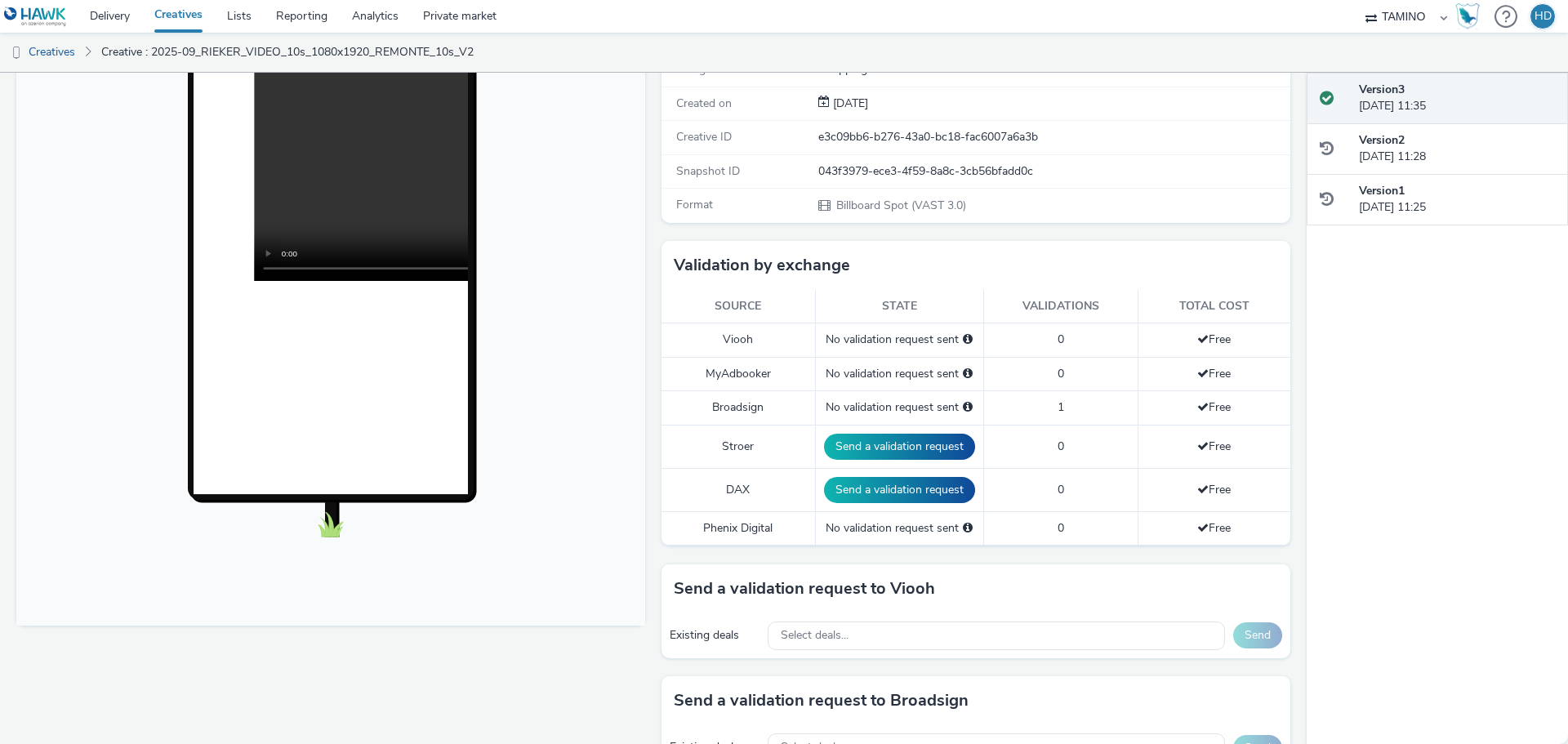
scroll to position [245, 0]
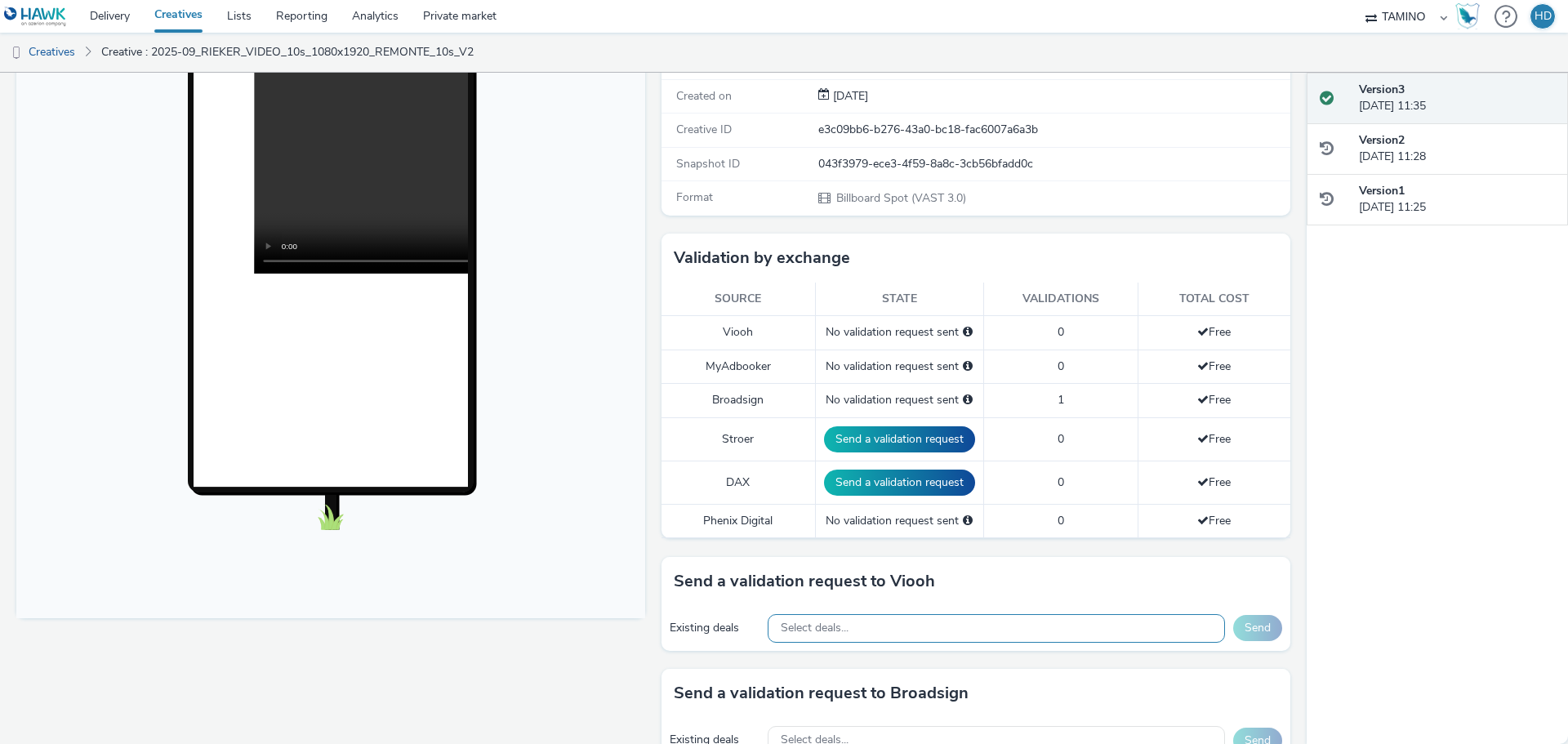
click at [860, 625] on div "Select deals..." at bounding box center [996, 628] width 458 height 29
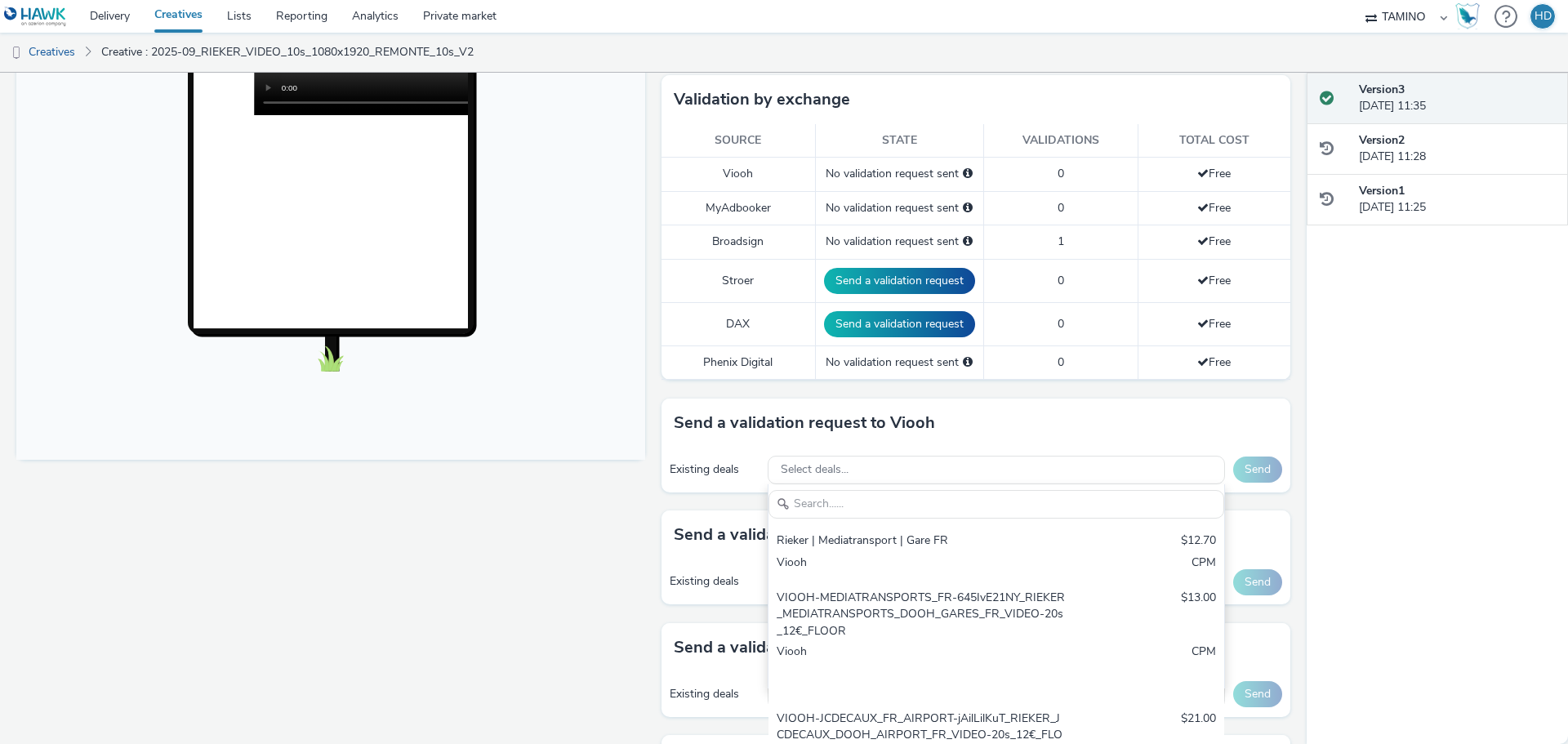
scroll to position [408, 0]
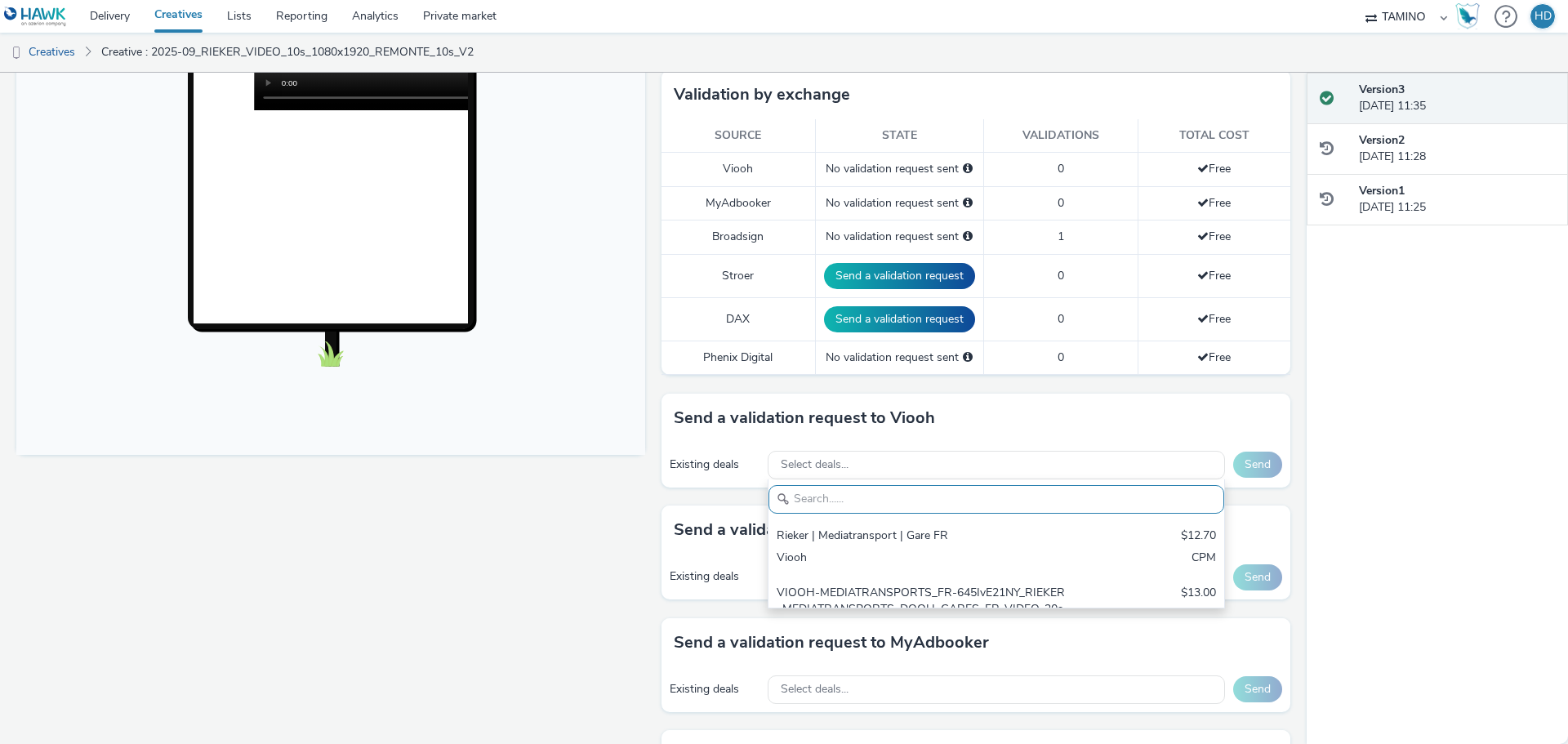
click at [709, 573] on div "Existing deals" at bounding box center [715, 576] width 90 height 16
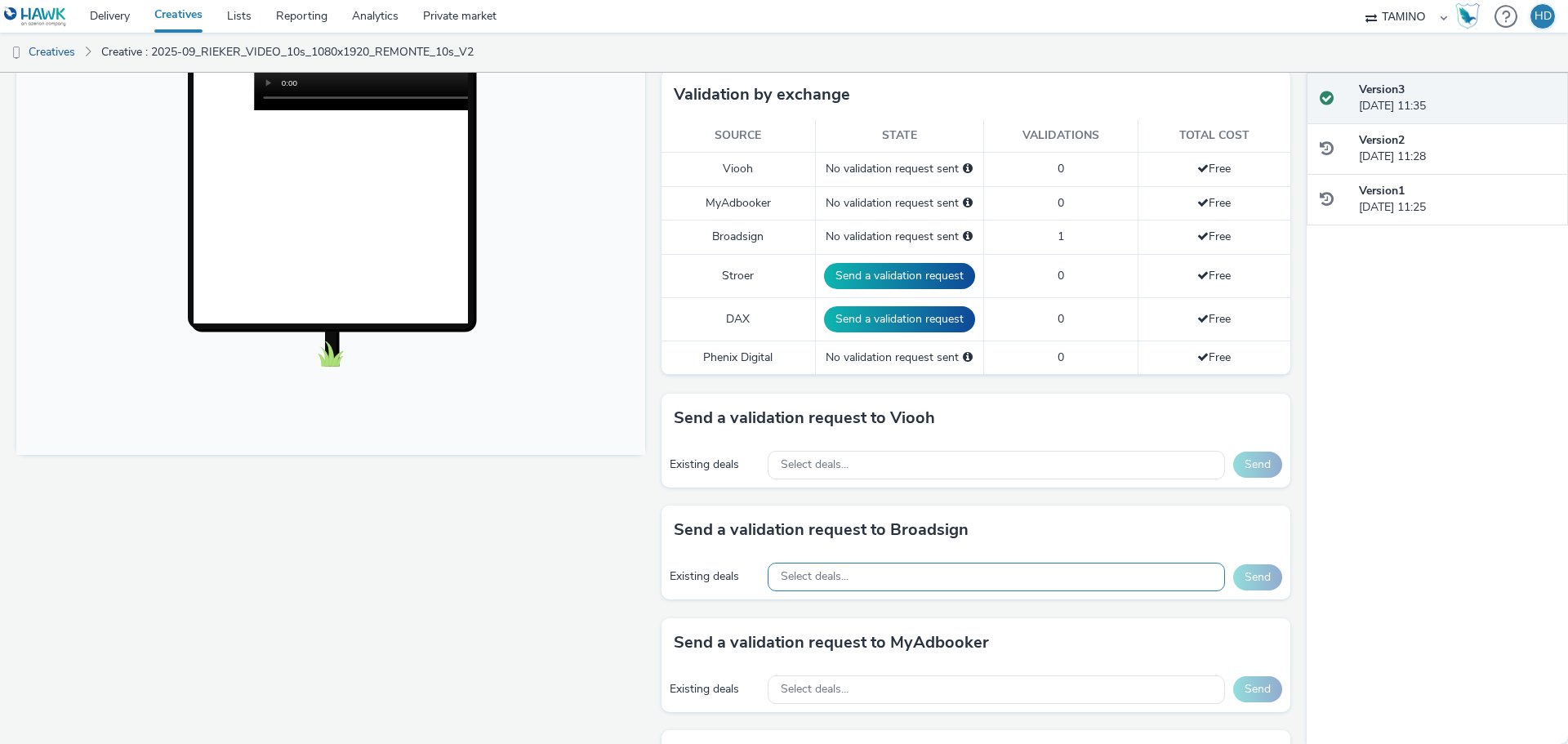
click at [860, 570] on div "Select deals..." at bounding box center [996, 576] width 458 height 29
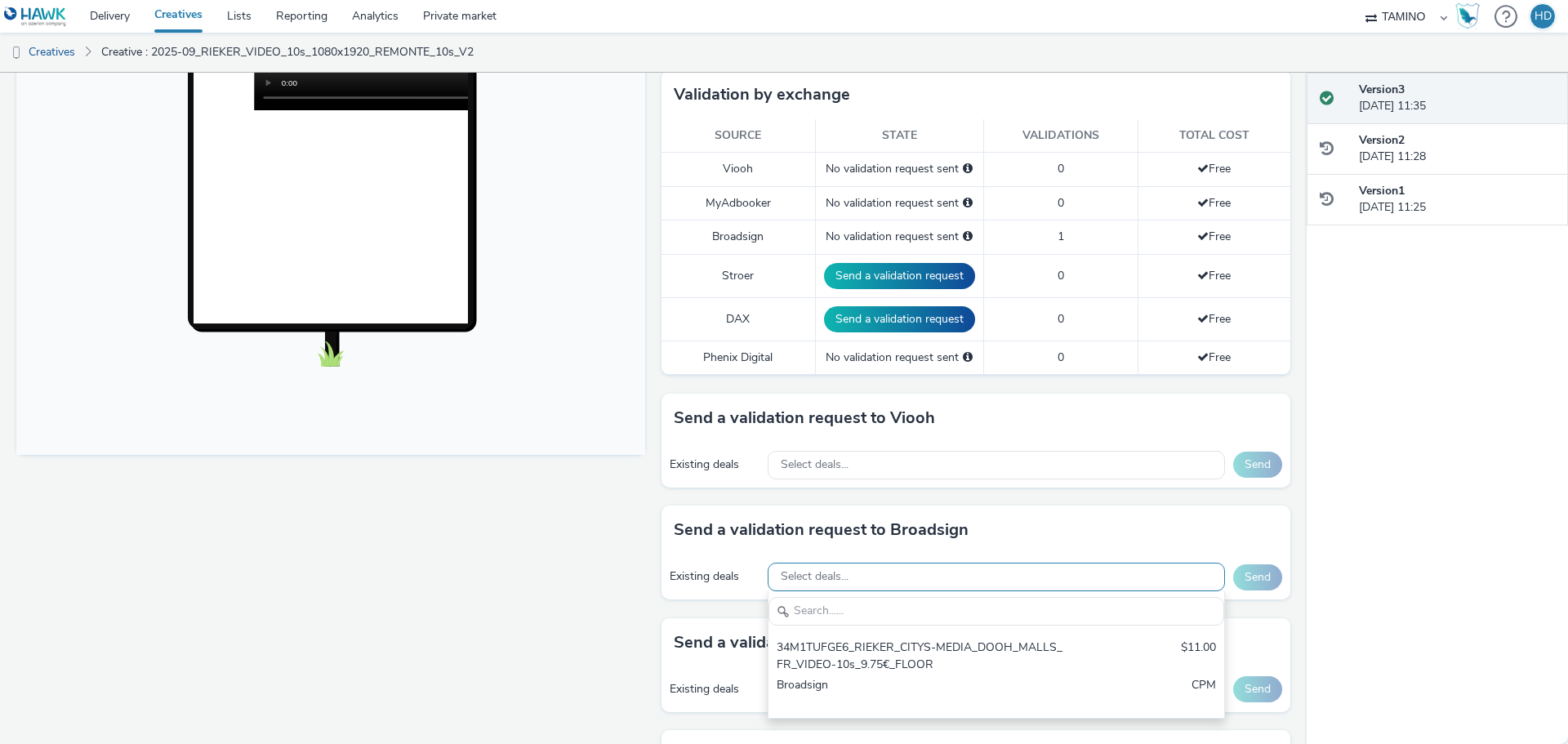
scroll to position [0, 0]
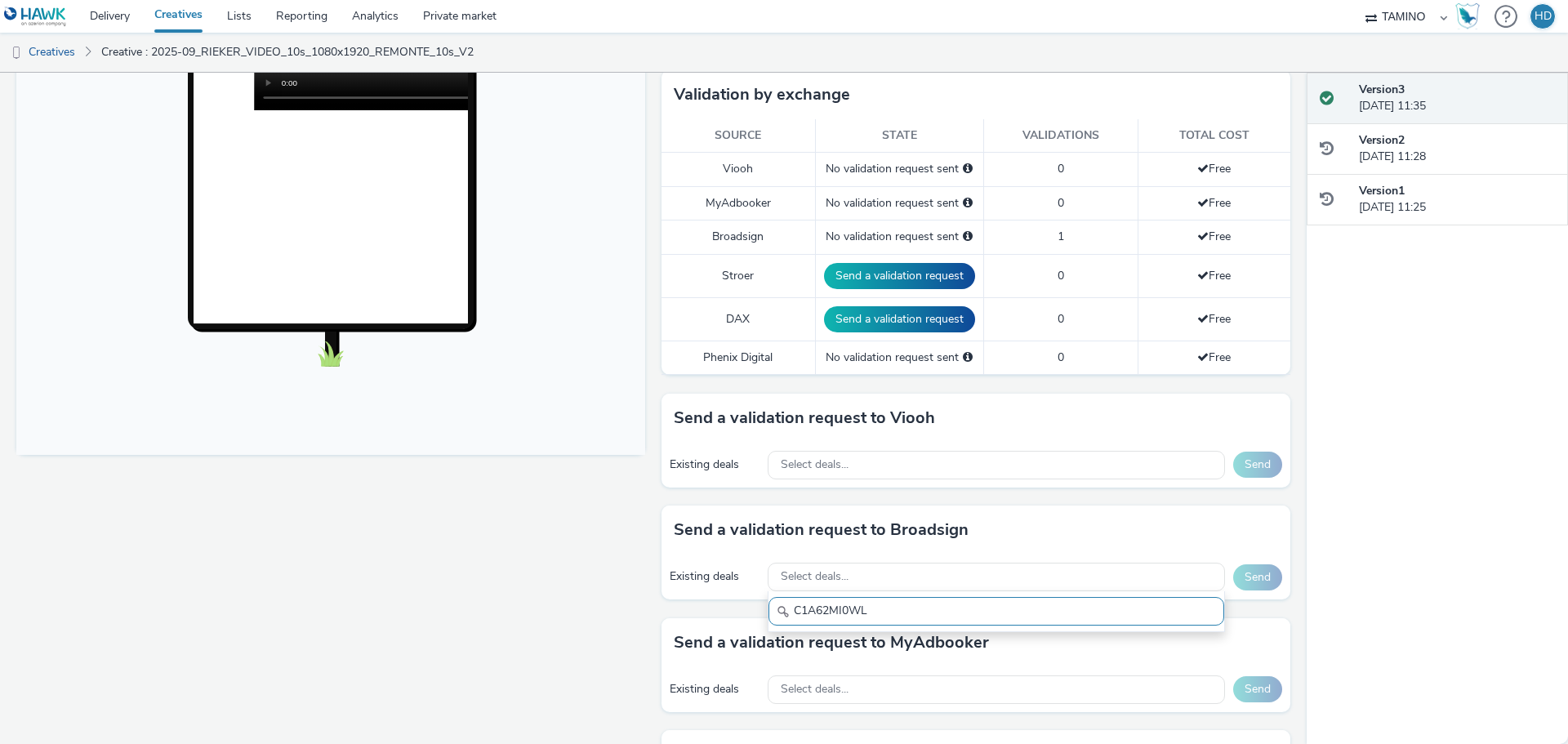
click at [818, 600] on input "C1A62MI0WL" at bounding box center [996, 611] width 456 height 29
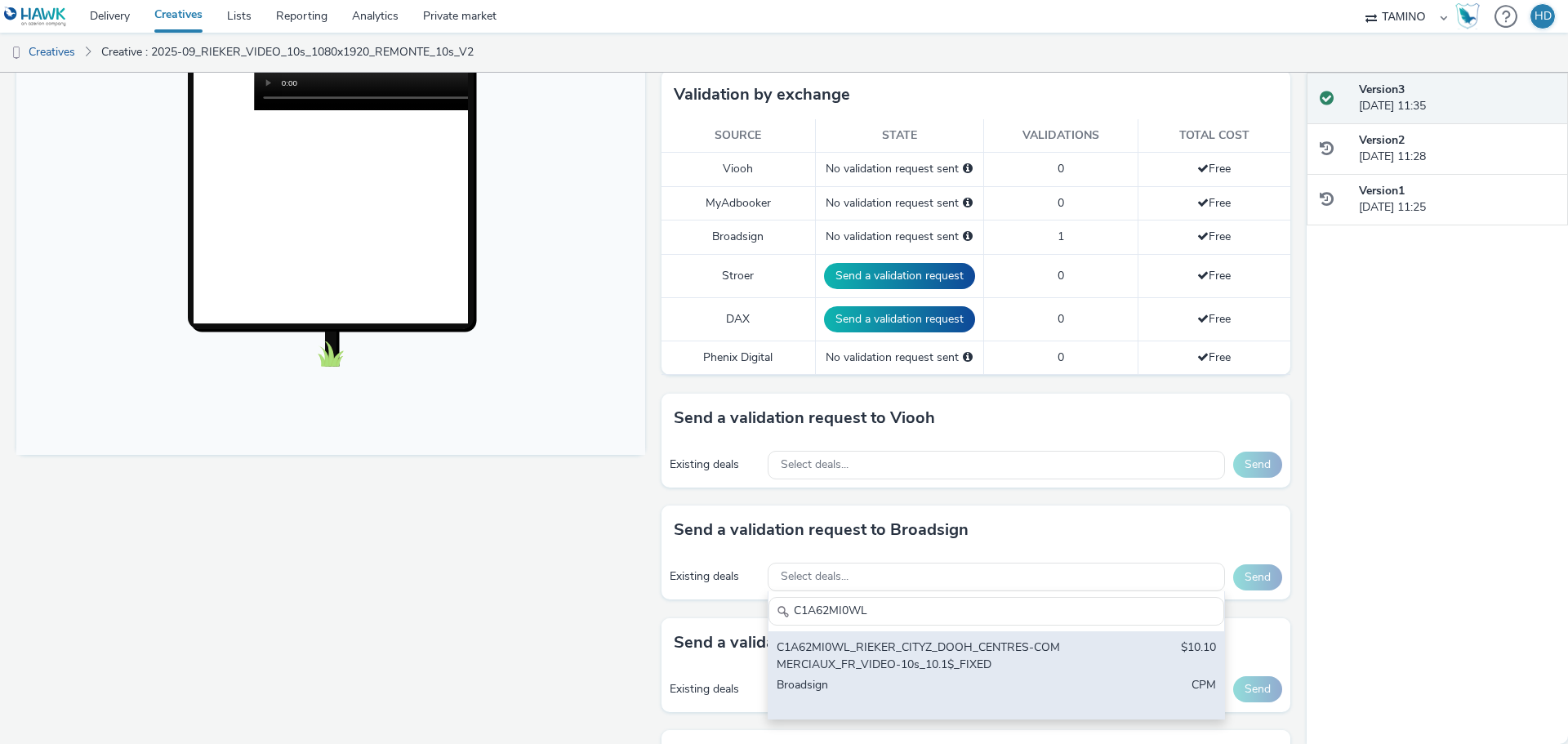
type input "C1A62MI0WL"
click at [878, 656] on div "C1A62MI0WL_RIEKER_CITYZ_DOOH_CENTRES-COMMERCIAUX_FR_VIDEO-10s_10.1$_FIXED" at bounding box center [922, 656] width 290 height 34
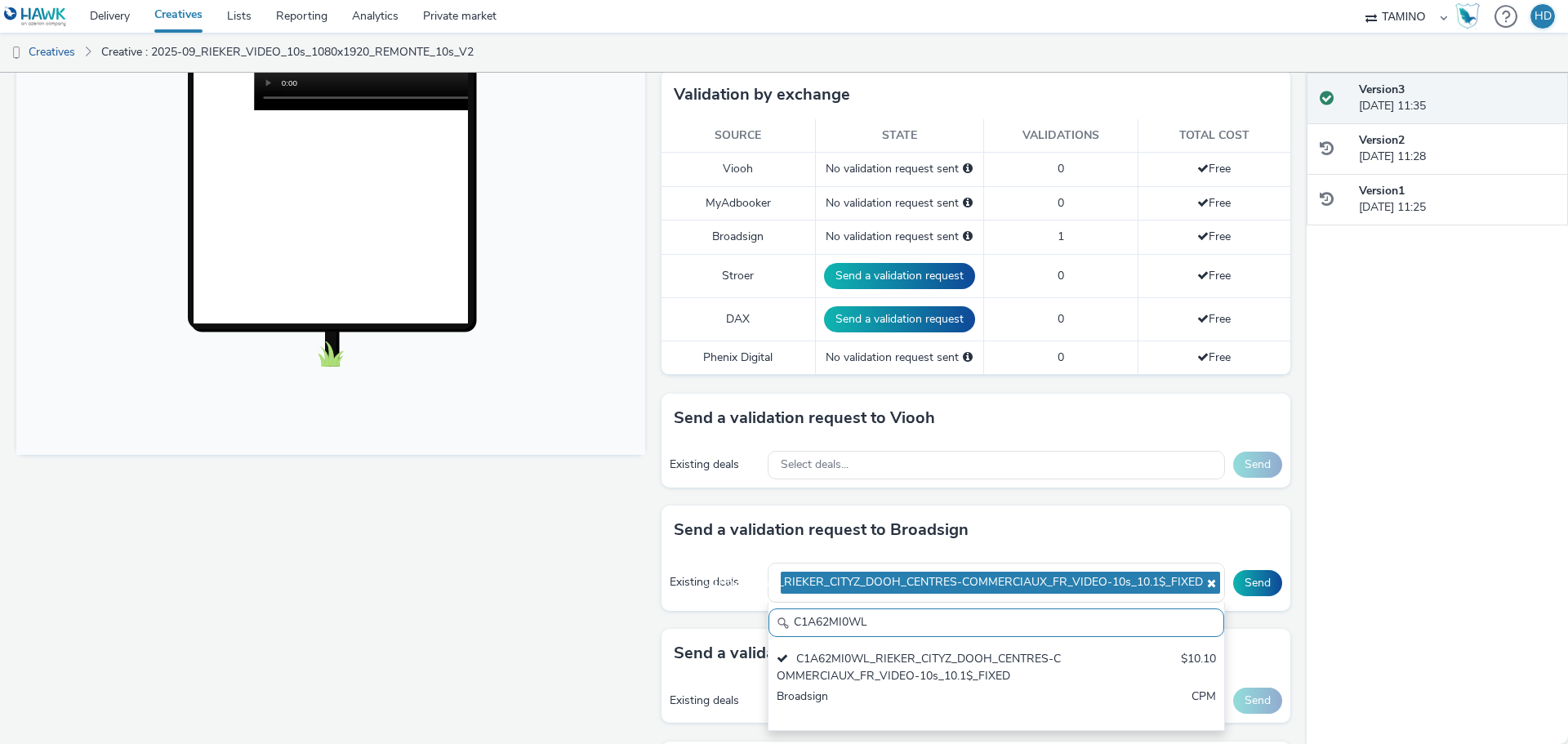
click at [1124, 515] on div "Send a validation request to Broadsign" at bounding box center [976, 530] width 629 height 49
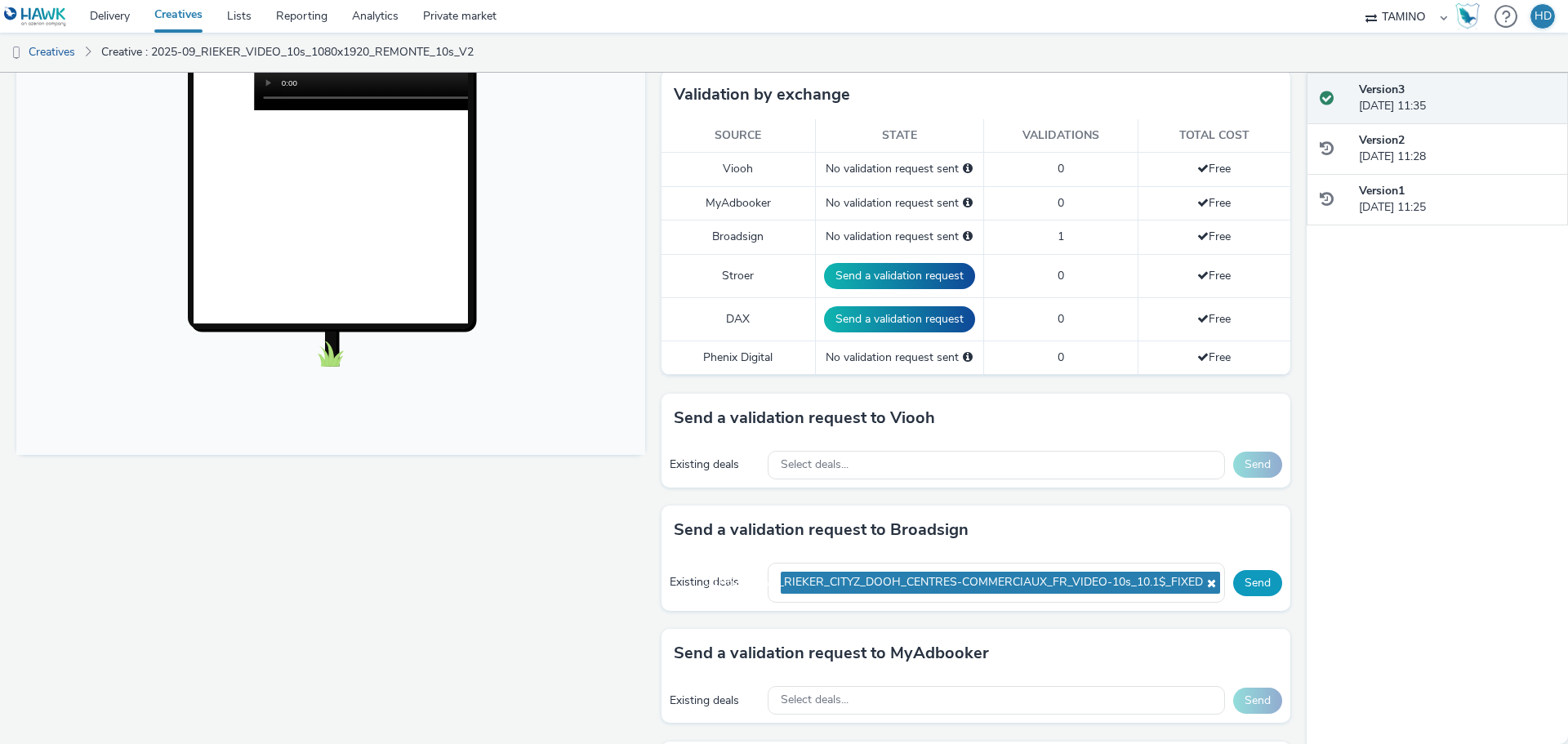
click at [1241, 582] on button "Send" at bounding box center [1258, 583] width 49 height 26
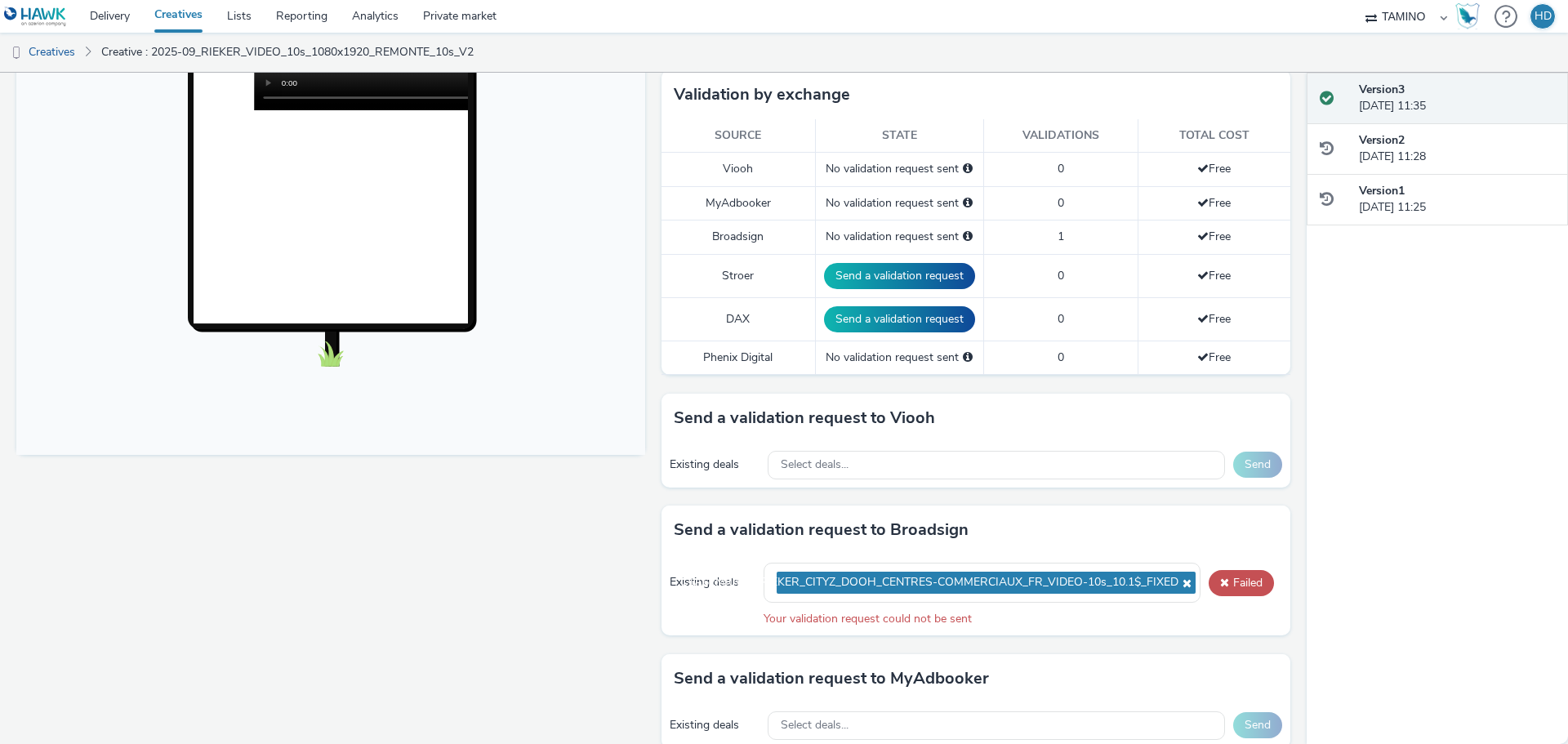
click at [1221, 562] on div "Existing deals C1A62MI0WL_RIEKER_CITYZ_DOOH_CENTRES-COMMERCIAUX_FR_VIDEO-10s_10…" at bounding box center [976, 594] width 629 height 81
click at [1223, 573] on button "Failed" at bounding box center [1241, 583] width 66 height 26
